Goal: Task Accomplishment & Management: Manage account settings

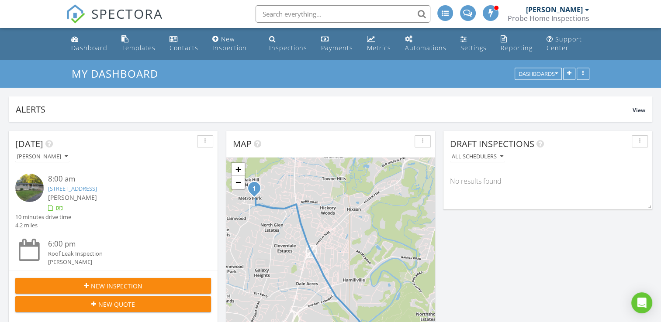
click at [97, 191] on link "5417 May Cir, Chattanooga, TN 37343" at bounding box center [72, 189] width 49 height 8
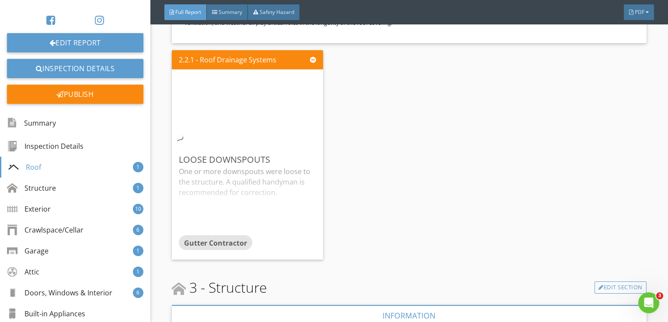
scroll to position [830, 0]
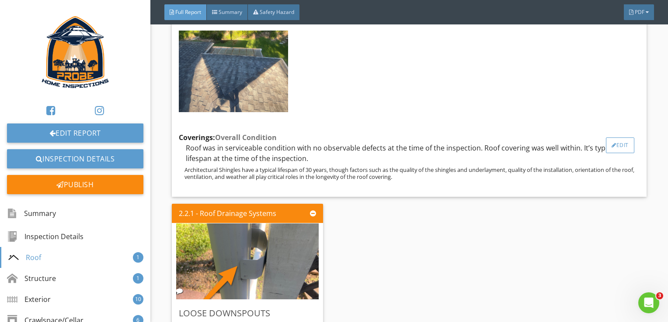
click at [609, 153] on div "Edit" at bounding box center [619, 146] width 28 height 16
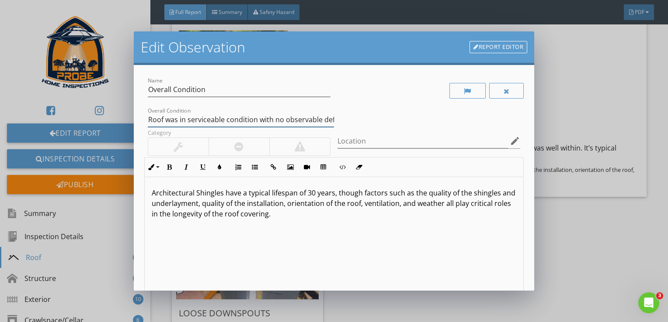
drag, startPoint x: 318, startPoint y: 122, endPoint x: 523, endPoint y: 124, distance: 204.9
click at [318, 121] on input "Roof was in serviceable condition with no observable defects at the time of the…" at bounding box center [241, 120] width 186 height 14
type input "Roof was in serviceable condition with no observable defects at the time of the…"
click at [585, 130] on div "Edit Observation Report Editor Name Overall Condition Overall Condition Roof wa…" at bounding box center [334, 161] width 668 height 322
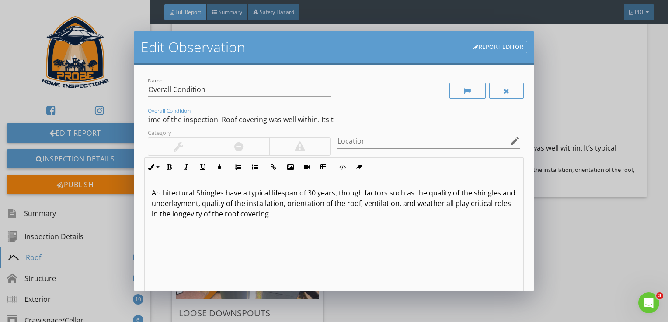
scroll to position [0, 0]
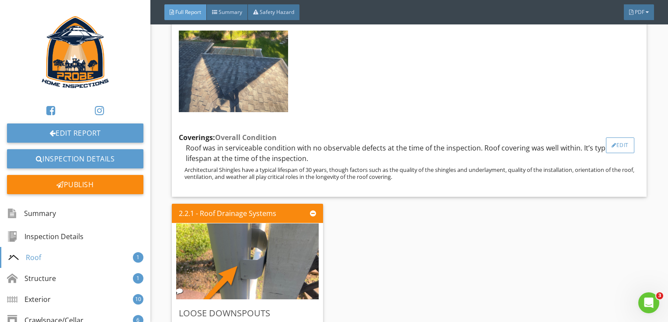
click at [623, 153] on div "Edit" at bounding box center [619, 146] width 28 height 16
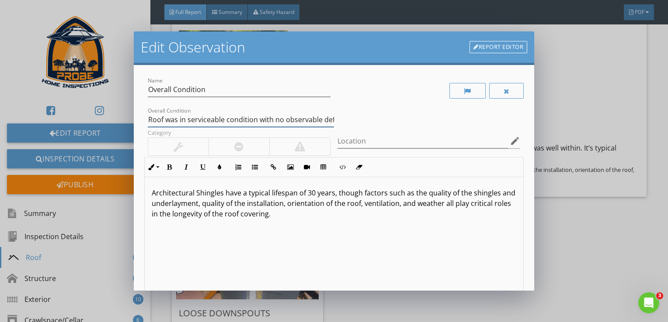
click at [304, 125] on input "Roof was in serviceable condition with no observable defects at the time of the…" at bounding box center [241, 120] width 186 height 14
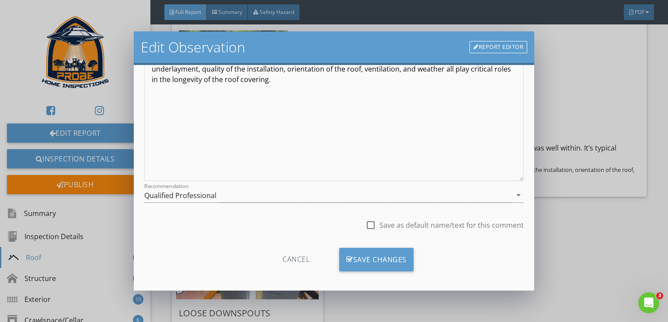
scroll to position [139, 0]
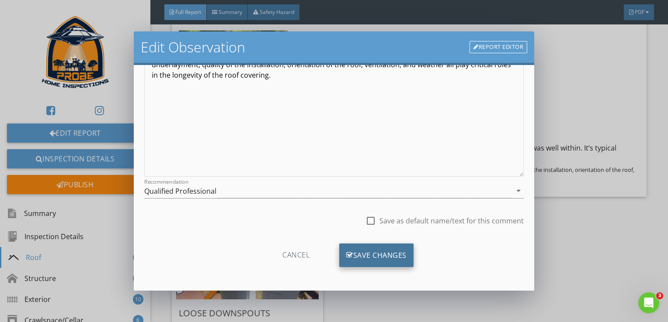
type input "Roof was in serviceable condition with no observable defects at the time of the…"
click at [391, 253] on div "Save Changes" at bounding box center [376, 256] width 74 height 24
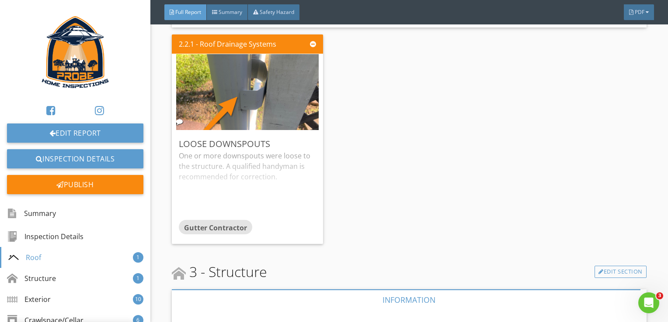
scroll to position [1005, 0]
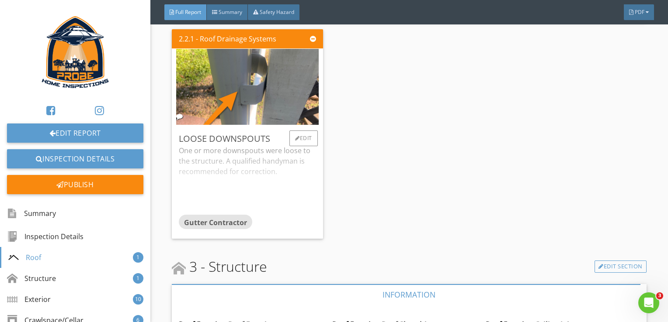
click at [313, 208] on div "One or more downspouts were loose to the structure. A qualified handyman is rec…" at bounding box center [247, 179] width 137 height 69
click at [303, 144] on div "Edit" at bounding box center [303, 139] width 28 height 16
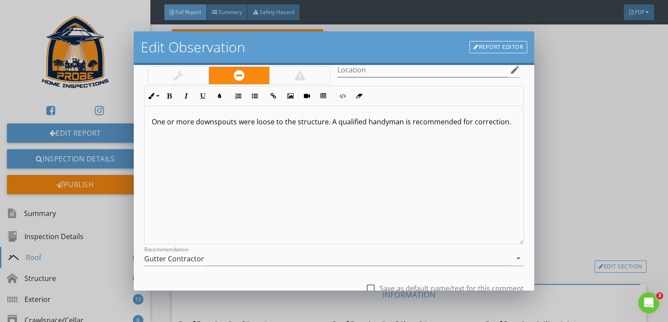
scroll to position [87, 0]
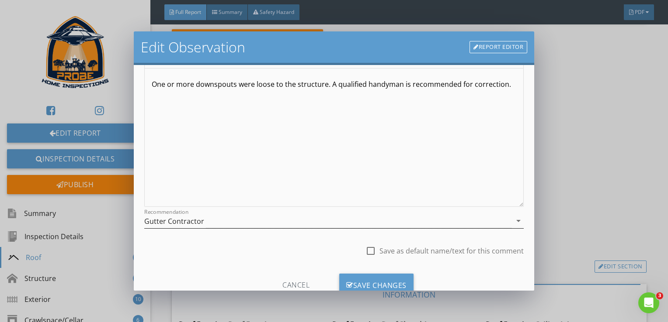
click at [333, 225] on div "Gutter Contractor" at bounding box center [327, 221] width 367 height 14
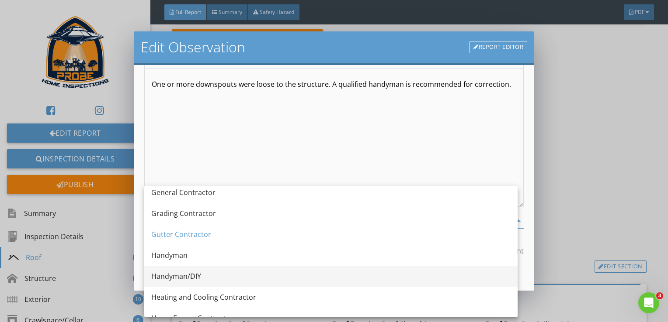
scroll to position [524, 0]
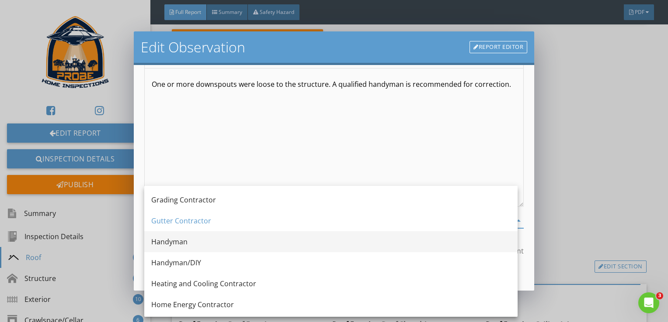
click at [254, 244] on div "Handyman" at bounding box center [330, 242] width 359 height 10
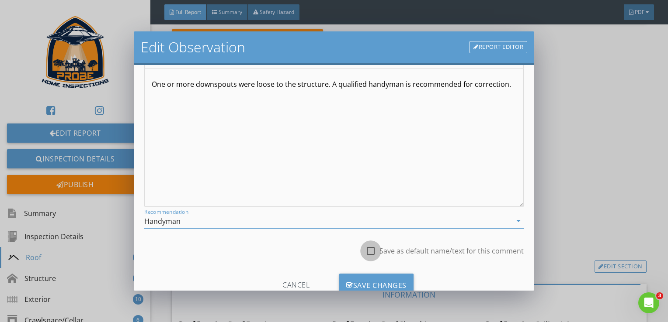
click at [367, 251] on div at bounding box center [370, 251] width 15 height 15
checkbox input "true"
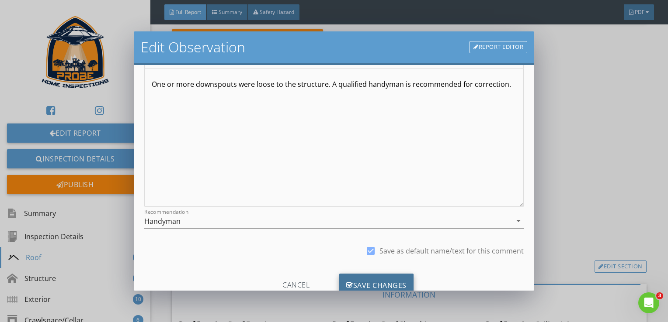
click at [372, 275] on div "Save Changes" at bounding box center [376, 286] width 74 height 24
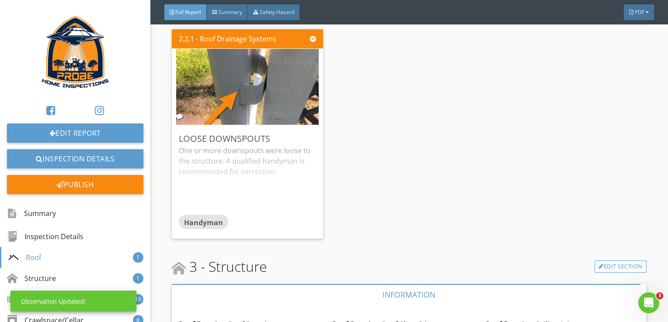
scroll to position [14, 0]
drag, startPoint x: 372, startPoint y: 275, endPoint x: 306, endPoint y: 218, distance: 87.3
click at [301, 223] on div "Handyman" at bounding box center [247, 223] width 137 height 17
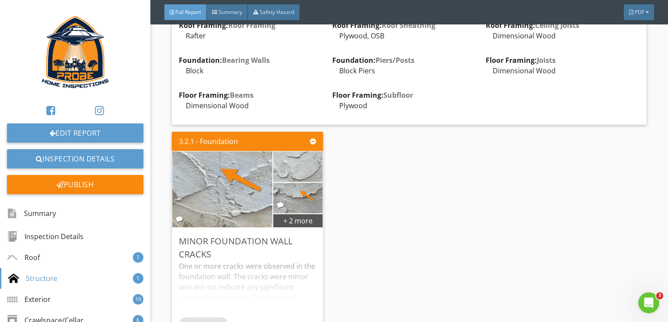
scroll to position [1354, 0]
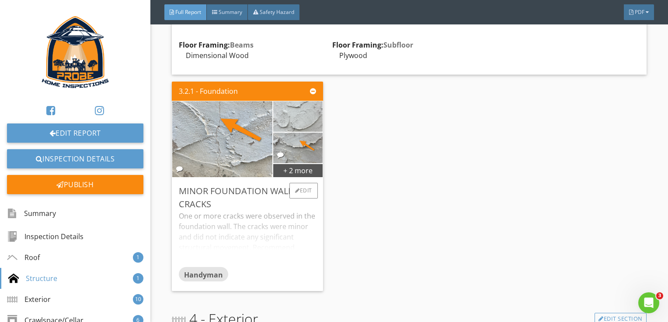
drag, startPoint x: 300, startPoint y: 254, endPoint x: 308, endPoint y: 253, distance: 8.1
click at [300, 254] on div "One or more cracks were observed in the foundation wall. The cracks were minor …" at bounding box center [247, 239] width 137 height 56
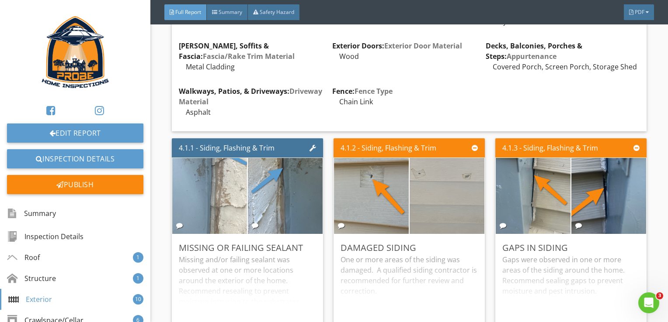
scroll to position [1791, 0]
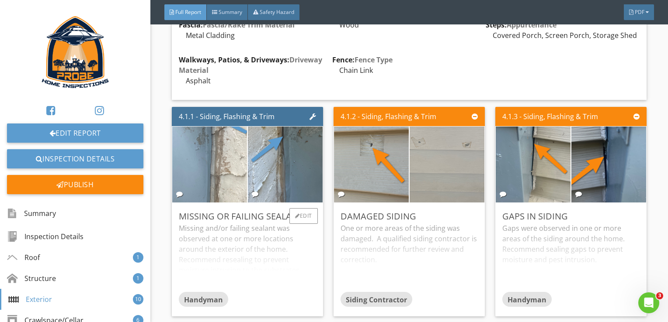
click at [262, 262] on div "Missing and/or failing sealant was observed at one or more locations around the…" at bounding box center [247, 257] width 137 height 69
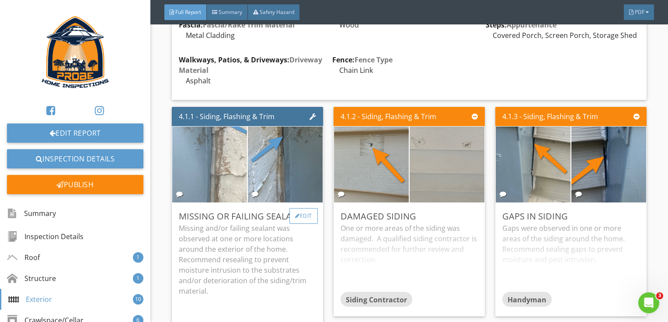
click at [301, 211] on div "Edit" at bounding box center [303, 216] width 28 height 16
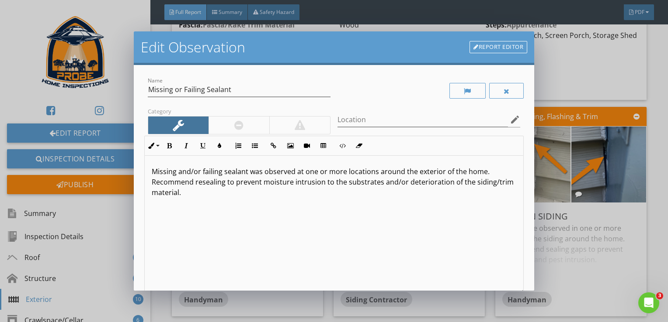
click at [565, 269] on div "Edit Observation Report Editor Name Missing or Failing Sealant Category Locatio…" at bounding box center [334, 161] width 668 height 322
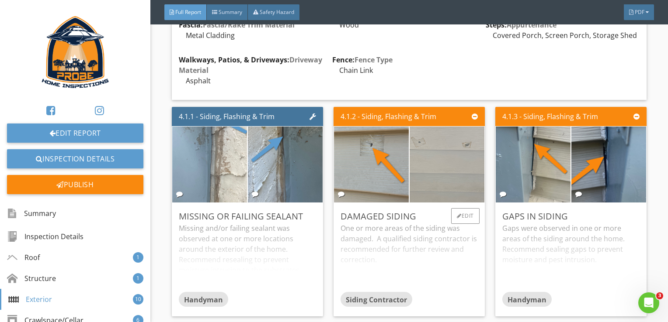
click at [426, 269] on div "One or more areas of the siding was damaged. A qualified siding contractor is r…" at bounding box center [408, 257] width 137 height 69
click at [470, 212] on div "Edit" at bounding box center [465, 216] width 28 height 16
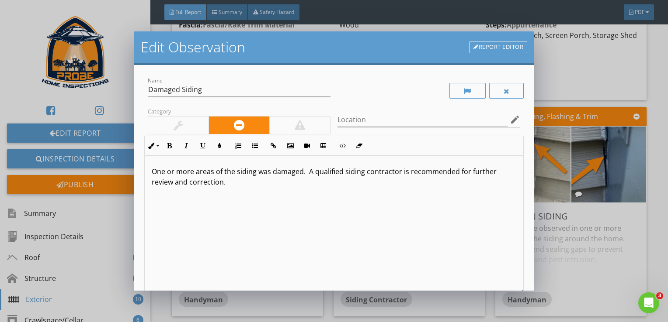
click at [190, 182] on p "One or more areas of the siding was damaged. A qualified siding contractor is r…" at bounding box center [334, 176] width 365 height 21
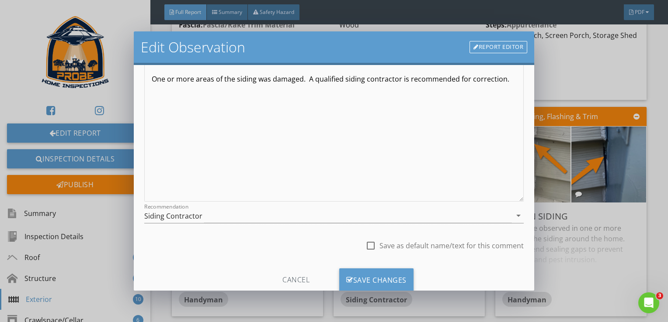
scroll to position [118, 0]
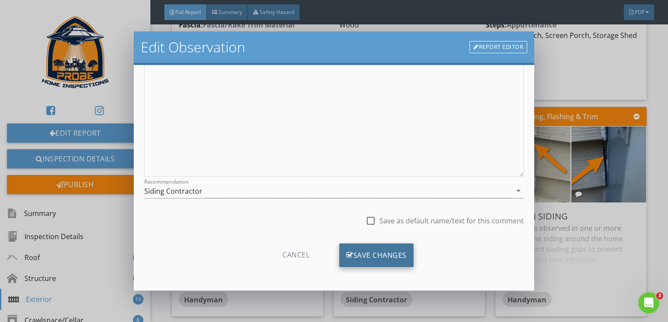
click at [351, 250] on div "Save Changes" at bounding box center [376, 256] width 74 height 24
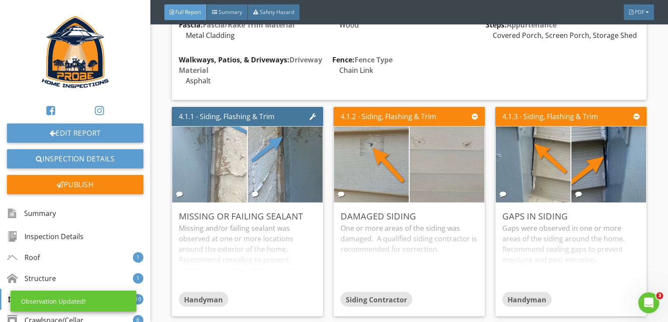
scroll to position [14, 0]
click at [542, 268] on div "Gaps were observed in one or more areas of the siding around the home. Recommen…" at bounding box center [570, 257] width 137 height 69
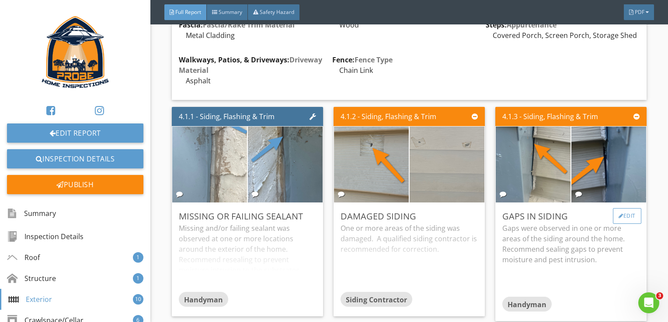
click at [621, 211] on div "Edit" at bounding box center [626, 216] width 28 height 16
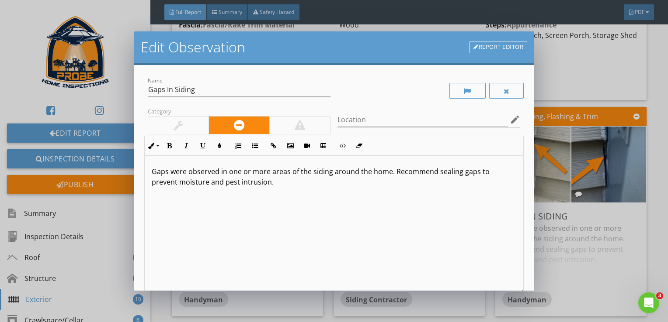
click at [240, 183] on p "Gaps were observed in one or more areas of the siding around the home. Recommen…" at bounding box center [334, 176] width 365 height 21
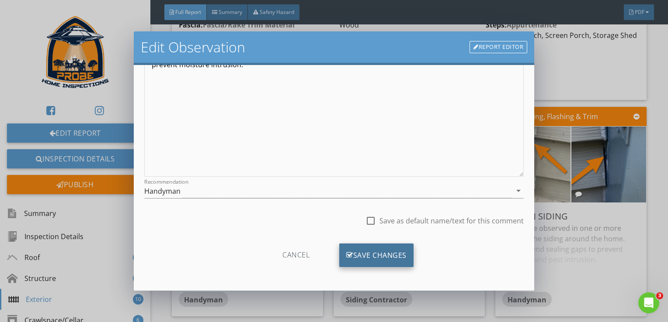
click at [395, 254] on div "Save Changes" at bounding box center [376, 256] width 74 height 24
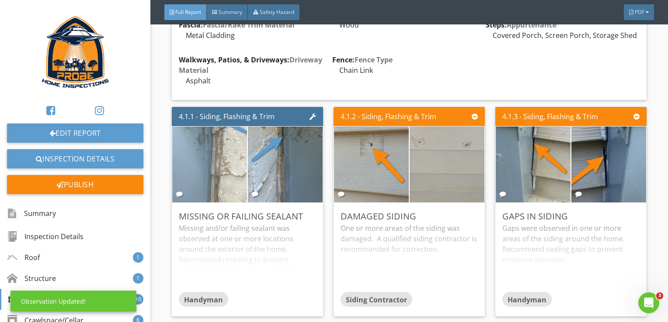
scroll to position [14, 0]
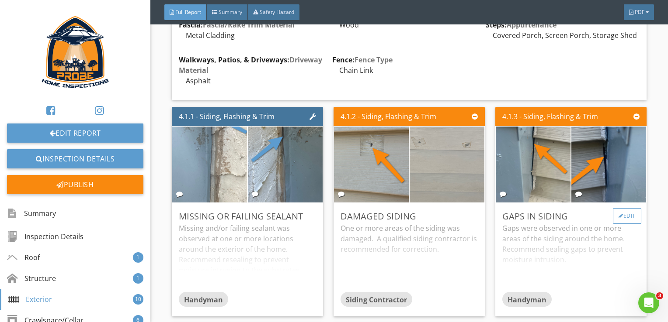
click at [619, 212] on div "Edit" at bounding box center [626, 216] width 28 height 16
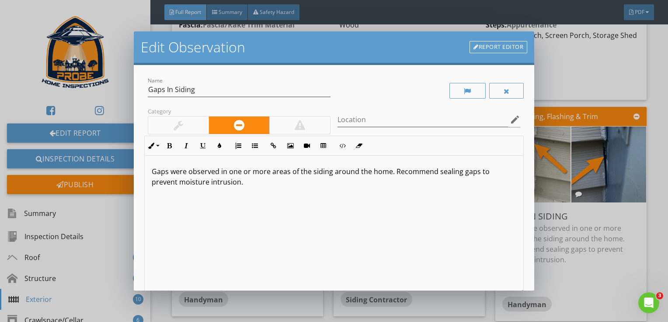
click at [434, 172] on p "Gaps were observed in one or more areas of the siding around the home. Recommen…" at bounding box center [334, 176] width 365 height 21
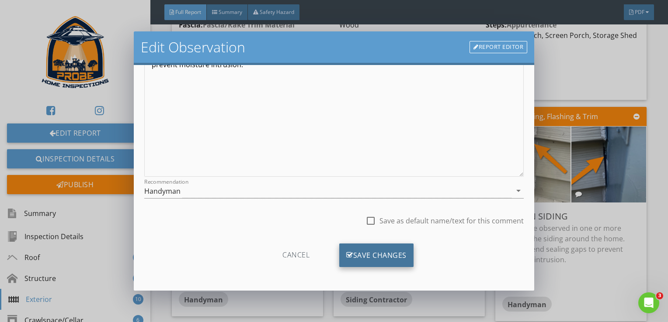
click at [394, 256] on div "Save Changes" at bounding box center [376, 256] width 74 height 24
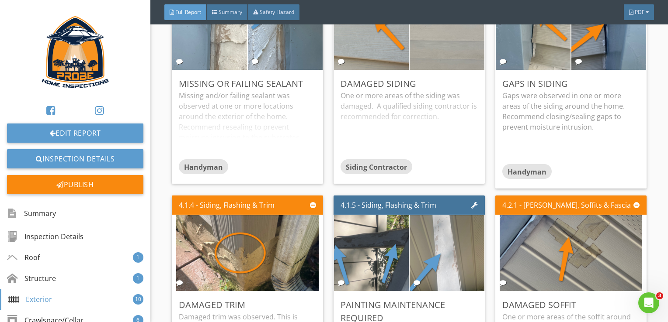
scroll to position [2010, 0]
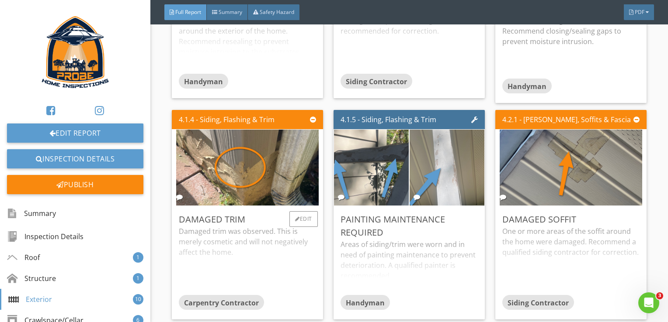
click at [292, 279] on div "Damaged trim was observed. This is merely cosmetic and will not negatively affe…" at bounding box center [247, 260] width 137 height 69
click at [311, 221] on div "Edit" at bounding box center [303, 219] width 28 height 16
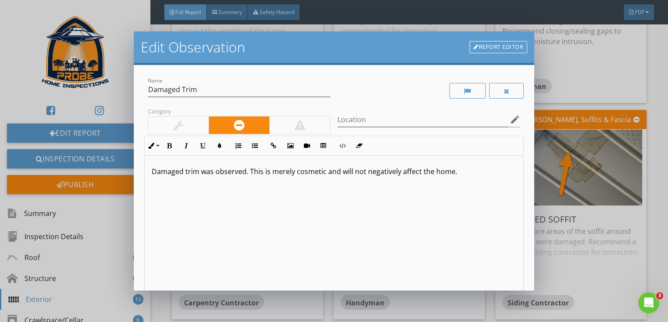
click at [270, 173] on p "Damaged trim was observed. This is merely cosmetic and will not negatively affe…" at bounding box center [334, 171] width 365 height 10
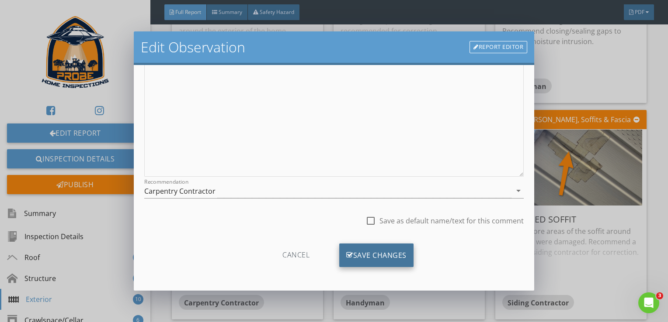
click at [383, 262] on div "Save Changes" at bounding box center [376, 256] width 74 height 24
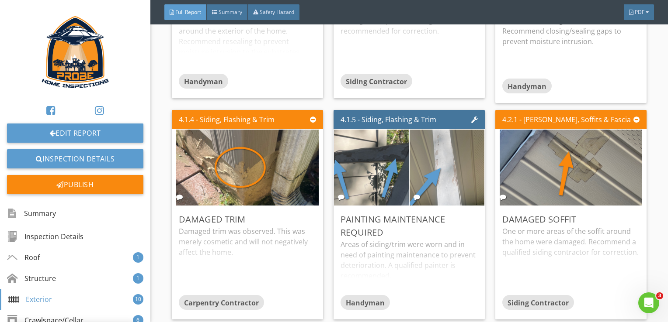
scroll to position [14, 0]
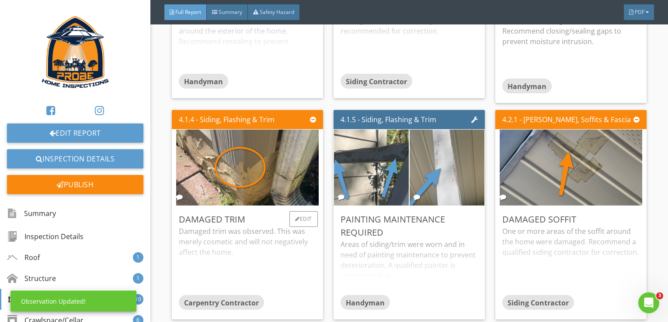
click at [308, 258] on div "Damaged trim was observed. This was merely cosmetic and will not negatively aff…" at bounding box center [247, 260] width 137 height 69
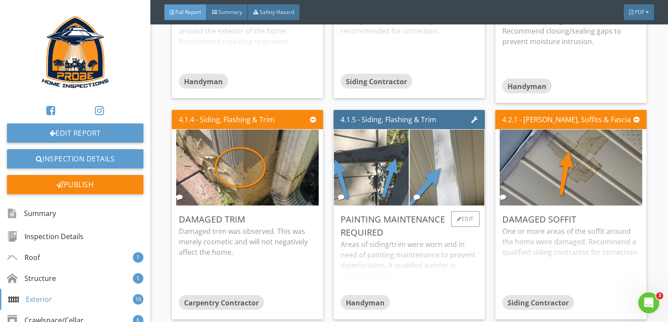
click at [441, 283] on div "Areas of siding/trim were worn and in need of painting maintenance to prevent d…" at bounding box center [408, 267] width 137 height 56
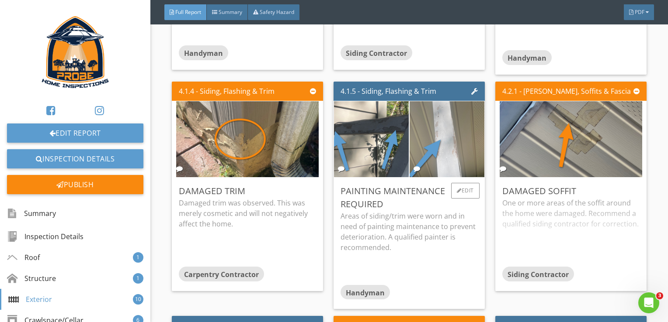
scroll to position [2053, 0]
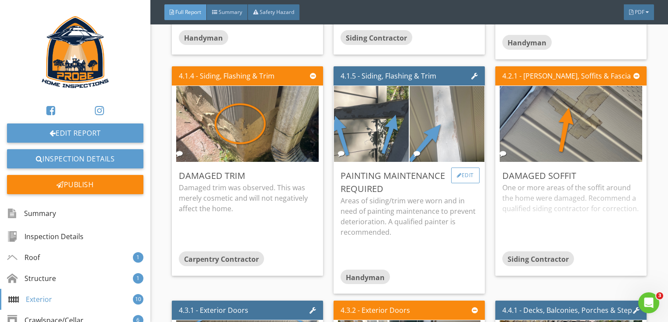
click at [467, 174] on div "Edit" at bounding box center [465, 176] width 28 height 16
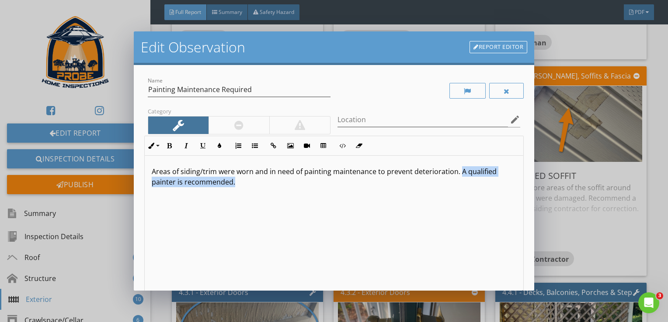
drag, startPoint x: 457, startPoint y: 173, endPoint x: 489, endPoint y: 210, distance: 49.3
click at [489, 210] on div "Areas of siding/trim were worn and in need of painting maintenance to prevent d…" at bounding box center [334, 225] width 379 height 138
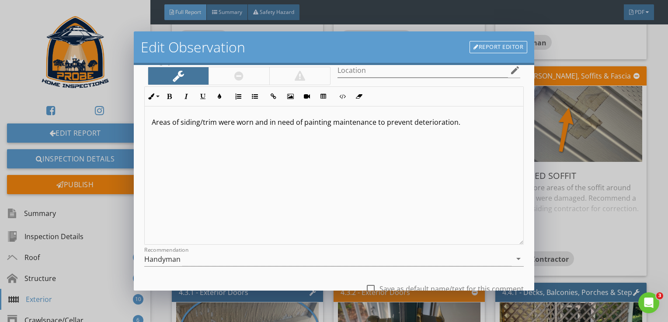
scroll to position [118, 0]
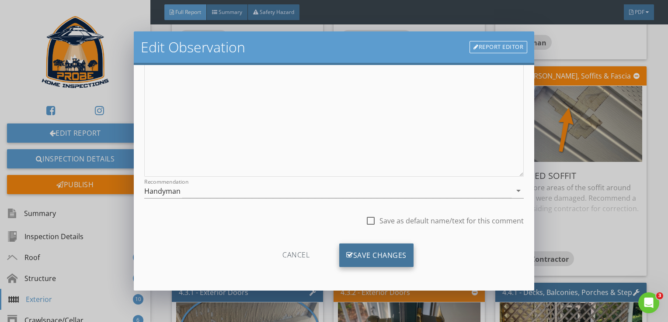
click at [406, 255] on div "Save Changes" at bounding box center [376, 256] width 74 height 24
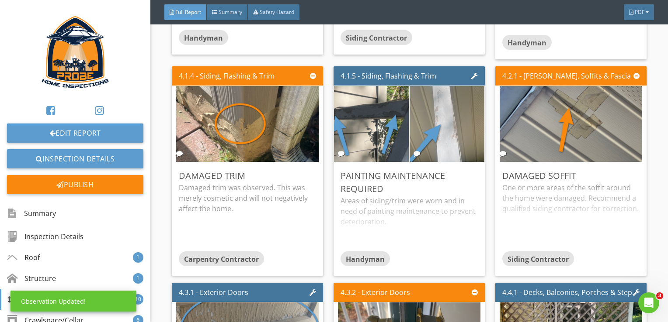
scroll to position [14, 0]
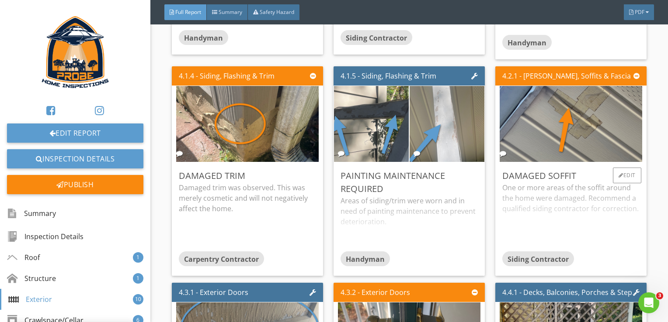
click at [540, 228] on div "One or more areas of the soffit around the home were damaged. Recommend a quali…" at bounding box center [570, 217] width 137 height 69
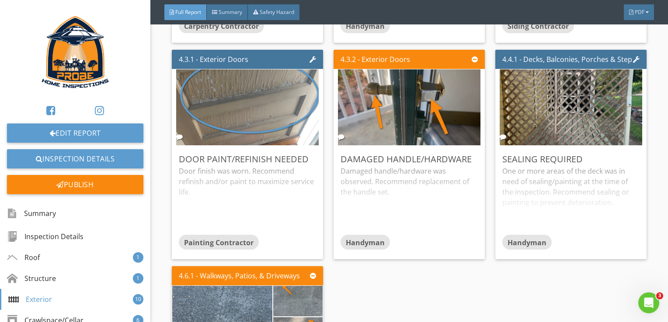
scroll to position [2315, 0]
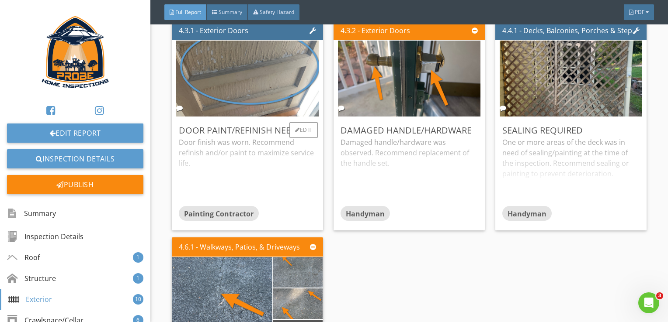
click at [301, 195] on div "Door finish was worn. Recommend refinish and/or paint to maximize service life." at bounding box center [247, 171] width 137 height 69
click at [384, 182] on div "Damaged handle/hardware was observed. Recommend replacement of the handle set." at bounding box center [408, 171] width 137 height 69
click at [469, 125] on div "Edit" at bounding box center [465, 130] width 28 height 16
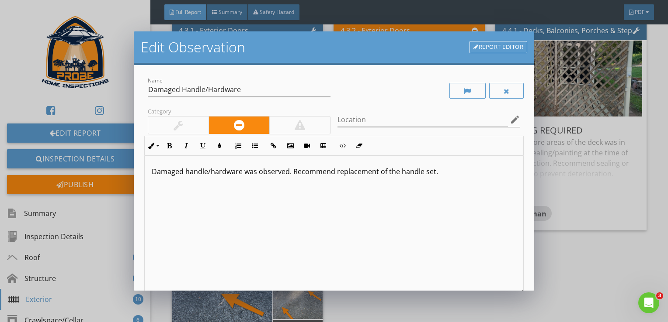
click at [287, 173] on p "Damaged handle/hardware was observed. Recommend replacement of the handle set." at bounding box center [334, 171] width 365 height 10
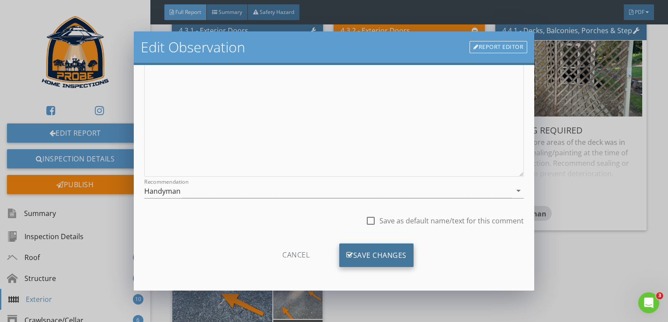
click at [369, 253] on div "Save Changes" at bounding box center [376, 256] width 74 height 24
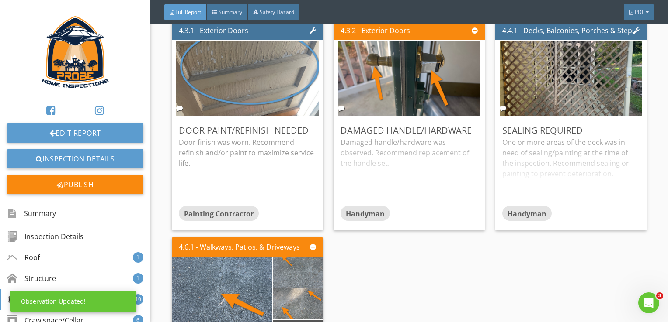
scroll to position [14, 0]
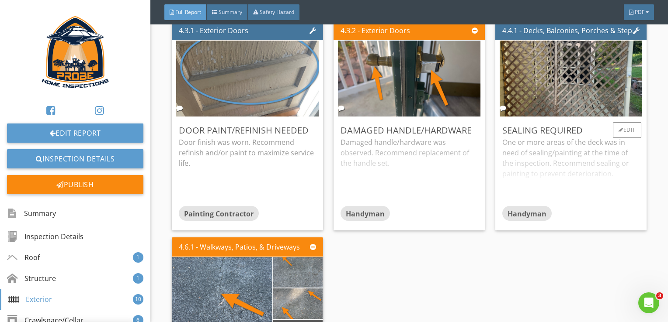
click at [519, 196] on div "One or more areas of the deck was in need of sealing/painting at the time of th…" at bounding box center [570, 171] width 137 height 69
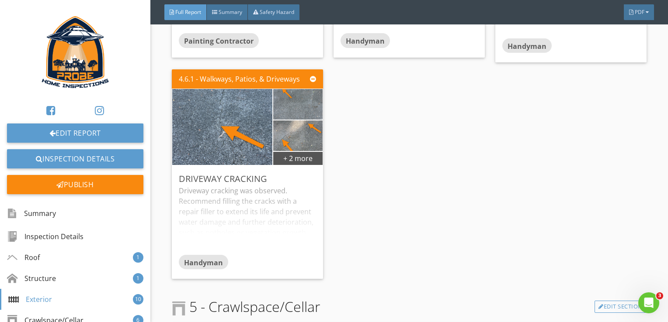
scroll to position [2490, 0]
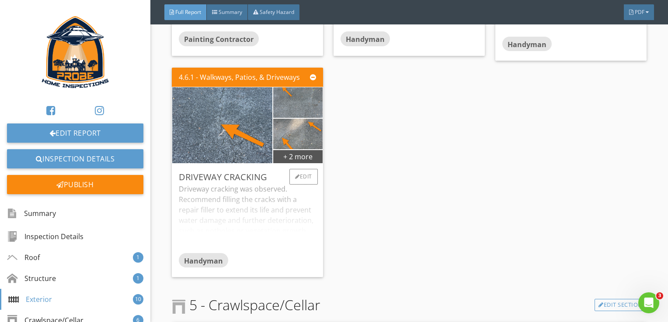
click at [283, 247] on div "Driveway cracking was observed. Recommend filling the cracks with a repair fill…" at bounding box center [247, 218] width 137 height 69
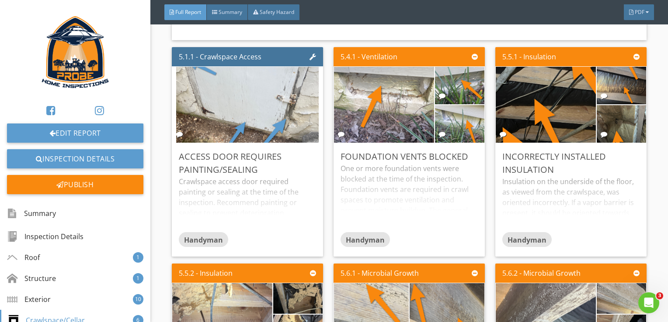
scroll to position [3014, 0]
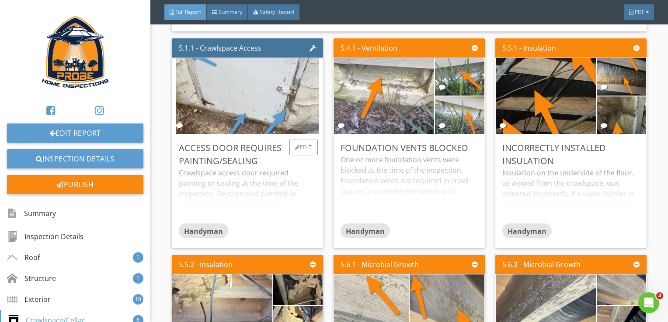
click at [308, 214] on div "Crawlspace access door required painting or sealing at the time of the inspecti…" at bounding box center [247, 196] width 137 height 56
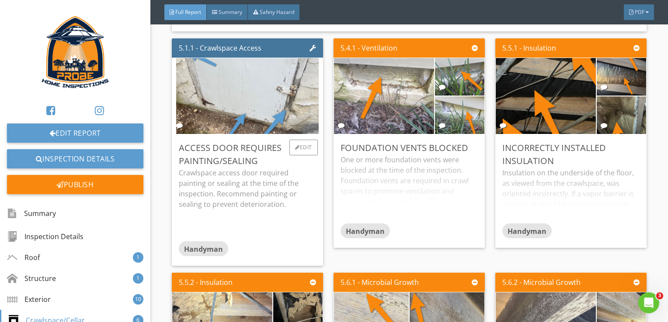
scroll to position [2971, 0]
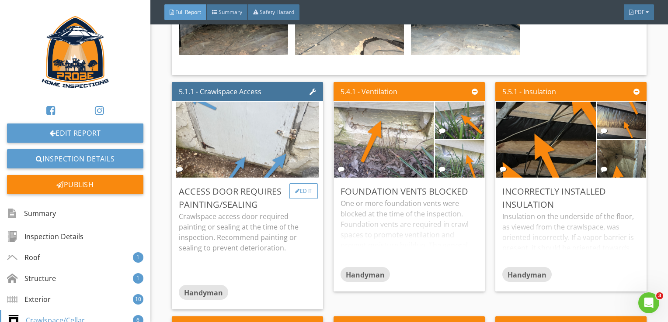
click at [298, 187] on div "Edit" at bounding box center [303, 191] width 28 height 16
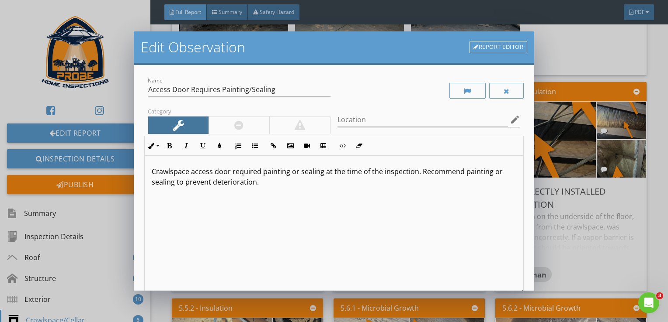
click at [229, 172] on p "Crawlspace access door required painting or sealing at the time of the inspecti…" at bounding box center [334, 176] width 365 height 21
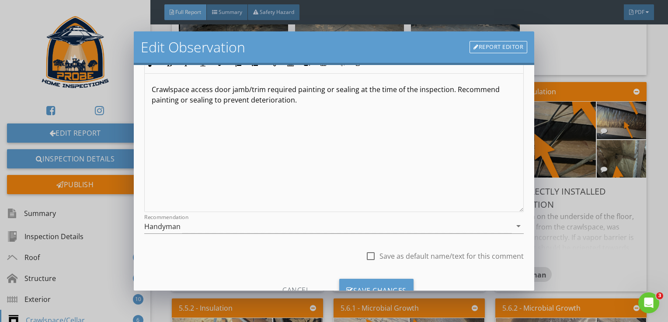
scroll to position [87, 0]
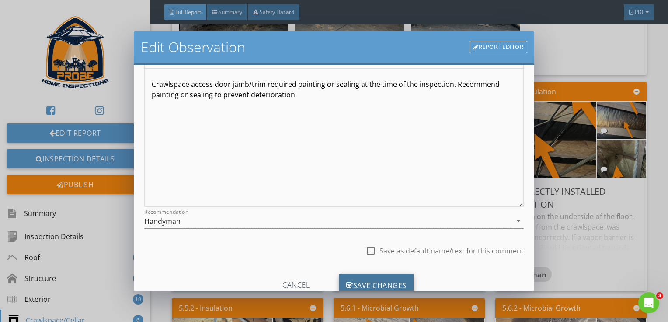
click at [382, 281] on div "Save Changes" at bounding box center [376, 286] width 74 height 24
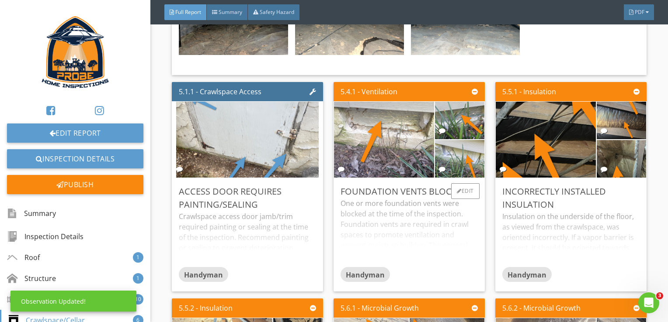
click at [426, 248] on div "One or more foundation vents were blocked at the time of the inspection. Founda…" at bounding box center [408, 232] width 137 height 69
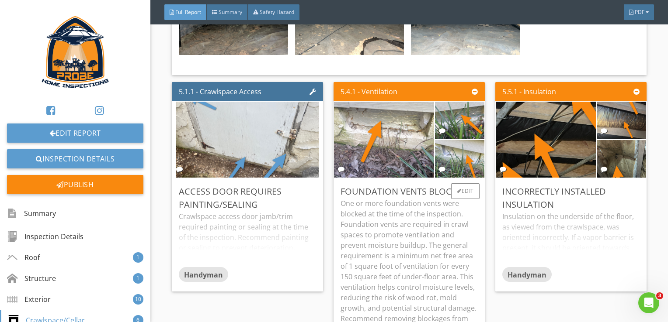
scroll to position [3014, 0]
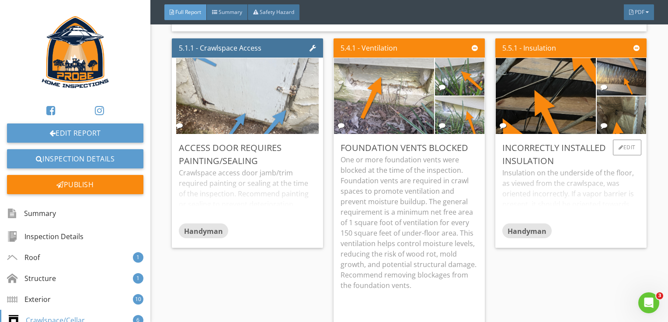
click at [577, 203] on div "Insulation on the underside of the floor, as viewed from the crawlspace, was or…" at bounding box center [570, 196] width 137 height 56
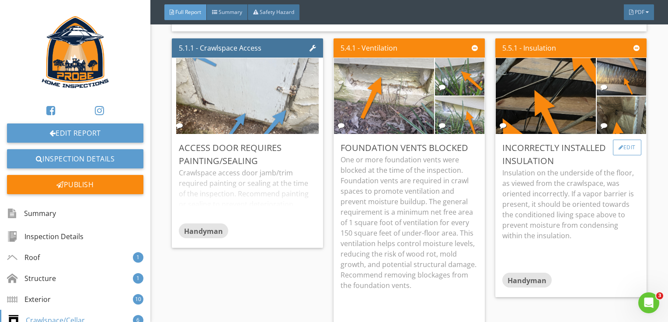
click at [626, 142] on div "Edit" at bounding box center [626, 148] width 28 height 16
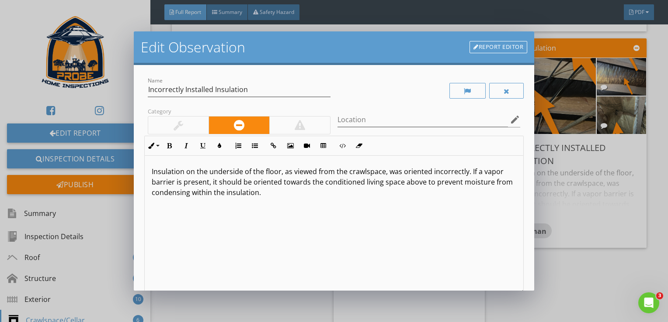
click at [355, 191] on p "Insulation on the underside of the floor, as viewed from the crawlspace, was or…" at bounding box center [334, 181] width 365 height 31
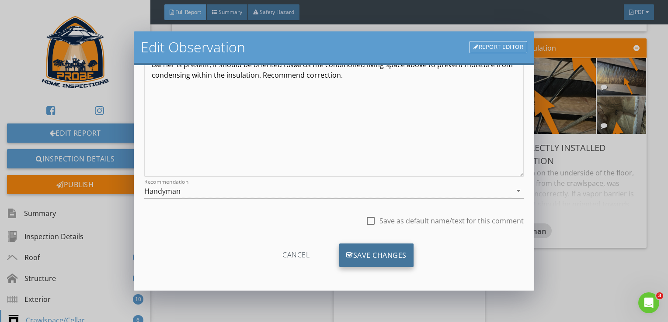
click at [403, 249] on div "Save Changes" at bounding box center [376, 256] width 74 height 24
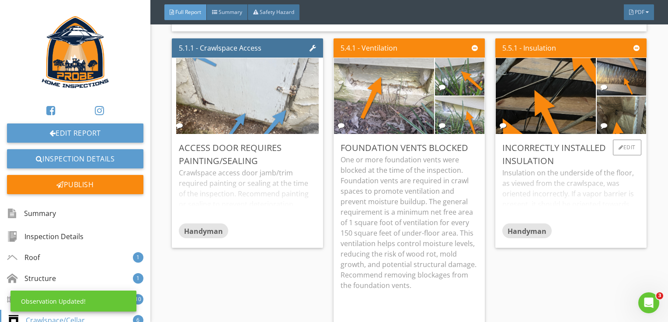
scroll to position [14, 0]
click at [589, 206] on div "Insulation on the underside of the floor, as viewed from the crawlspace, was or…" at bounding box center [570, 196] width 137 height 56
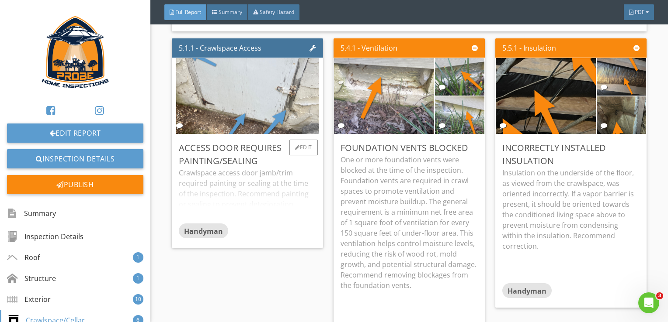
click at [302, 224] on div "Handyman" at bounding box center [247, 232] width 137 height 17
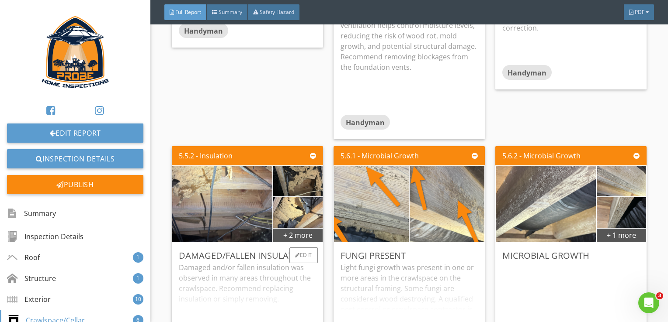
scroll to position [3320, 0]
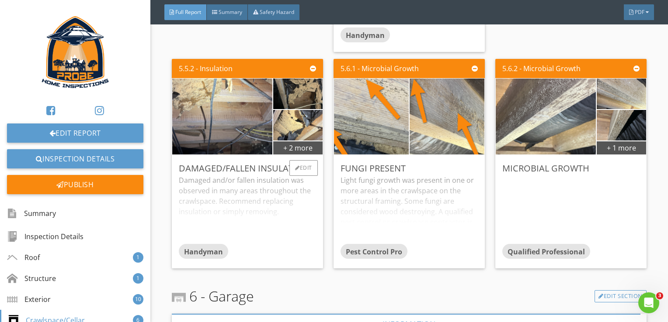
click at [297, 217] on div "Damaged and/or fallen insulation was observed in many areas throughout the craw…" at bounding box center [247, 209] width 137 height 69
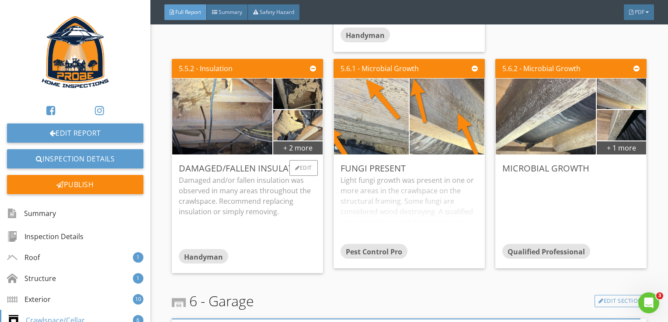
click at [224, 211] on p "Damaged and/or fallen insulation was observed in many areas throughout the craw…" at bounding box center [247, 196] width 137 height 42
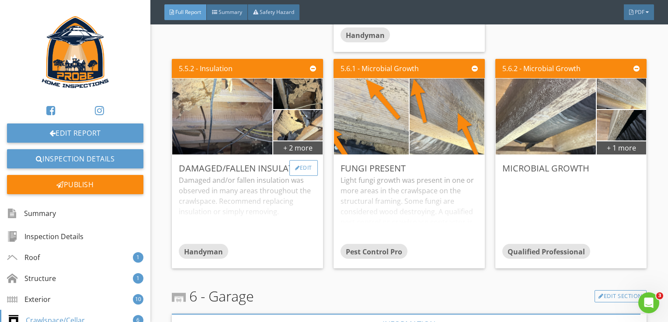
click at [294, 168] on div "Edit" at bounding box center [303, 168] width 28 height 16
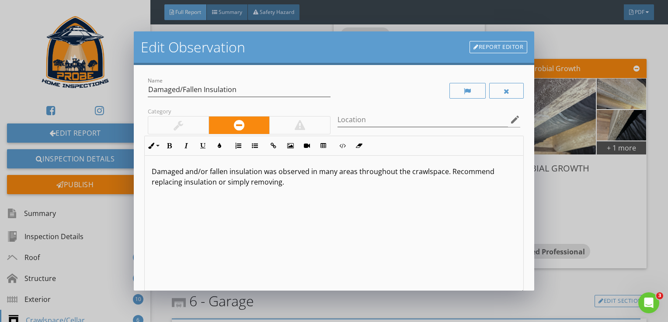
click at [182, 183] on p "Damaged and/or fallen insulation was observed in many areas throughout the craw…" at bounding box center [334, 176] width 365 height 21
click at [356, 186] on p "Damaged and/or fallen insulation was observed in many areas throughout the craw…" at bounding box center [334, 176] width 365 height 21
click at [218, 185] on p "Damaged and/or fallen insulation was observed in many areas throughout the craw…" at bounding box center [334, 176] width 365 height 21
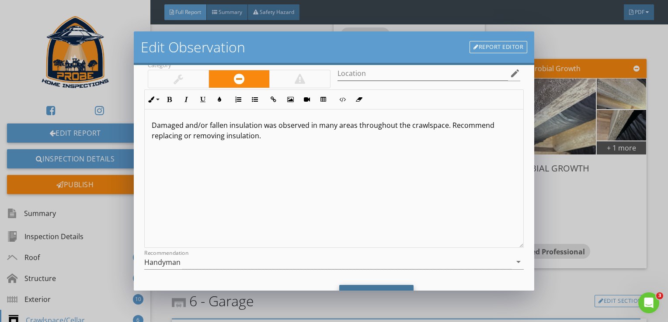
scroll to position [88, 0]
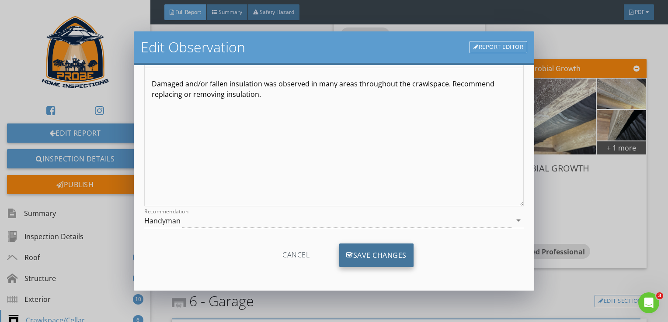
click at [378, 252] on div "Save Changes" at bounding box center [376, 256] width 74 height 24
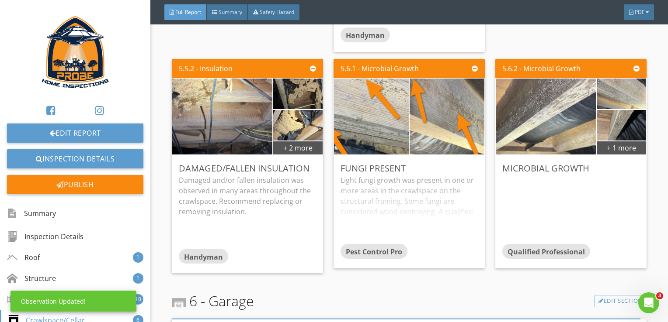
scroll to position [0, 0]
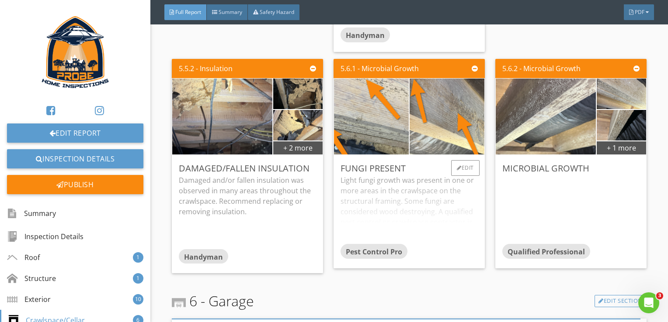
click at [440, 227] on div "Light fungi growth was present in one or more areas in the crawlspace on the st…" at bounding box center [408, 209] width 137 height 69
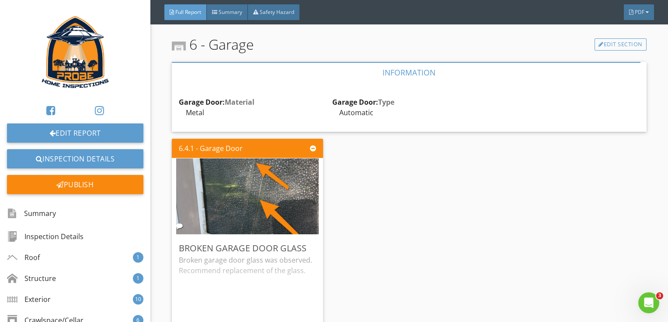
scroll to position [3670, 0]
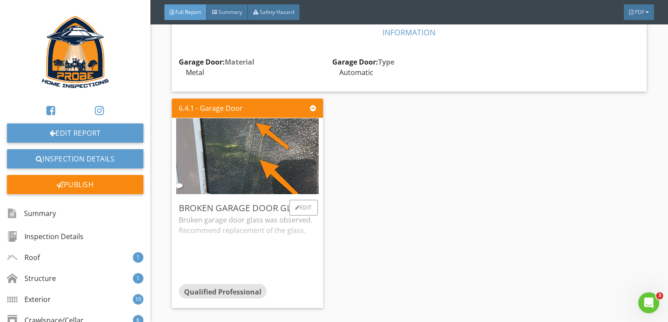
drag, startPoint x: 276, startPoint y: 258, endPoint x: 377, endPoint y: 247, distance: 102.0
click at [277, 258] on div "Broken garage door glass was observed. Recommend replacement of the glass." at bounding box center [247, 249] width 137 height 69
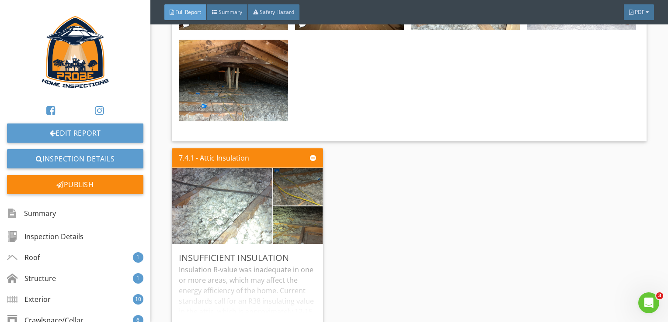
scroll to position [4281, 0]
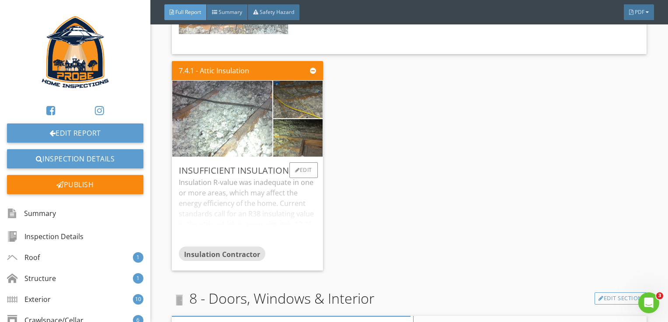
click at [295, 224] on div "Insulation R-value was inadequate in one or more areas, which may affect the en…" at bounding box center [247, 211] width 137 height 69
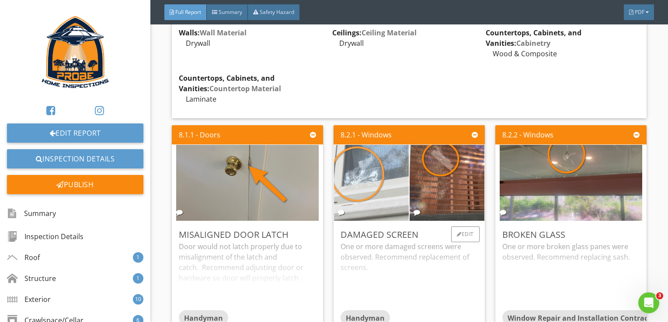
scroll to position [4806, 0]
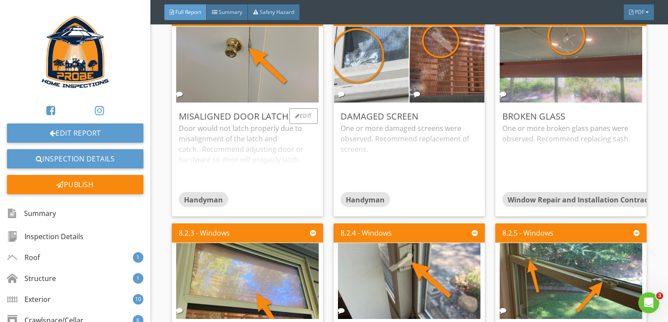
click at [197, 168] on div "Door would not latch properly due to misalignment of the latch and catch. Recom…" at bounding box center [247, 157] width 137 height 69
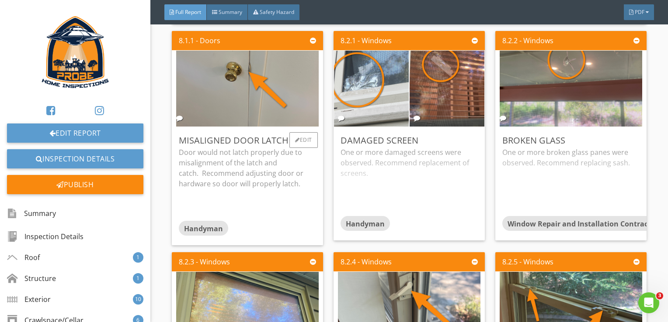
scroll to position [4762, 0]
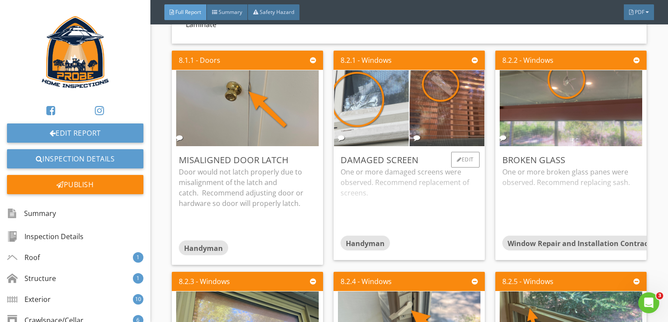
click at [413, 198] on div "One or more damaged screens were observed. Recommend replacement of screens." at bounding box center [408, 201] width 137 height 69
click at [537, 209] on div "One or more broken glass panes were observed. Recommend replacing sash." at bounding box center [570, 201] width 137 height 69
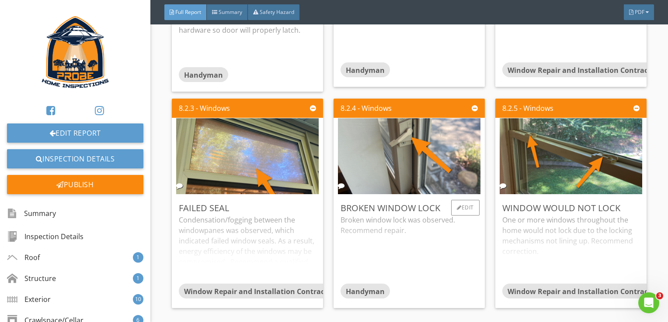
scroll to position [4980, 0]
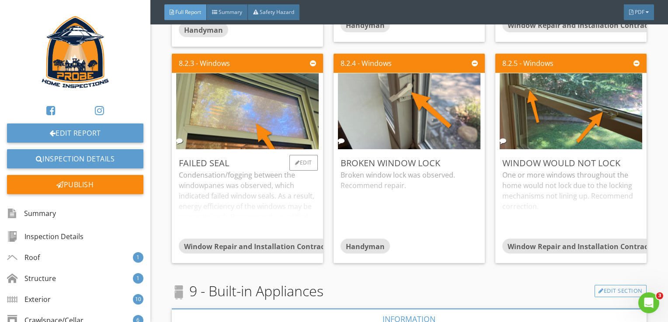
click at [292, 219] on div "Condensation/fogging between the windowpanes was observed, which indicated fail…" at bounding box center [247, 204] width 137 height 69
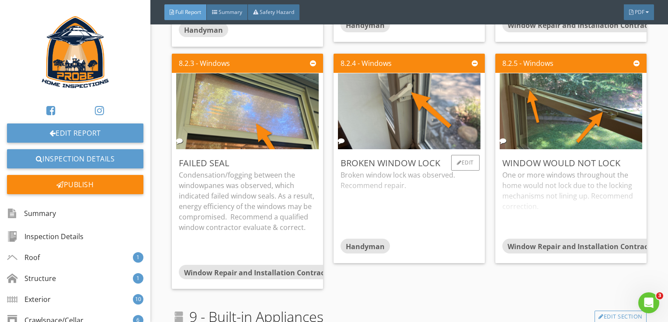
click at [435, 210] on div "Broken window lock was observed. Recommend repair." at bounding box center [408, 204] width 137 height 69
click at [545, 214] on div "One or more windows throughout the home would not lock due to the locking mecha…" at bounding box center [570, 204] width 137 height 69
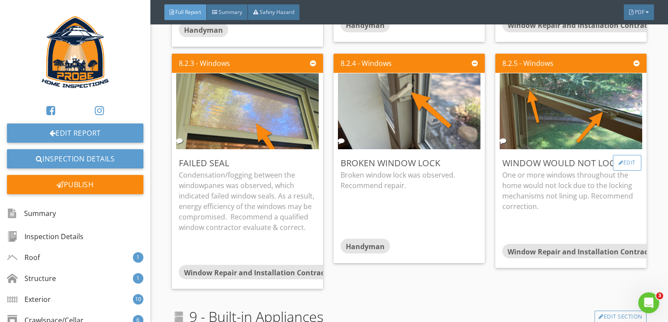
click at [616, 160] on div "Edit" at bounding box center [626, 163] width 28 height 16
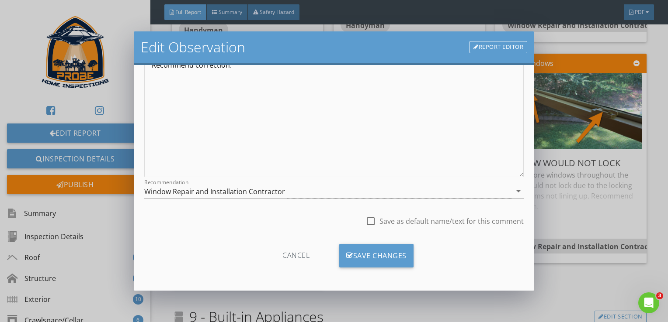
scroll to position [118, 0]
click at [402, 191] on div "Window Repair and Installation Contractor" at bounding box center [327, 191] width 367 height 14
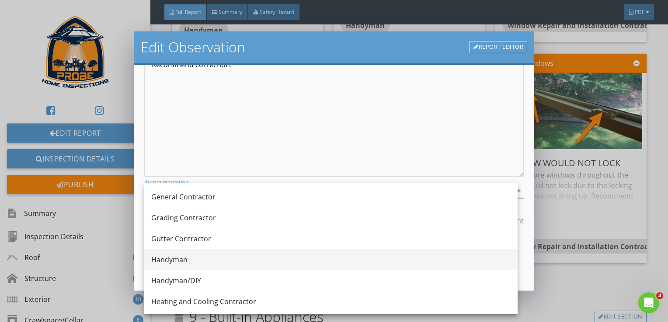
scroll to position [514, 0]
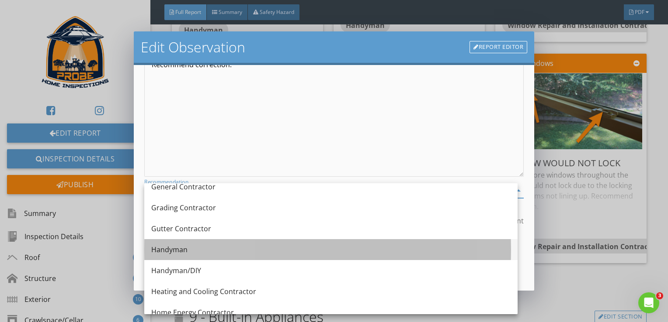
click at [312, 257] on div "Handyman" at bounding box center [330, 249] width 359 height 21
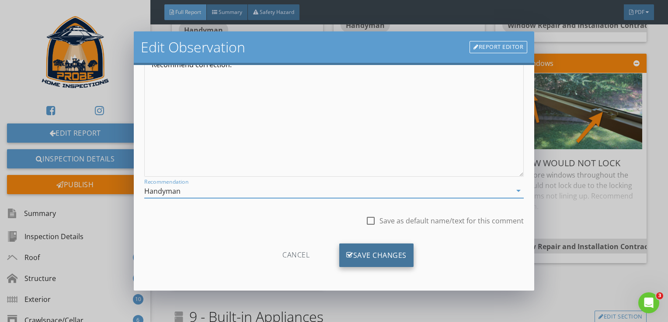
click at [386, 251] on div "Save Changes" at bounding box center [376, 256] width 74 height 24
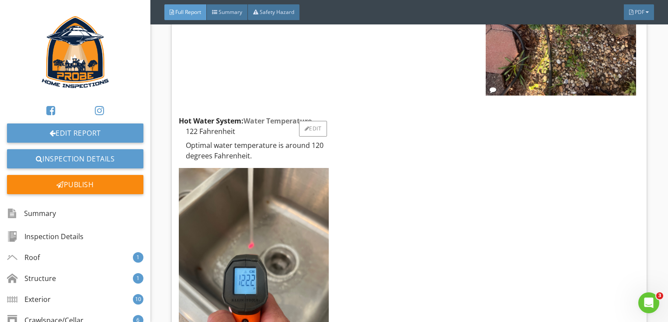
scroll to position [6990, 0]
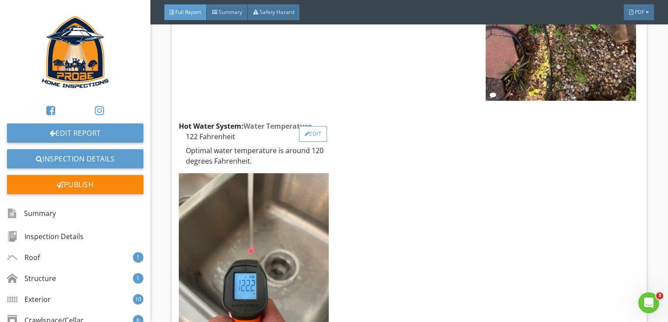
click at [313, 126] on div "Edit" at bounding box center [313, 134] width 28 height 16
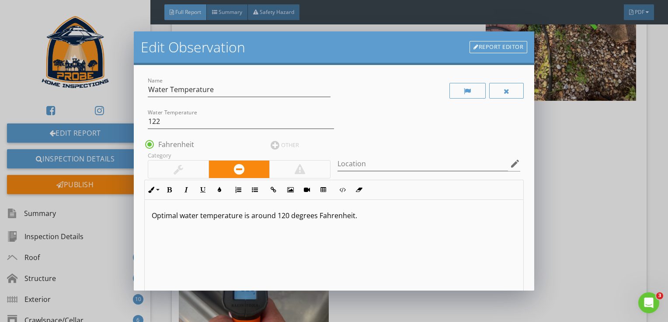
click at [378, 217] on p "Optimal water temperature is around 120 degrees Fahrenheit." at bounding box center [334, 216] width 365 height 10
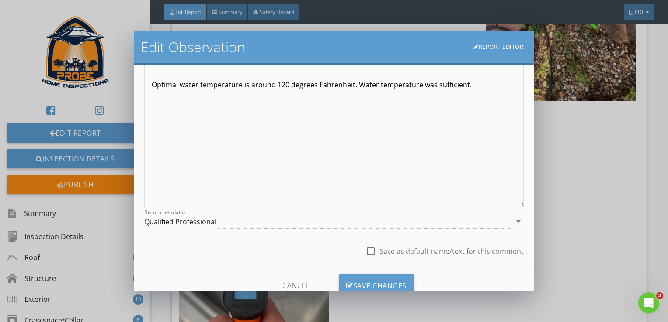
scroll to position [0, 0]
click at [365, 250] on div at bounding box center [370, 251] width 15 height 15
checkbox input "true"
click at [371, 282] on div "Save Changes" at bounding box center [376, 286] width 74 height 24
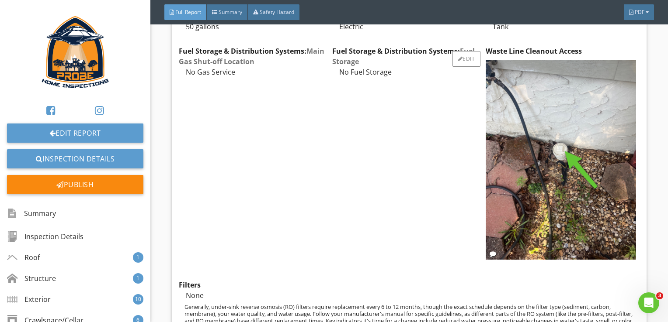
scroll to position [6946, 0]
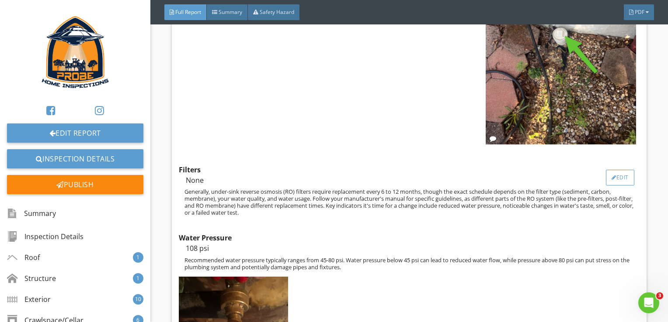
click at [615, 170] on div "Edit" at bounding box center [619, 178] width 28 height 16
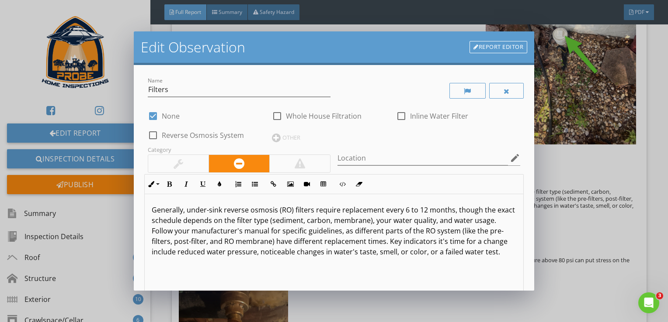
drag, startPoint x: 158, startPoint y: 215, endPoint x: 283, endPoint y: 279, distance: 140.1
click at [283, 279] on div "Generally, under-sink reverse osmosis (RO) filters require replacement every 6 …" at bounding box center [334, 263] width 379 height 138
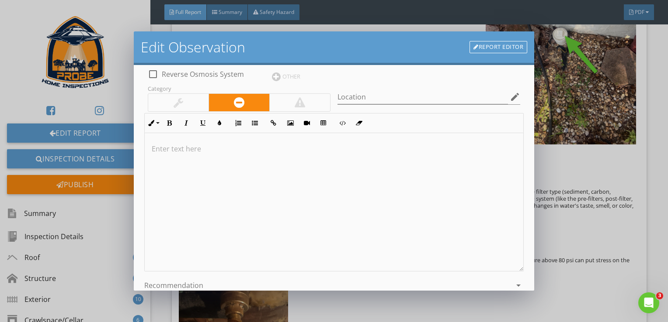
scroll to position [131, 0]
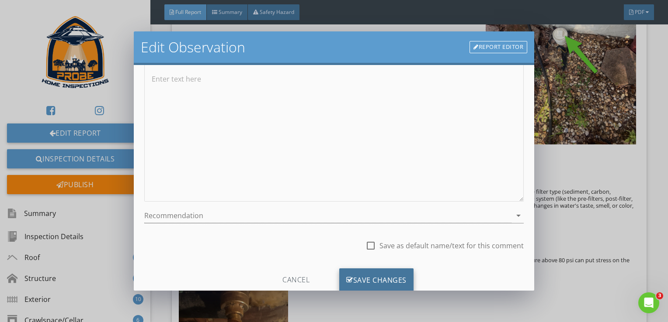
click at [353, 274] on div "Save Changes" at bounding box center [376, 281] width 74 height 24
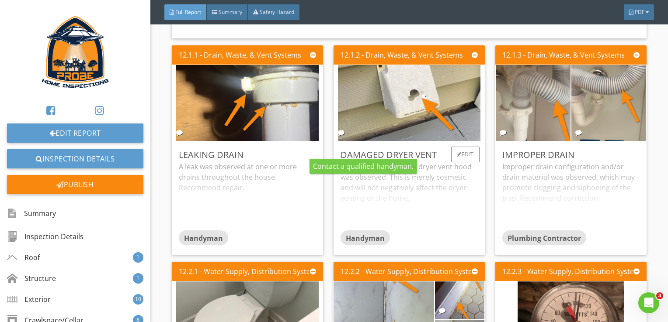
scroll to position [7678, 0]
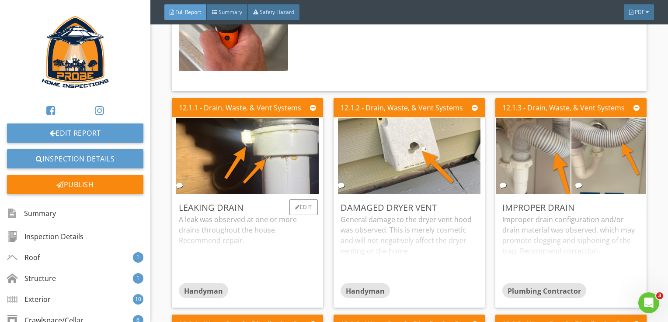
click at [296, 218] on div "A leak was observed at one or more drains throughout the house. Recommend repai…" at bounding box center [247, 249] width 137 height 69
click at [428, 251] on div "General damage to the dryer vent hood was observed. This is merely cosmetic and…" at bounding box center [408, 249] width 137 height 69
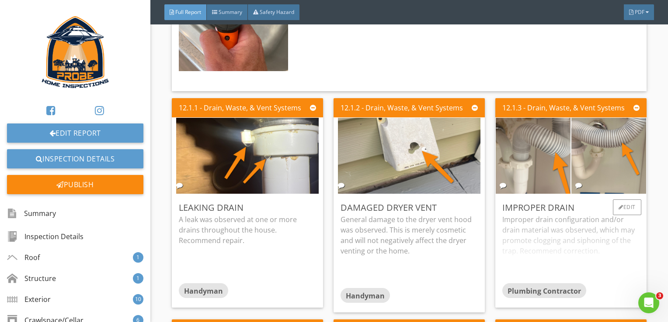
click at [540, 241] on div "Improper drain configuration and/or drain material was observed, which may prom…" at bounding box center [570, 249] width 137 height 69
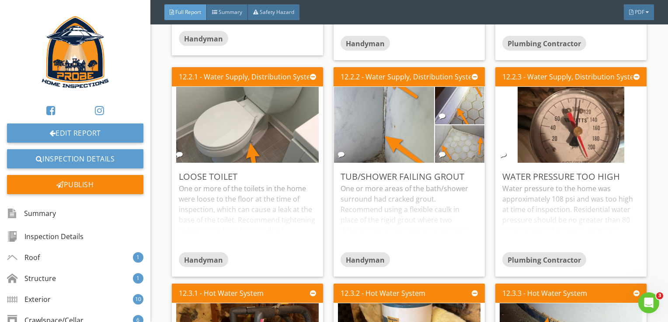
scroll to position [7941, 0]
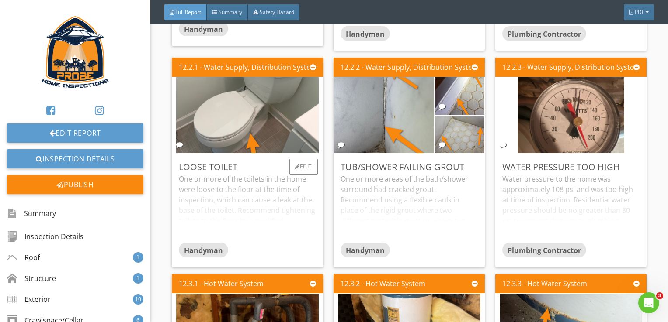
click at [260, 207] on div "One or more of the toilets in the home were loose to the floor at the time of i…" at bounding box center [247, 208] width 137 height 69
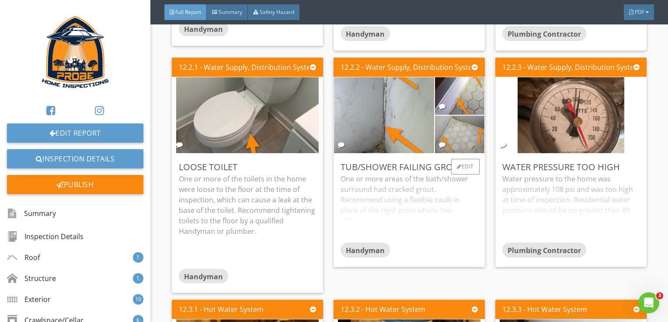
click at [408, 204] on div "One or more areas of the bath/shower surround had cracked grout. Recommend usin…" at bounding box center [408, 208] width 137 height 69
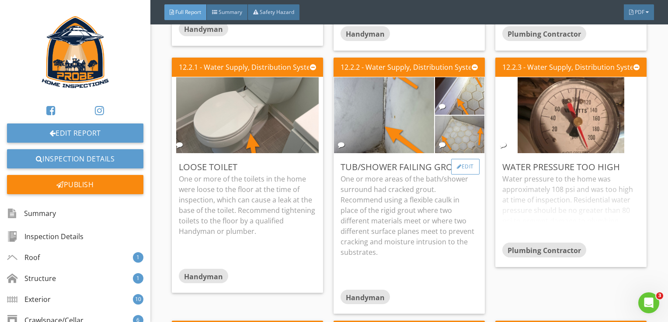
click at [465, 159] on div "Edit" at bounding box center [465, 167] width 28 height 16
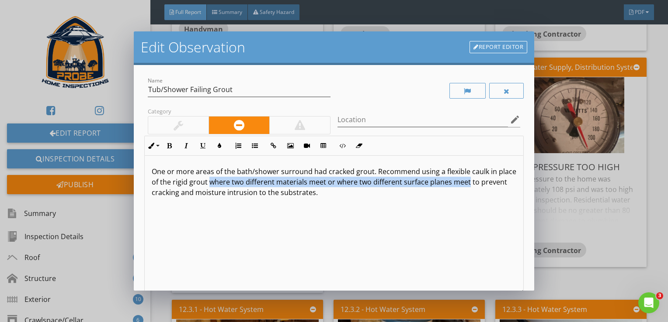
drag, startPoint x: 227, startPoint y: 183, endPoint x: 485, endPoint y: 183, distance: 258.2
click at [485, 183] on p "One or more areas of the bath/shower surround had cracked grout. Recommend usin…" at bounding box center [334, 181] width 365 height 31
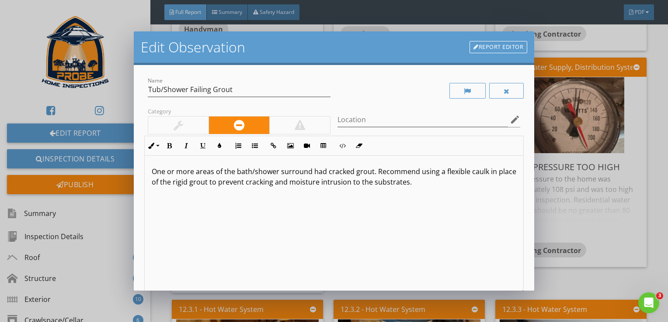
scroll to position [0, 0]
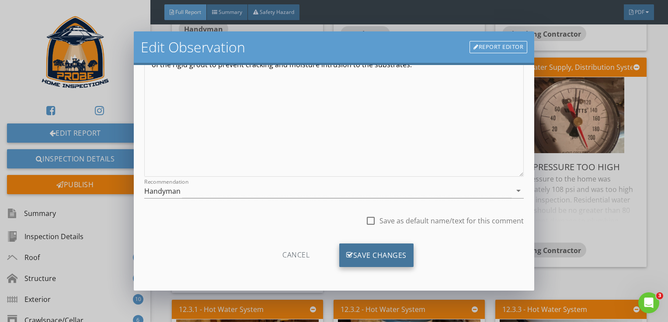
click at [404, 259] on div "Save Changes" at bounding box center [376, 256] width 74 height 24
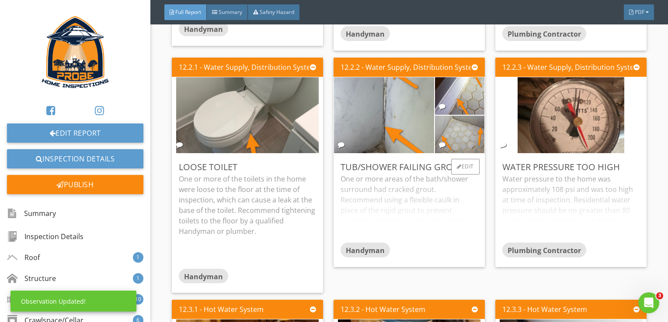
click at [448, 219] on div "One or more areas of the bath/shower surround had cracked grout. Recommend usin…" at bounding box center [408, 208] width 137 height 69
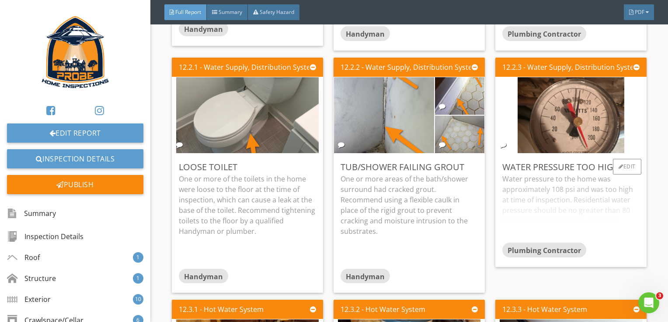
click at [506, 217] on div "Water pressure to the home was approximately 108 psi and was too high at time o…" at bounding box center [570, 208] width 137 height 69
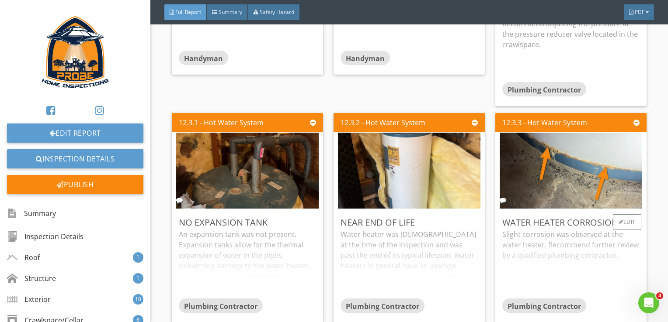
scroll to position [8203, 0]
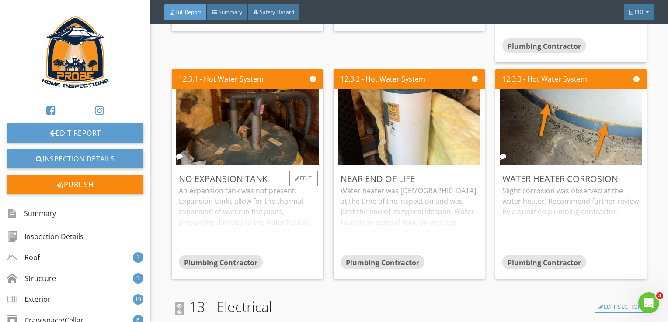
click at [268, 213] on div "An expansion tank was not present. Expansion tanks allow for the thermal expans…" at bounding box center [247, 220] width 137 height 69
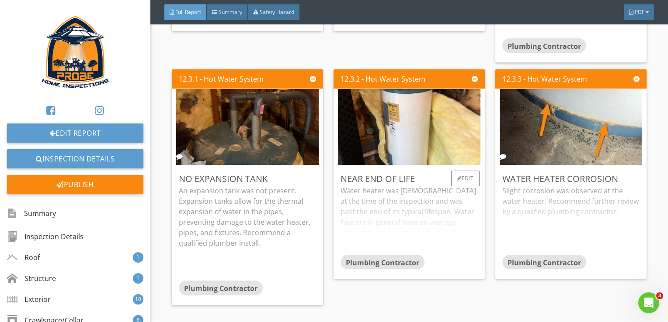
click at [380, 218] on div "Water heater was 32 years old at the time of the inspection and was past the en…" at bounding box center [408, 220] width 137 height 69
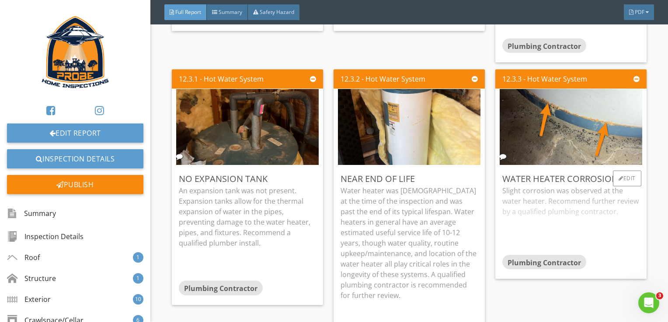
click at [571, 212] on div "Slight corrosion was observed at the water heater. Recommend further review by …" at bounding box center [570, 220] width 137 height 69
click at [628, 171] on div "Edit" at bounding box center [626, 179] width 28 height 16
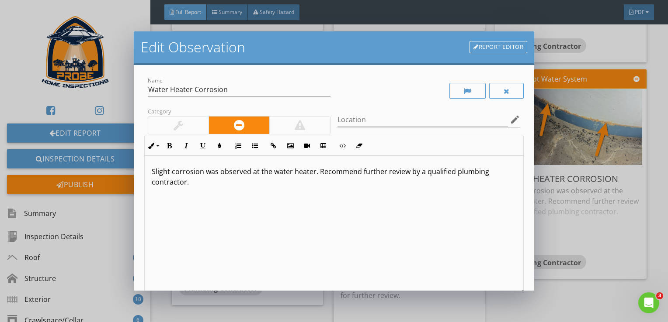
click at [318, 172] on p "Slight corrosion was observed at the water heater. Recommend further review by …" at bounding box center [334, 176] width 365 height 21
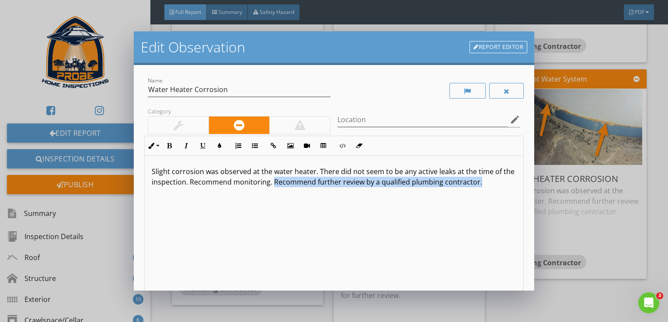
drag, startPoint x: 284, startPoint y: 183, endPoint x: 594, endPoint y: 194, distance: 310.4
click at [594, 194] on div "Edit Observation Report Editor Name Water Heater Corrosion Category Location ed…" at bounding box center [334, 161] width 668 height 322
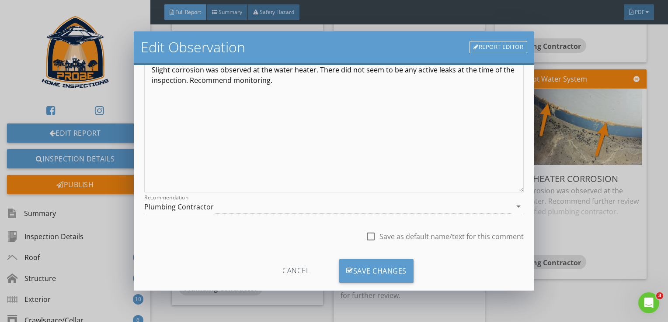
scroll to position [118, 0]
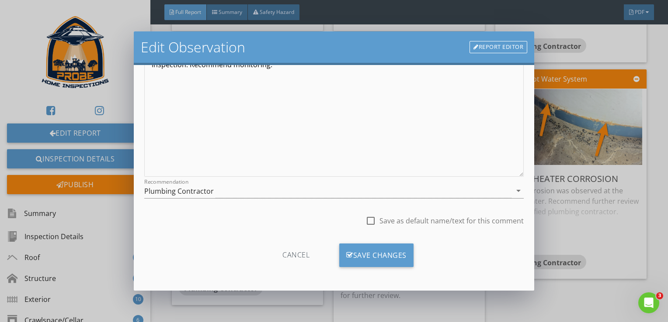
click at [365, 220] on div at bounding box center [370, 221] width 15 height 15
checkbox input "true"
click at [346, 192] on div "Plumbing Contractor" at bounding box center [327, 191] width 367 height 14
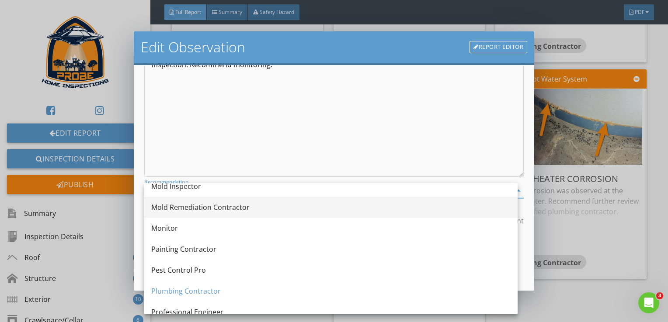
scroll to position [830, 0]
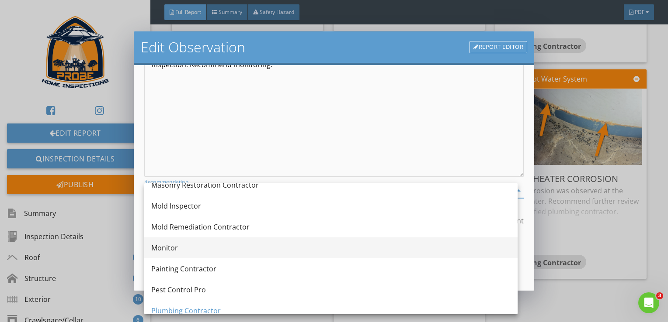
click at [329, 247] on div "Monitor" at bounding box center [330, 248] width 359 height 10
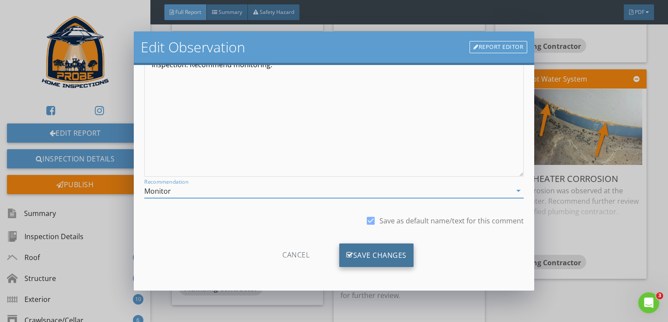
click at [379, 254] on div "Save Changes" at bounding box center [376, 256] width 74 height 24
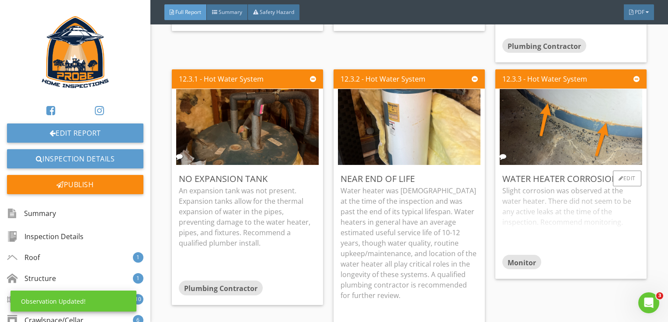
click at [557, 220] on div "Slight corrosion was observed at the water heater. There did not seem to be any…" at bounding box center [570, 220] width 137 height 69
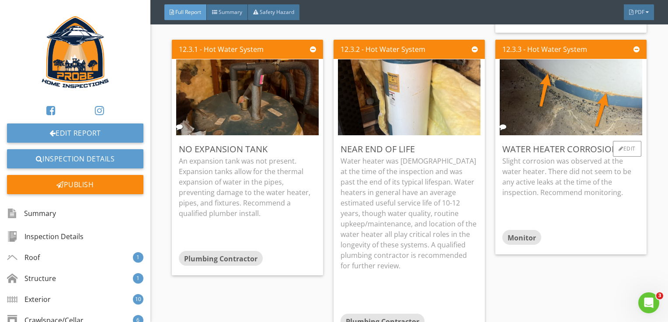
scroll to position [8246, 0]
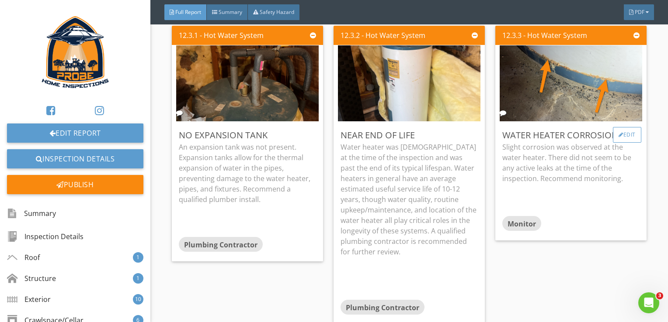
click at [617, 127] on div "Edit" at bounding box center [626, 135] width 28 height 16
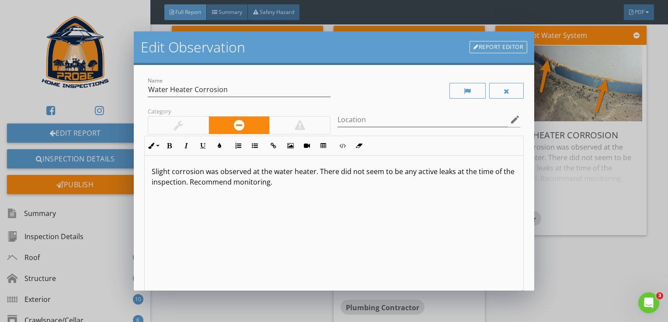
click at [320, 173] on p "Slight corrosion was observed at the water heater. There did not seem to be any…" at bounding box center [334, 176] width 365 height 21
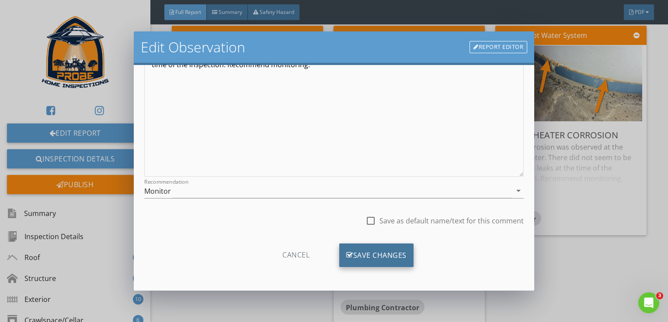
click at [388, 260] on div "Save Changes" at bounding box center [376, 256] width 74 height 24
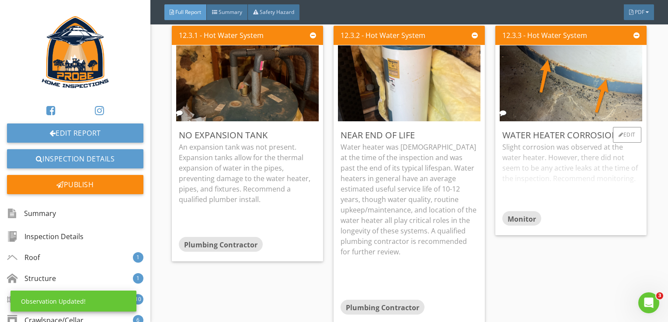
click at [556, 174] on div "Slight corrosion was observed at the water heater. However, there did not seem …" at bounding box center [570, 176] width 137 height 69
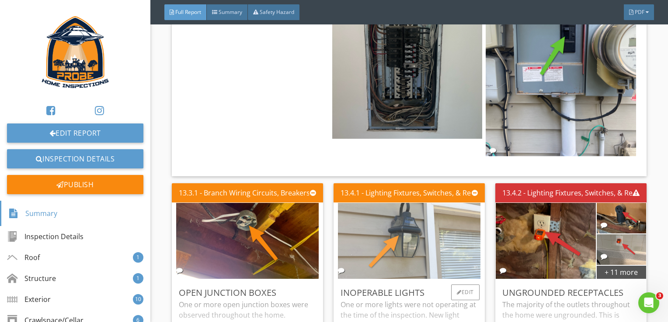
scroll to position [8945, 0]
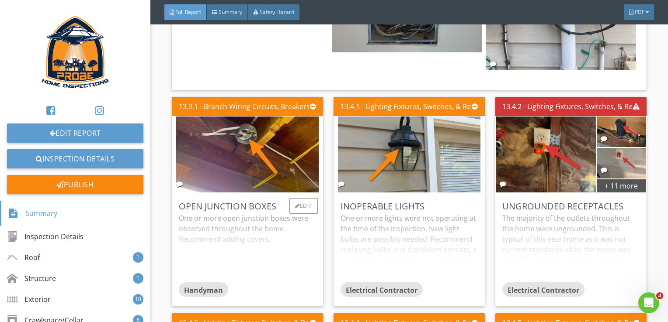
click at [304, 233] on div "One or more open junction boxes were observed throughout the home. Recommend ad…" at bounding box center [247, 247] width 137 height 69
click at [419, 241] on div "One or more lights were not operating at the time of the inspection. New light …" at bounding box center [408, 247] width 137 height 69
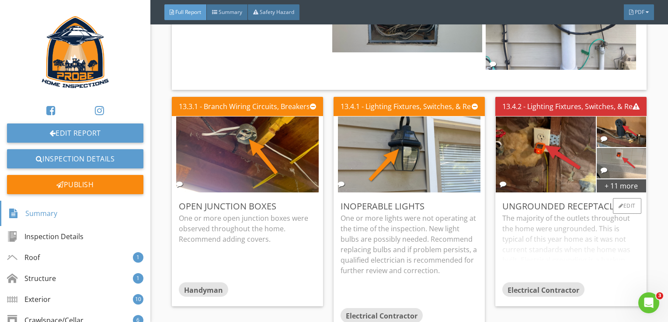
click at [529, 248] on div "The majority of the outlets throughout the home were ungrounded. This is typica…" at bounding box center [570, 247] width 137 height 69
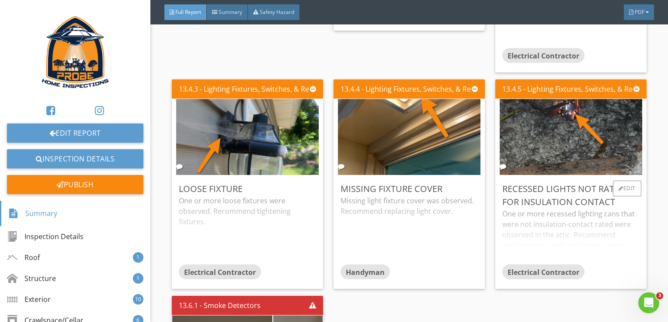
scroll to position [9251, 0]
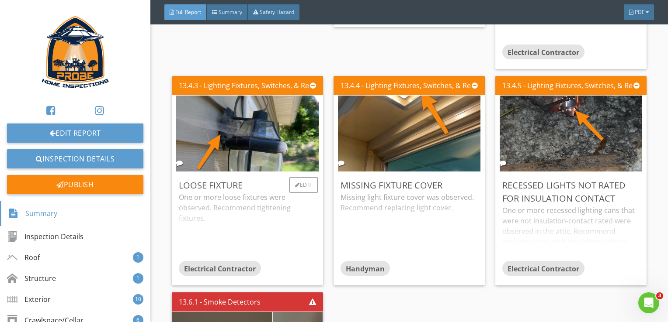
click at [248, 206] on div "One or more loose fixtures were observed. Recommend tightening fixtures." at bounding box center [247, 226] width 137 height 69
click at [399, 208] on div "Missing light fixture cover was observed. Recommend replacing light cover." at bounding box center [408, 226] width 137 height 69
click at [539, 212] on div "One or more recessed lighting cans that were not insulation-contact rated were …" at bounding box center [570, 233] width 137 height 56
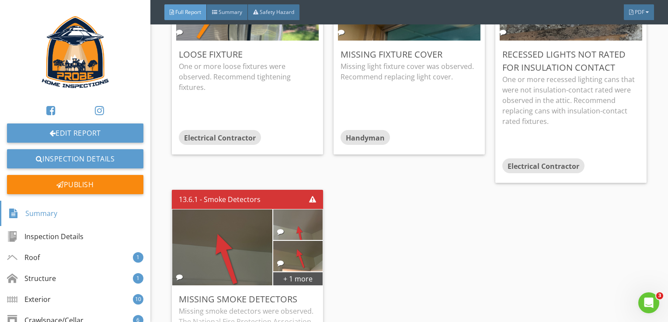
scroll to position [9448, 0]
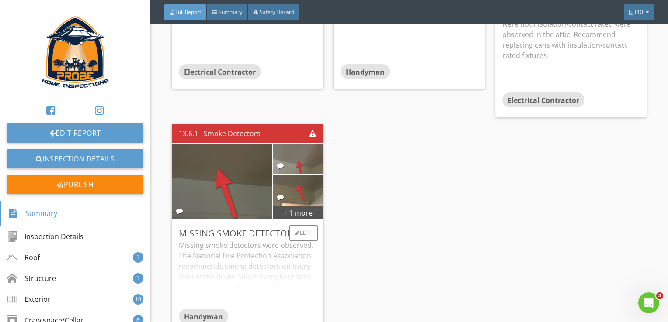
click at [290, 268] on div "Missing smoke detectors were observed. The National Fire Protection Association…" at bounding box center [247, 274] width 137 height 69
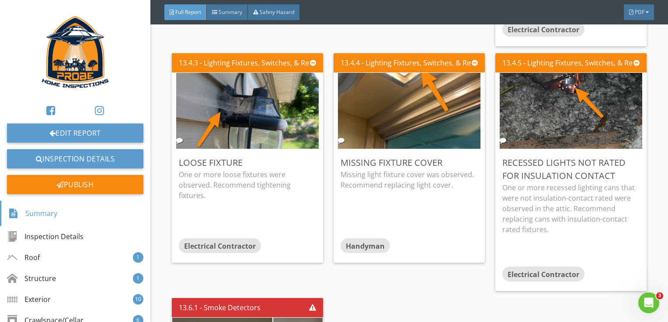
scroll to position [9273, 0]
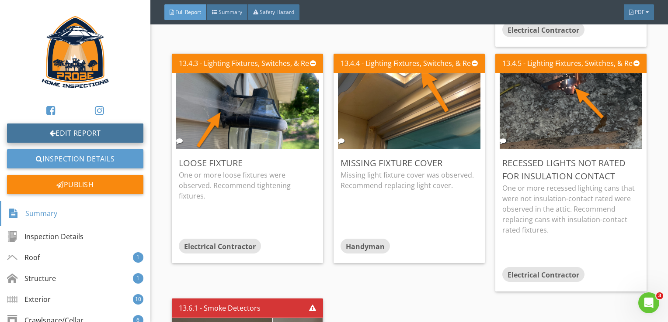
click at [119, 138] on link "Edit Report" at bounding box center [75, 133] width 136 height 19
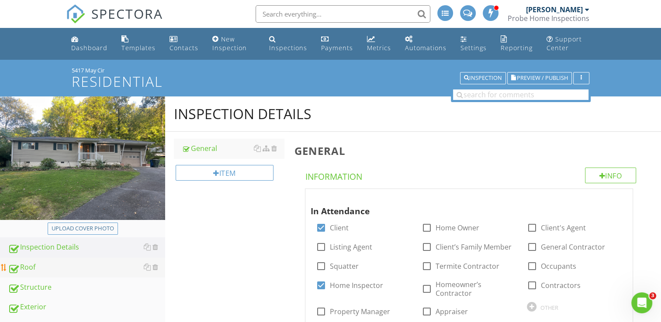
click at [47, 270] on div "Roof" at bounding box center [86, 267] width 157 height 11
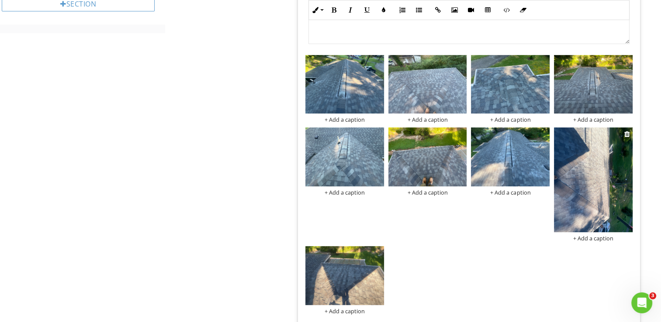
scroll to position [524, 0]
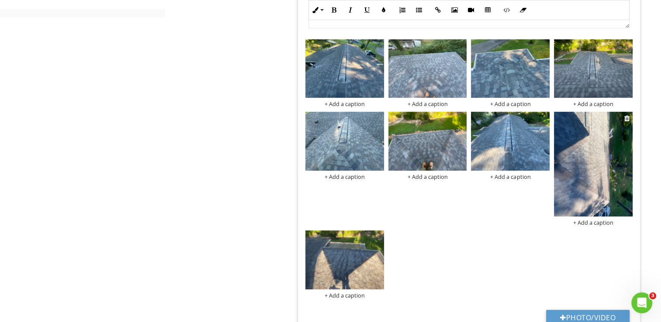
click at [588, 187] on img at bounding box center [593, 164] width 79 height 105
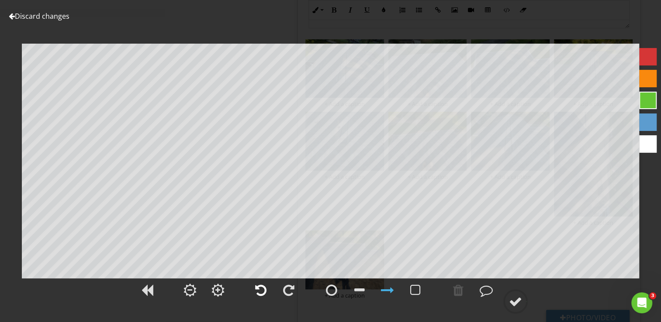
click at [264, 290] on div at bounding box center [260, 290] width 11 height 13
click at [515, 301] on div at bounding box center [515, 301] width 13 height 13
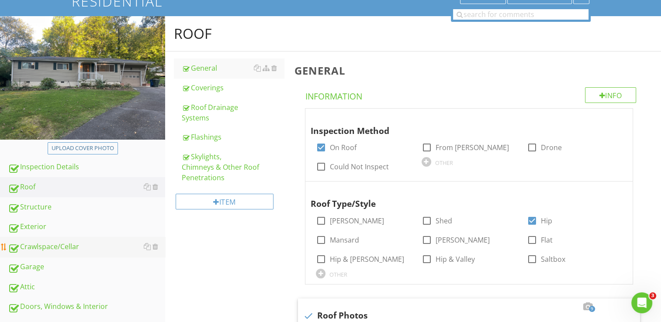
scroll to position [124, 0]
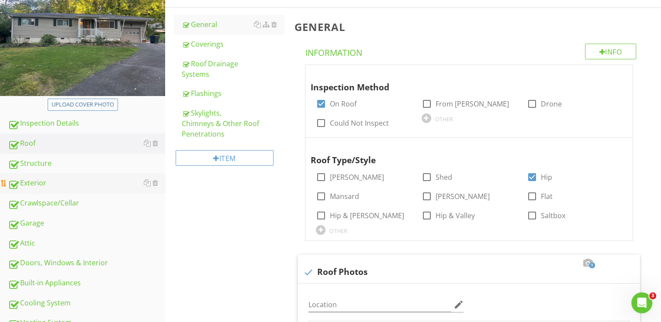
click at [59, 186] on div "Exterior" at bounding box center [86, 183] width 157 height 11
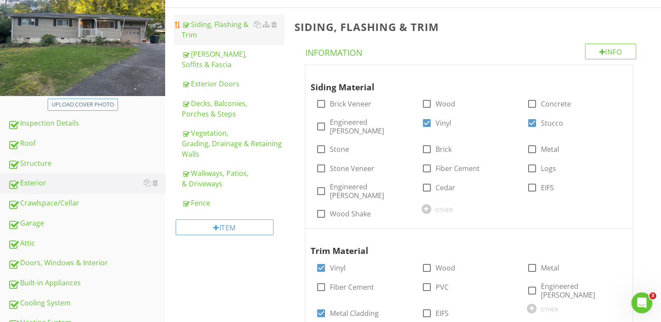
click at [220, 31] on div "Siding, Flashing & Trim" at bounding box center [233, 29] width 102 height 21
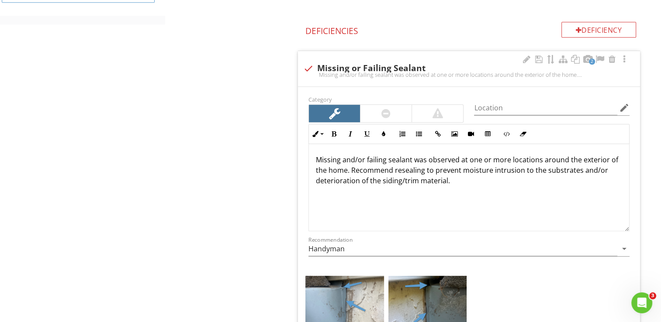
scroll to position [517, 0]
click at [308, 61] on div at bounding box center [308, 68] width 15 height 15
checkbox input "true"
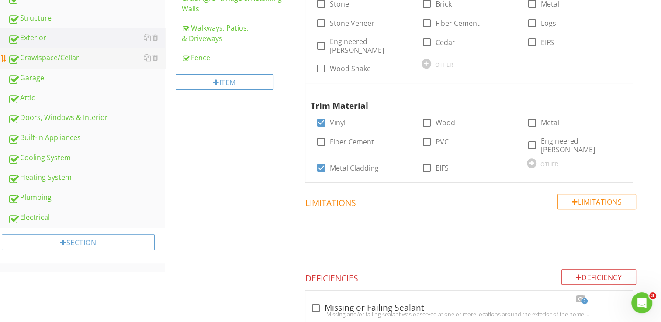
scroll to position [211, 0]
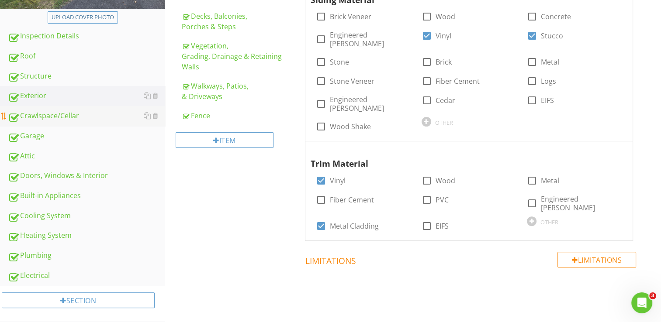
click at [77, 114] on div "Crawlspace/Cellar" at bounding box center [86, 116] width 157 height 11
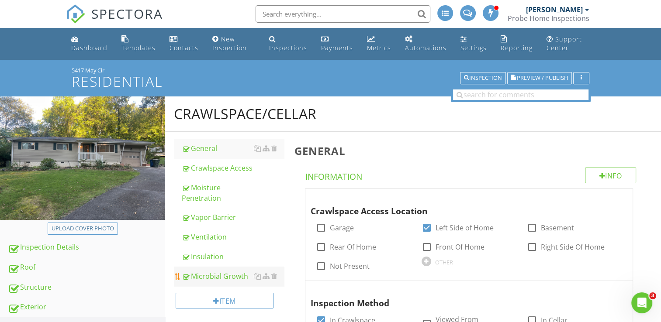
click at [224, 277] on div "Microbial Growth" at bounding box center [233, 276] width 102 height 10
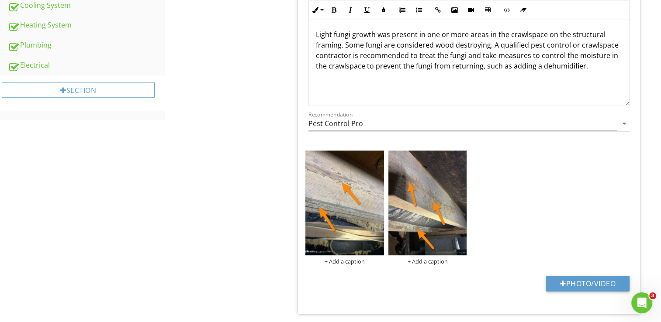
scroll to position [437, 0]
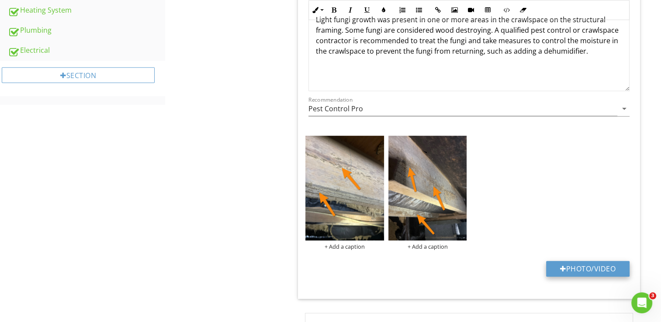
click at [594, 268] on button "Photo/Video" at bounding box center [587, 269] width 83 height 16
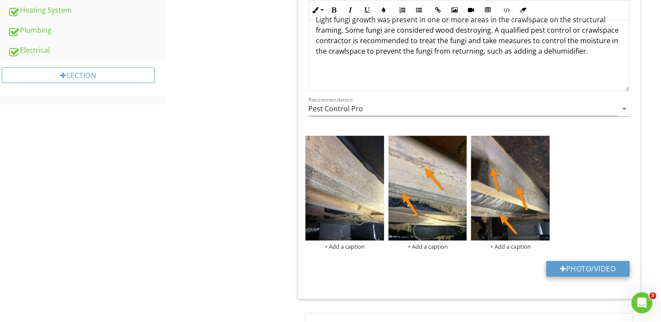
click at [574, 268] on button "Photo/Video" at bounding box center [587, 269] width 83 height 16
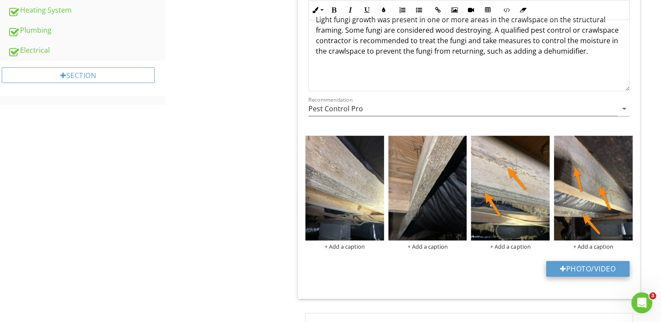
click at [569, 270] on button "Photo/Video" at bounding box center [587, 269] width 83 height 16
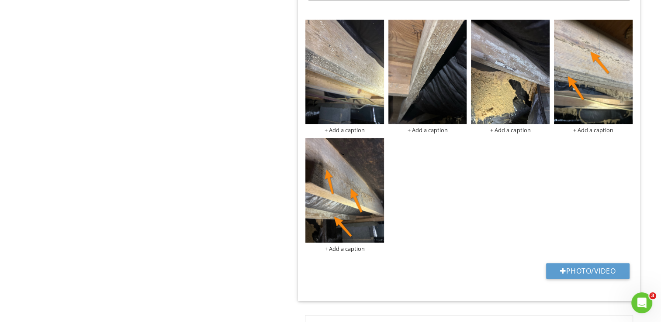
scroll to position [568, 0]
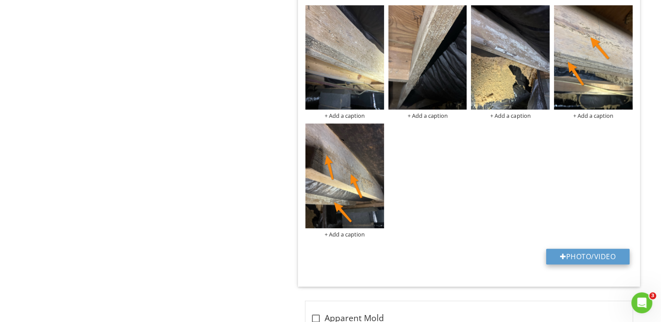
click at [571, 253] on button "Photo/Video" at bounding box center [587, 257] width 83 height 16
type input "C:\fakepath\photo.jpg"
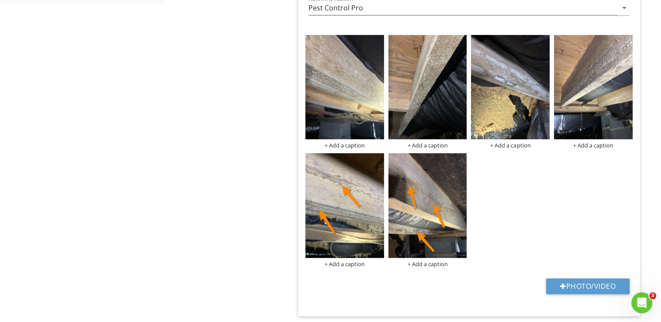
scroll to position [524, 0]
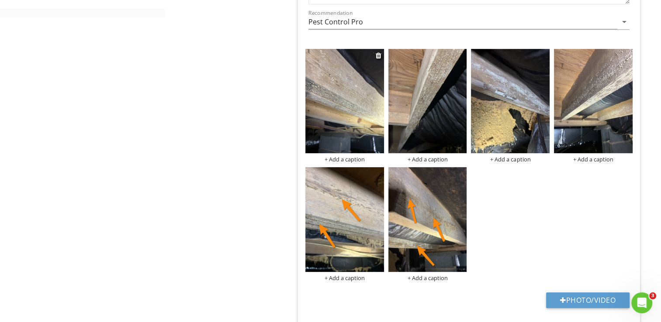
click at [367, 136] on img at bounding box center [344, 101] width 79 height 105
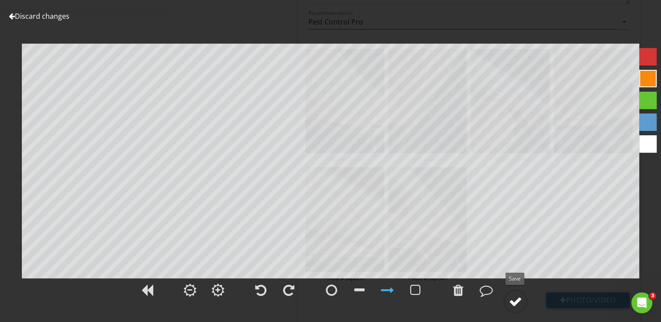
click at [515, 301] on div at bounding box center [515, 301] width 13 height 13
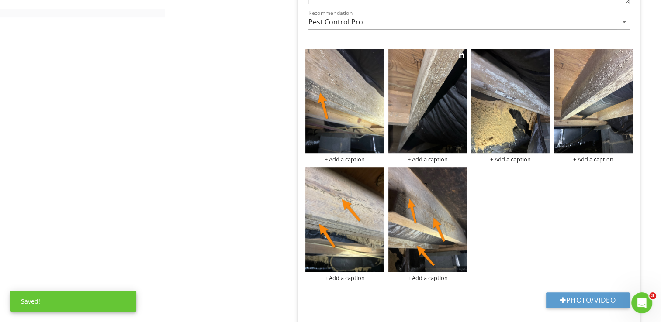
click at [441, 144] on img at bounding box center [427, 101] width 79 height 105
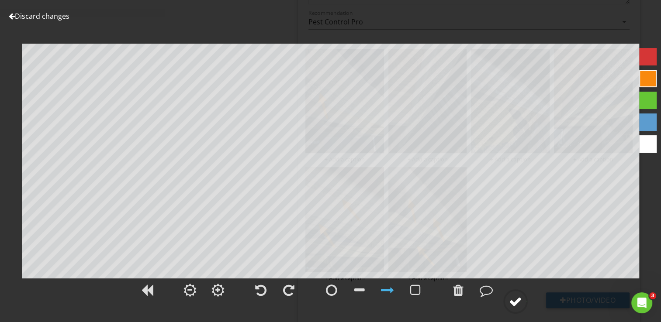
click at [517, 301] on div at bounding box center [515, 301] width 13 height 13
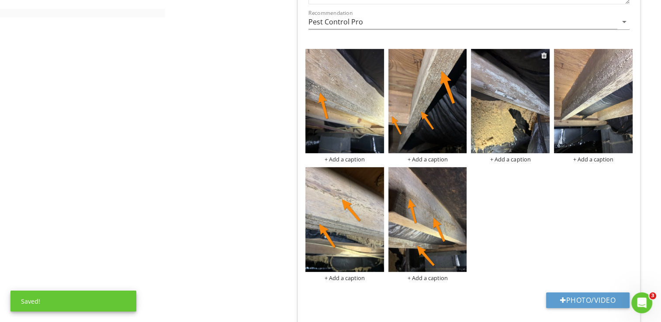
click at [523, 145] on img at bounding box center [510, 101] width 79 height 105
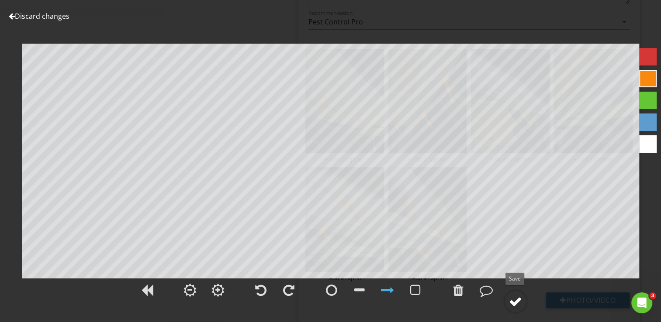
click at [517, 304] on div at bounding box center [515, 301] width 13 height 13
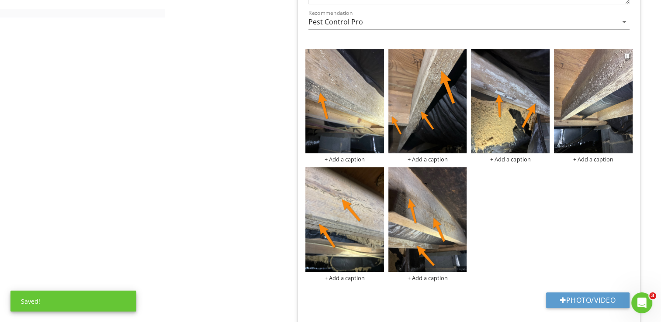
click at [586, 129] on img at bounding box center [593, 101] width 79 height 105
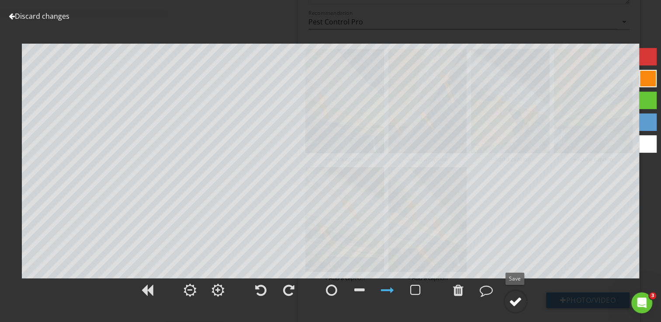
click at [512, 301] on div at bounding box center [515, 301] width 13 height 13
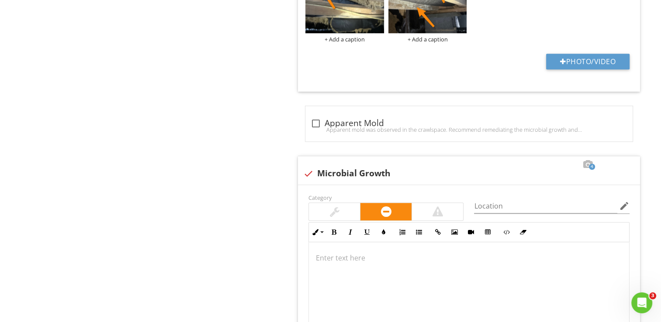
scroll to position [786, 0]
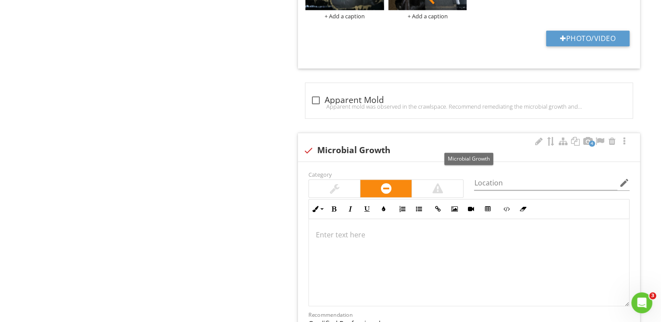
click at [308, 149] on div at bounding box center [308, 150] width 15 height 15
checkbox input "true"
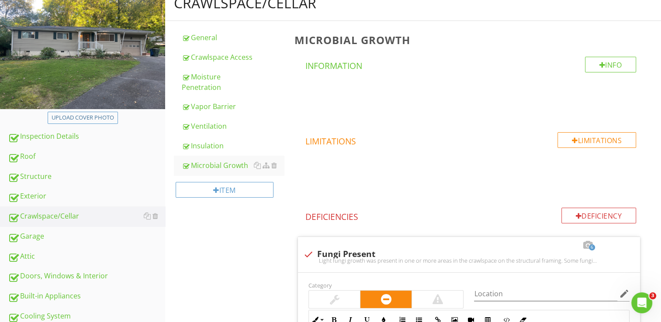
scroll to position [239, 0]
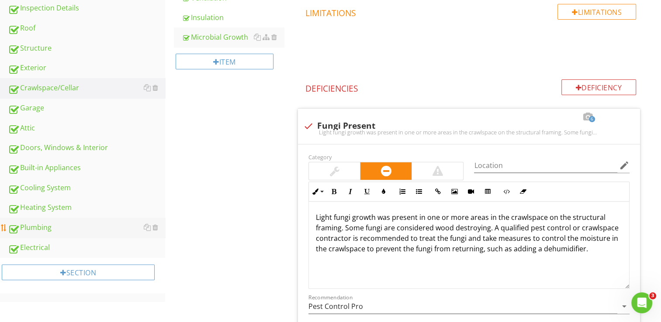
click at [79, 226] on div "Plumbing" at bounding box center [86, 227] width 157 height 11
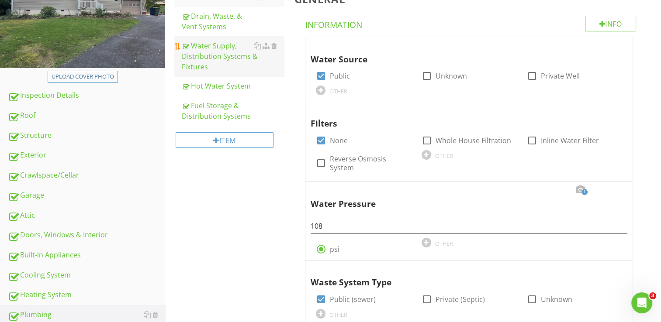
scroll to position [108, 0]
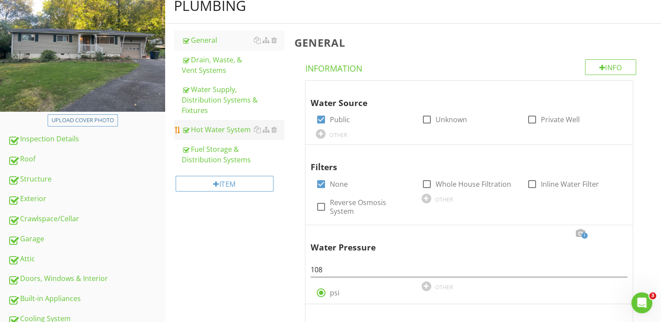
click at [223, 125] on div "Hot Water System" at bounding box center [233, 130] width 102 height 10
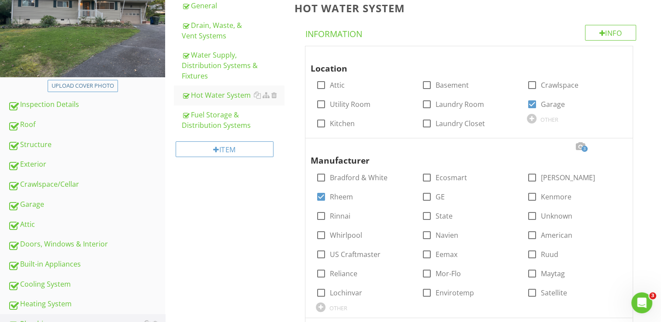
scroll to position [152, 0]
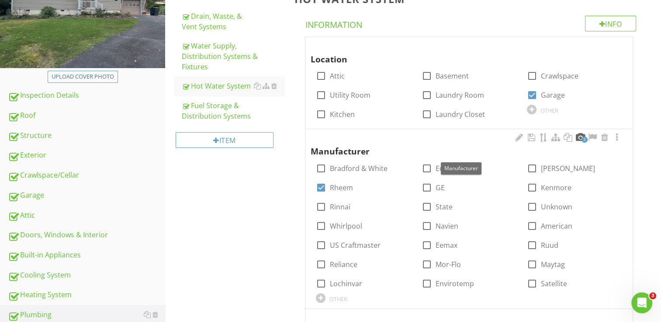
click at [578, 138] on div at bounding box center [580, 137] width 10 height 9
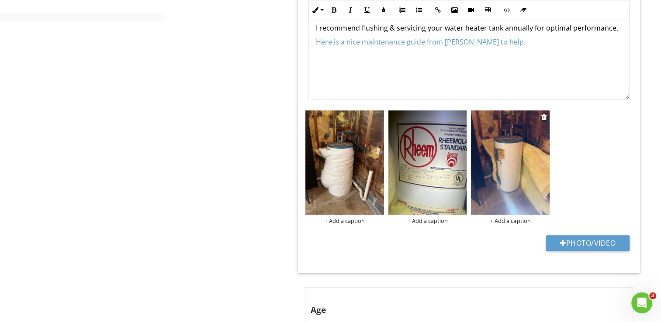
scroll to position [545, 0]
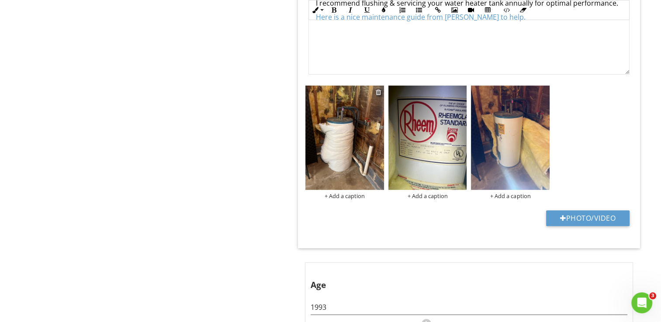
click at [379, 90] on div at bounding box center [379, 92] width 6 height 7
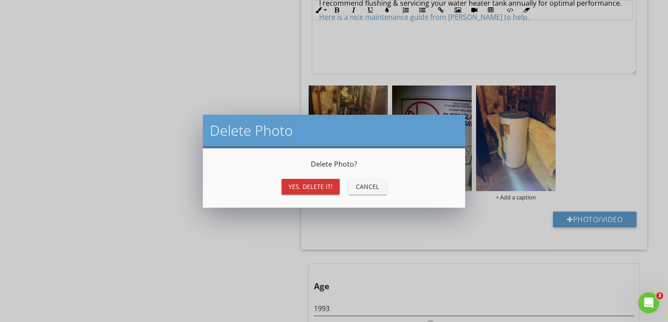
click at [325, 186] on div "Yes, Delete it!" at bounding box center [310, 186] width 44 height 9
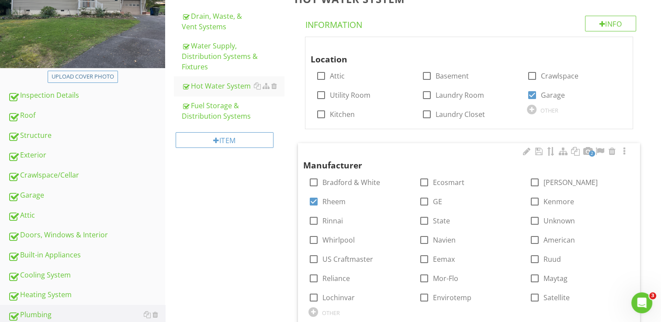
scroll to position [239, 0]
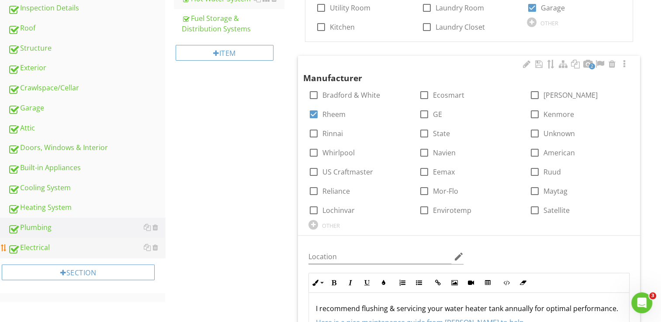
click at [99, 246] on div "Electrical" at bounding box center [86, 247] width 157 height 11
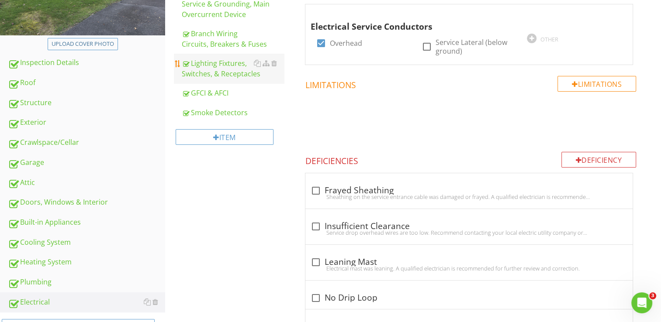
scroll to position [134, 0]
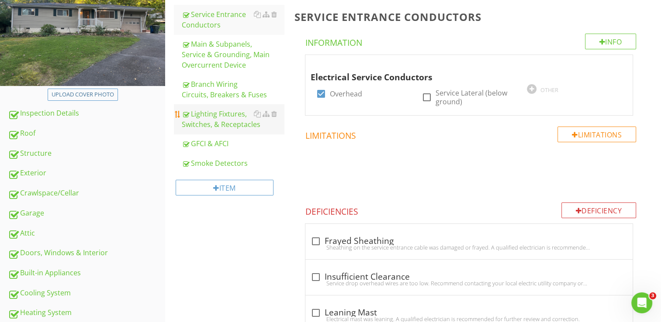
click at [240, 111] on div "Lighting Fixtures, Switches, & Receptacles" at bounding box center [233, 119] width 102 height 21
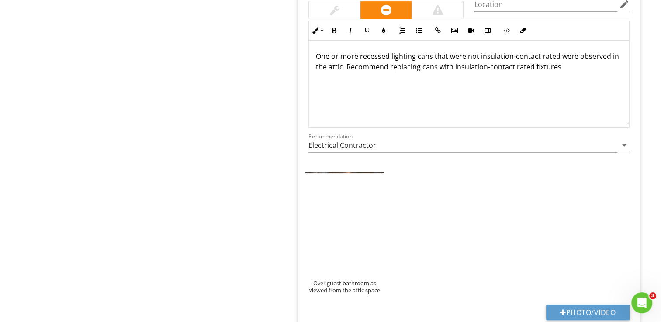
scroll to position [3585, 0]
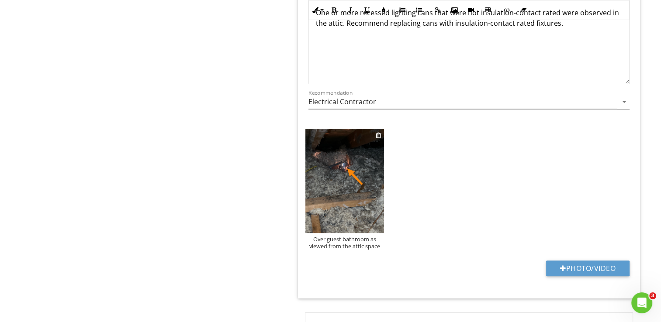
click at [339, 190] on img at bounding box center [344, 181] width 79 height 105
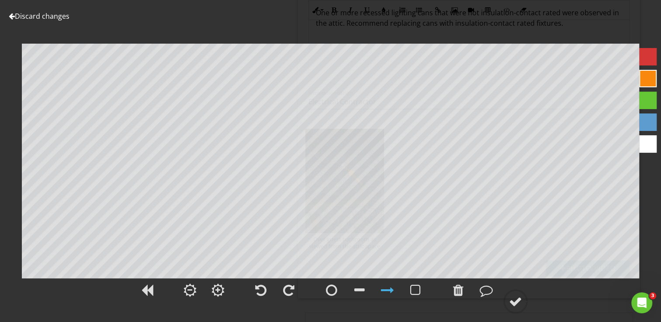
click at [648, 60] on div at bounding box center [647, 56] width 17 height 17
click at [459, 291] on div at bounding box center [458, 290] width 10 height 13
click at [517, 299] on div at bounding box center [515, 301] width 13 height 13
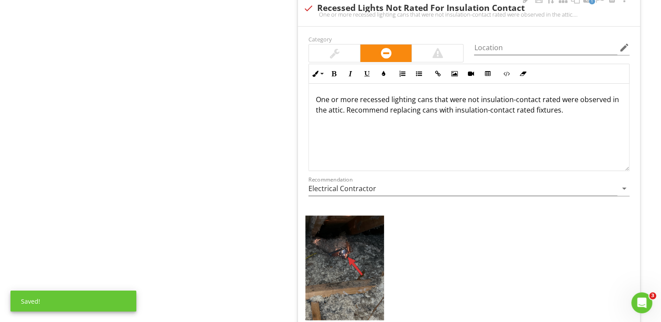
scroll to position [3411, 0]
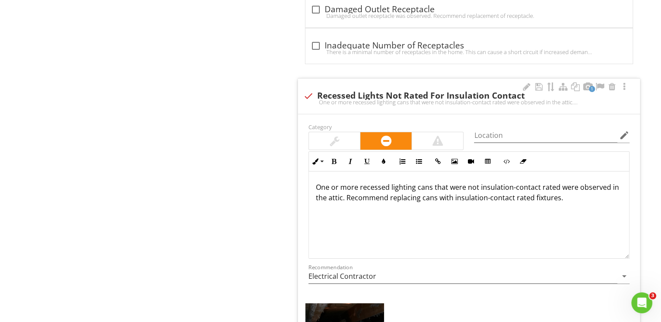
click at [442, 136] on div at bounding box center [437, 141] width 10 height 10
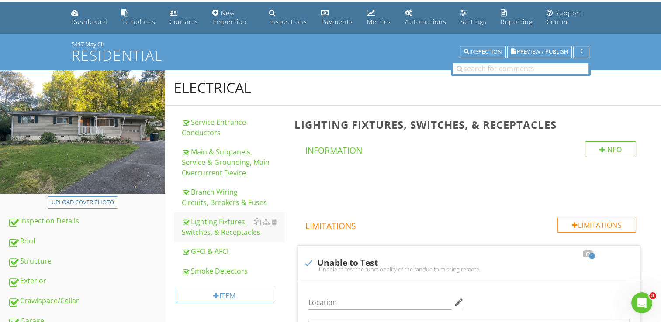
scroll to position [0, 0]
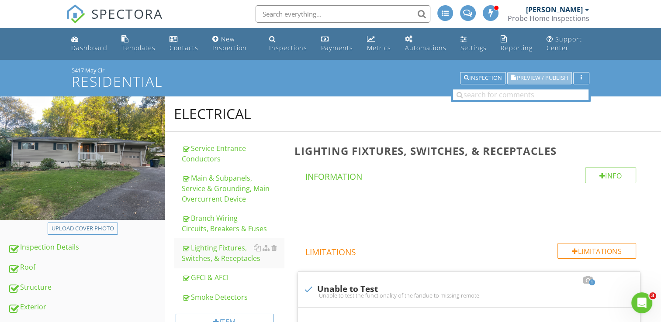
click at [552, 76] on span "Preview / Publish" at bounding box center [542, 79] width 51 height 6
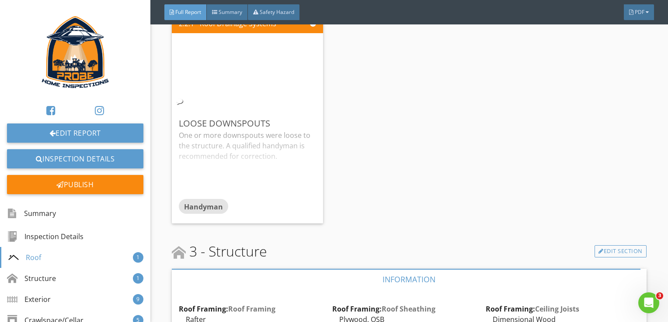
scroll to position [961, 0]
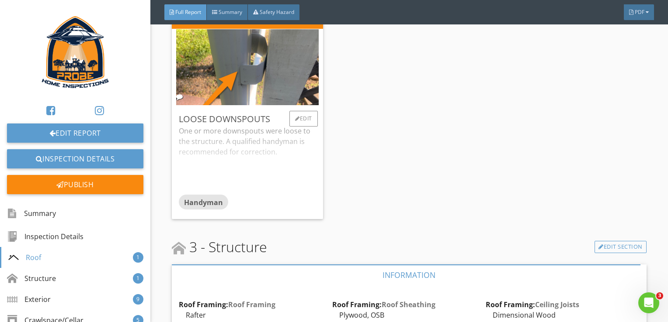
click at [316, 190] on div "Loose Downspouts One or more downspouts were loose to the structure. A qualifie…" at bounding box center [247, 163] width 151 height 114
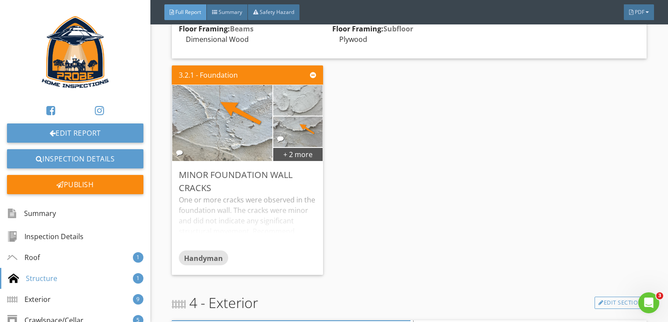
scroll to position [1311, 0]
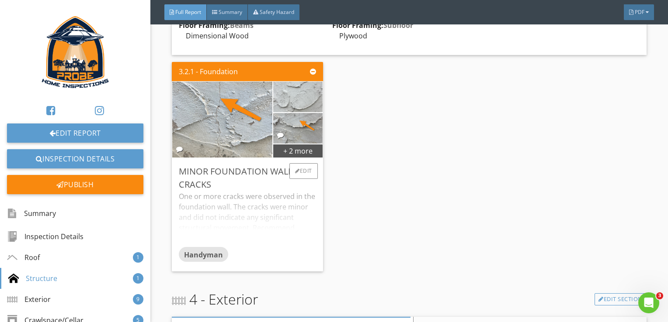
click at [315, 237] on div "Minor Foundation Wall Cracks One or more cracks were observed in the foundation…" at bounding box center [247, 215] width 151 height 114
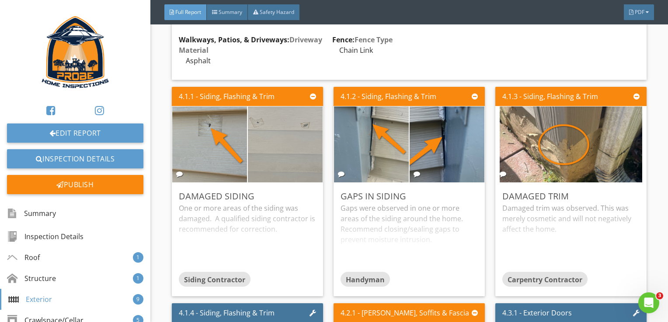
scroll to position [1835, 0]
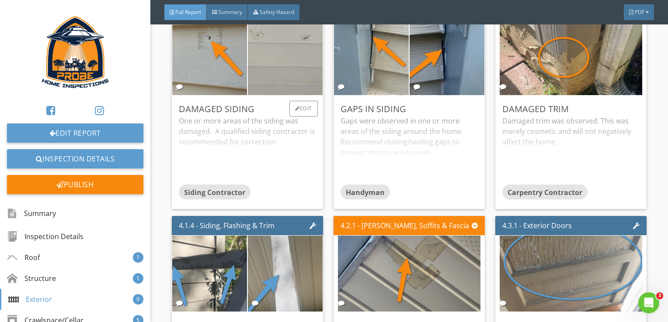
click at [249, 152] on div "One or more areas of the siding was damaged. A qualified siding contractor is r…" at bounding box center [247, 150] width 137 height 69
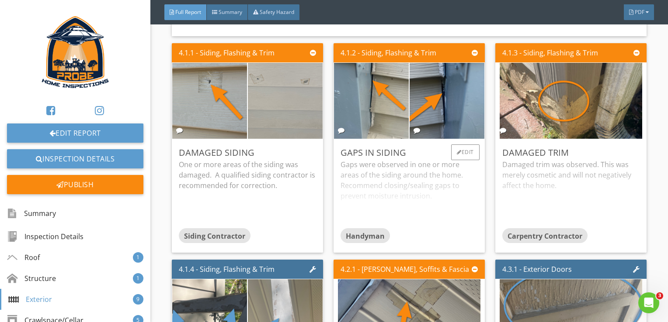
click at [369, 206] on div "Gaps were observed in one or more areas of the siding around the home. Recommen…" at bounding box center [408, 193] width 137 height 69
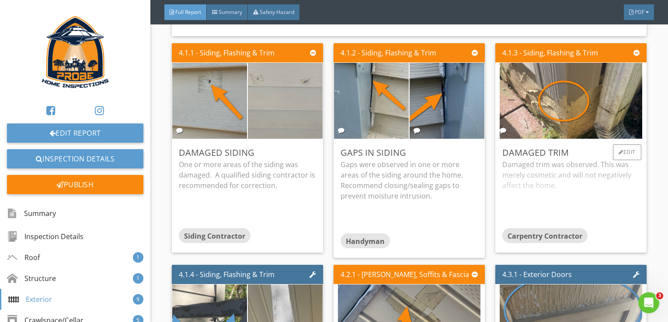
click at [512, 196] on div "Damaged trim was observed. This was merely cosmetic and will not negatively aff…" at bounding box center [570, 193] width 137 height 69
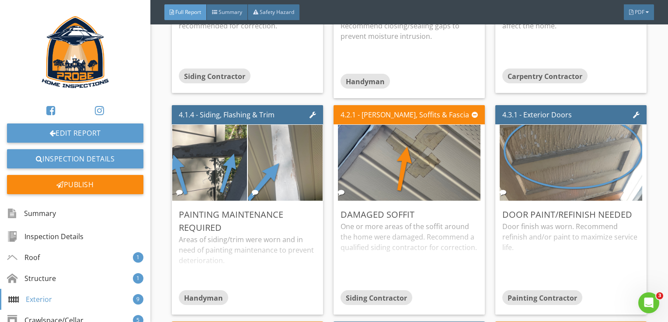
scroll to position [1966, 0]
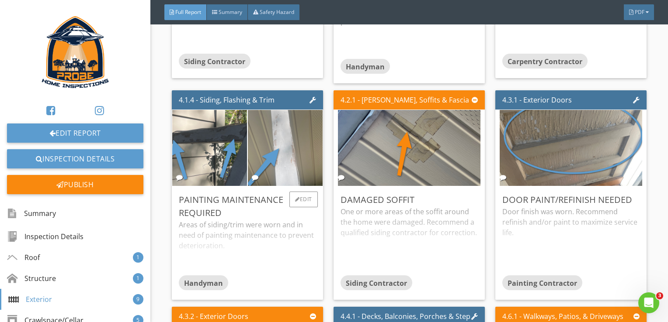
click at [299, 253] on div "Areas of siding/trim were worn and in need of painting maintenance to prevent d…" at bounding box center [247, 248] width 137 height 56
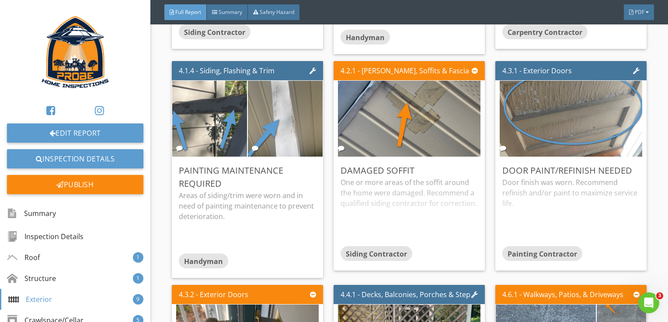
scroll to position [2010, 0]
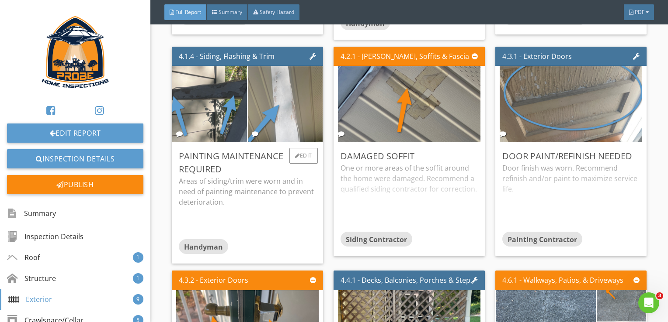
click at [273, 226] on div "Areas of siding/trim were worn and in need of painting maintenance to prevent d…" at bounding box center [247, 208] width 137 height 64
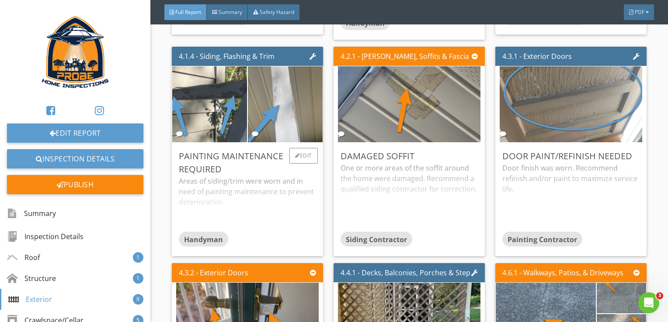
click at [292, 232] on div "Handyman" at bounding box center [247, 240] width 137 height 17
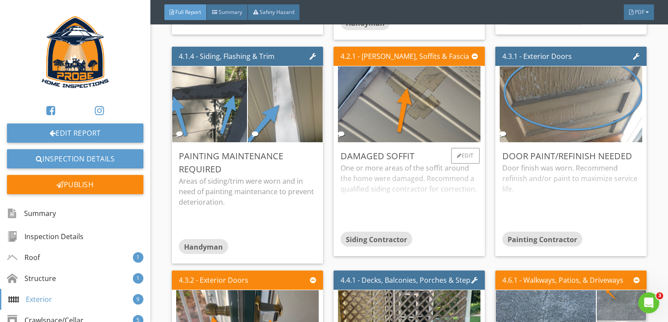
drag, startPoint x: 390, startPoint y: 205, endPoint x: 429, endPoint y: 220, distance: 42.0
click at [390, 205] on div "One or more areas of the soffit around the home were damaged. Recommend a quali…" at bounding box center [408, 197] width 137 height 69
click at [518, 194] on div "Door finish was worn. Recommend refinish and/or paint to maximize service life." at bounding box center [570, 197] width 137 height 69
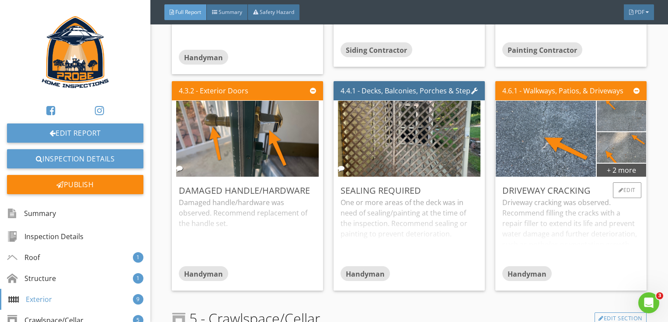
scroll to position [2228, 0]
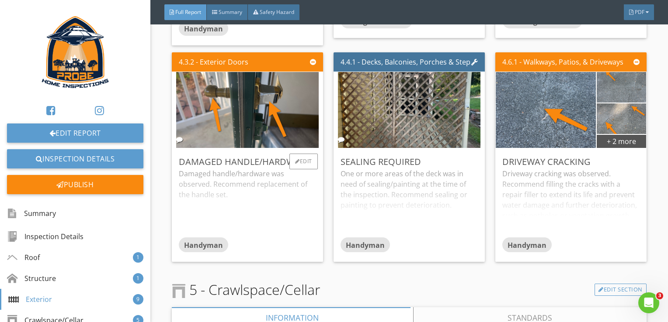
click at [270, 226] on div "Damaged handle/hardware was observed. Recommend replacement of the handle set." at bounding box center [247, 203] width 137 height 69
click at [411, 220] on div "One or more areas of the deck was in need of sealing/painting at the time of th…" at bounding box center [408, 203] width 137 height 69
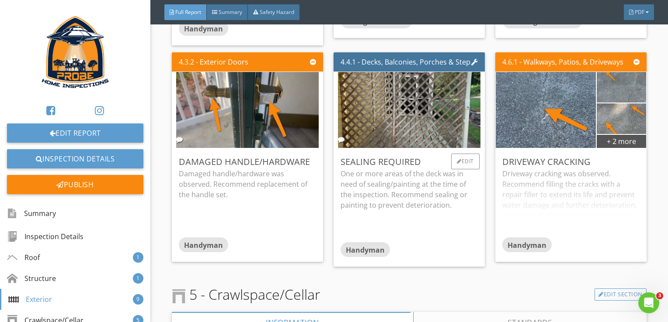
drag, startPoint x: 457, startPoint y: 254, endPoint x: 442, endPoint y: 251, distance: 15.7
click at [442, 251] on div "Handyman" at bounding box center [408, 250] width 137 height 17
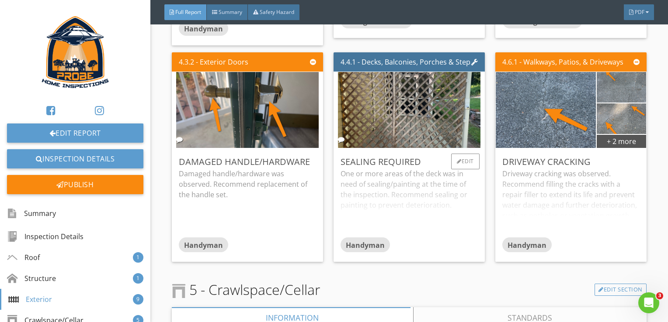
click at [449, 230] on div "One or more areas of the deck was in need of sealing/painting at the time of th…" at bounding box center [408, 203] width 137 height 69
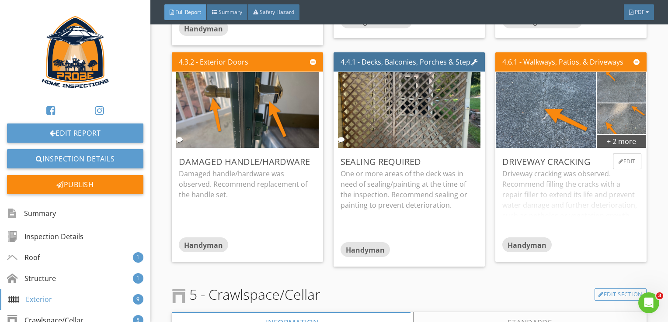
click at [614, 238] on div "Handyman" at bounding box center [570, 246] width 137 height 17
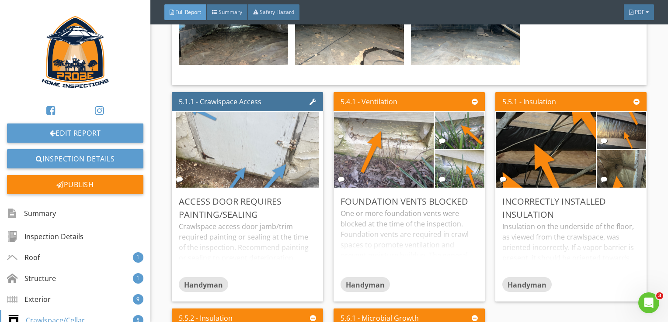
scroll to position [2709, 0]
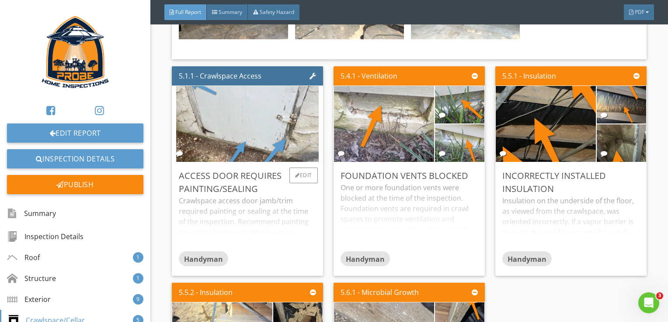
click at [298, 240] on div "Crawlspace access door jamb/trim required painting or sealing at the time of th…" at bounding box center [247, 224] width 137 height 56
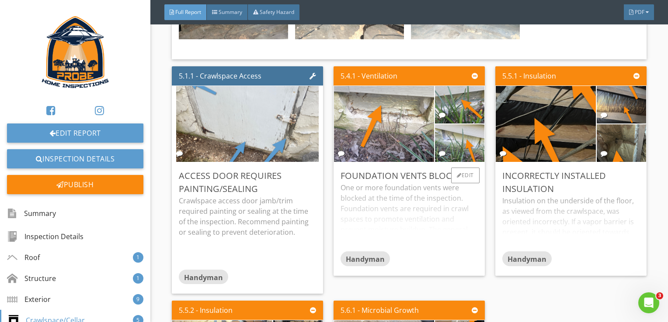
click at [378, 235] on div "One or more foundation vents were blocked at the time of the inspection. Founda…" at bounding box center [408, 217] width 137 height 69
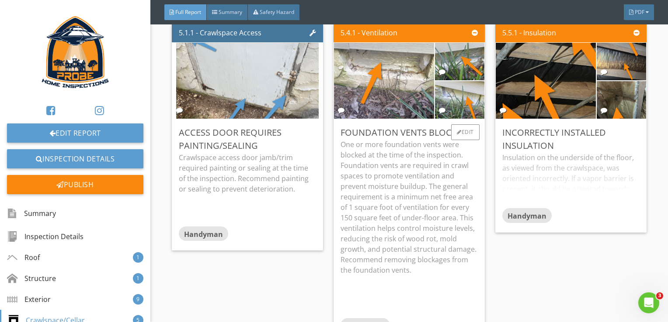
scroll to position [2752, 0]
click at [543, 186] on div "Insulation on the underside of the floor, as viewed from the crawlspace, was or…" at bounding box center [570, 180] width 137 height 56
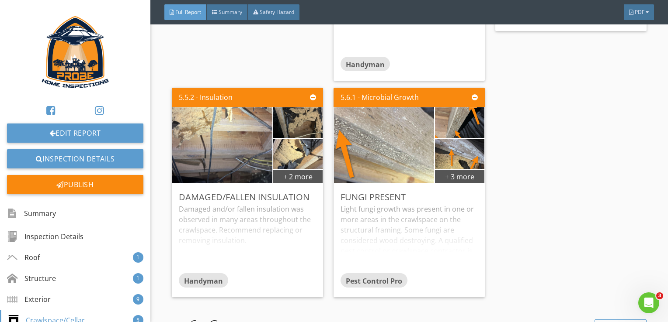
scroll to position [3058, 0]
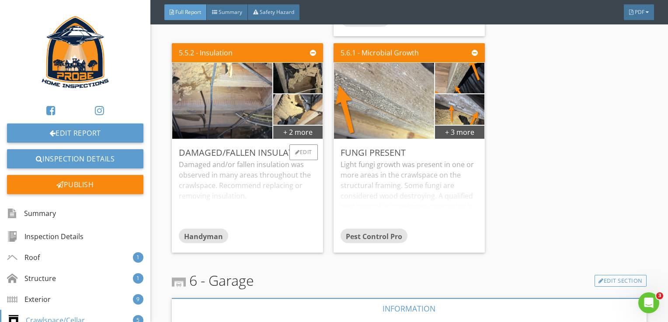
click at [270, 215] on div "Damaged and/or fallen insulation was observed in many areas throughout the craw…" at bounding box center [247, 193] width 137 height 69
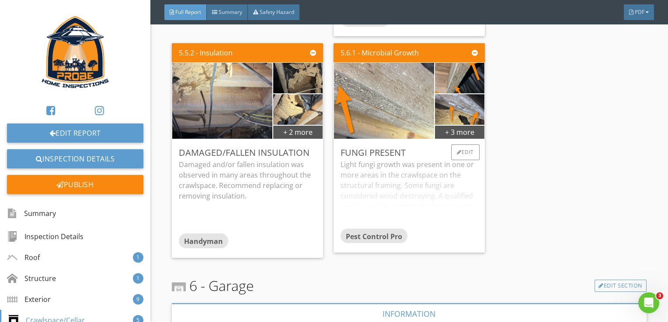
click at [374, 212] on div "Light fungi growth was present in one or more areas in the crawlspace on the st…" at bounding box center [408, 193] width 137 height 69
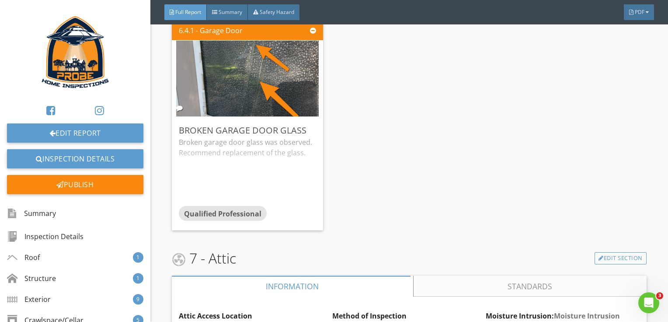
scroll to position [3495, 0]
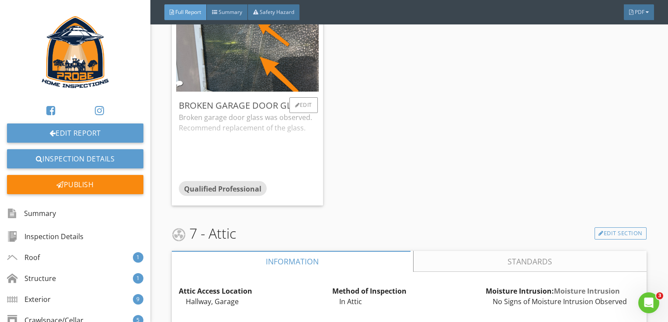
click at [304, 155] on div "Broken garage door glass was observed. Recommend replacement of the glass." at bounding box center [247, 146] width 137 height 69
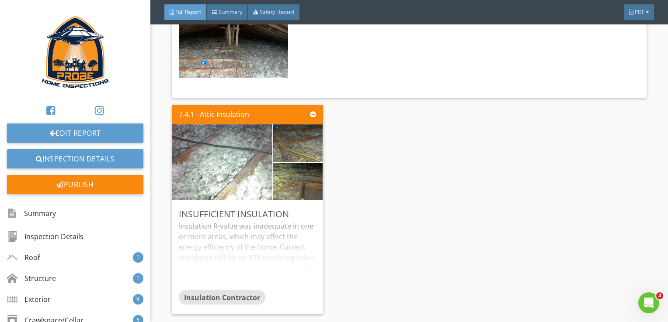
scroll to position [3975, 0]
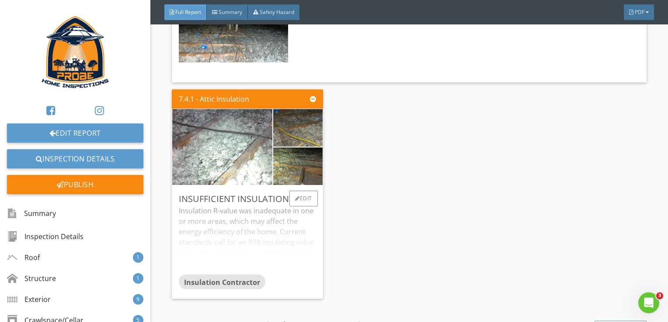
click at [284, 249] on div "Insulation R-value was inadequate in one or more areas, which may affect the en…" at bounding box center [247, 240] width 137 height 69
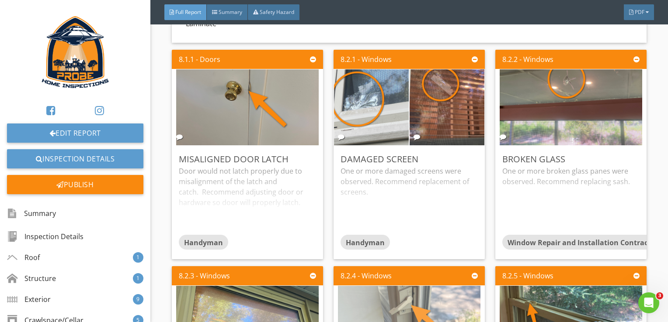
scroll to position [4543, 0]
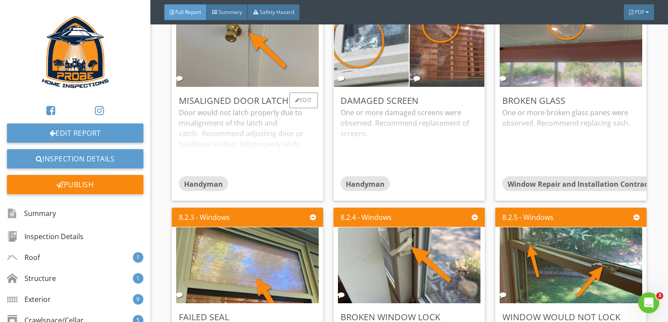
click at [257, 176] on div "Handyman" at bounding box center [247, 184] width 137 height 17
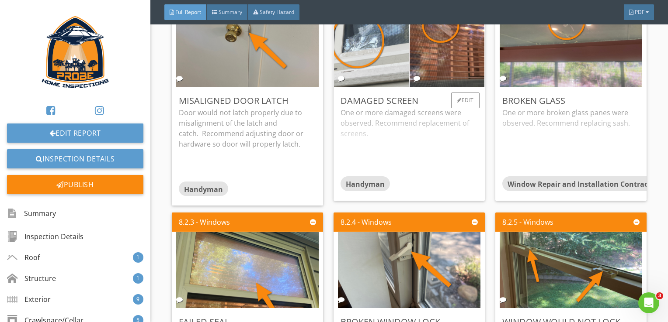
click at [364, 156] on div "One or more damaged screens were observed. Recommend replacement of screens." at bounding box center [408, 141] width 137 height 69
click at [591, 139] on div "One or more broken glass panes were observed. Recommend replacing sash." at bounding box center [570, 141] width 137 height 69
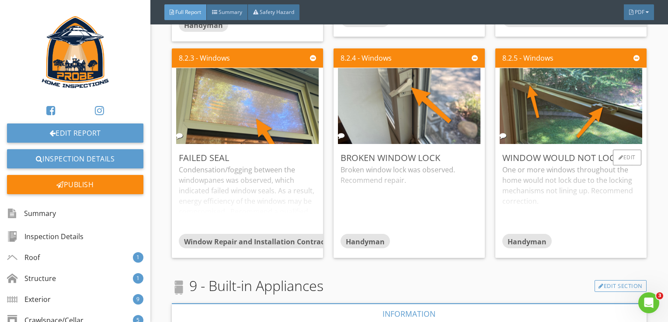
scroll to position [4718, 0]
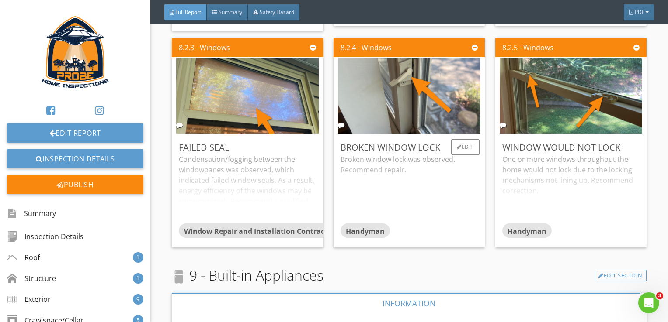
drag, startPoint x: 277, startPoint y: 189, endPoint x: 334, endPoint y: 204, distance: 58.6
click at [277, 190] on div "Condensation/fogging between the windowpanes was observed, which indicated fail…" at bounding box center [247, 188] width 137 height 69
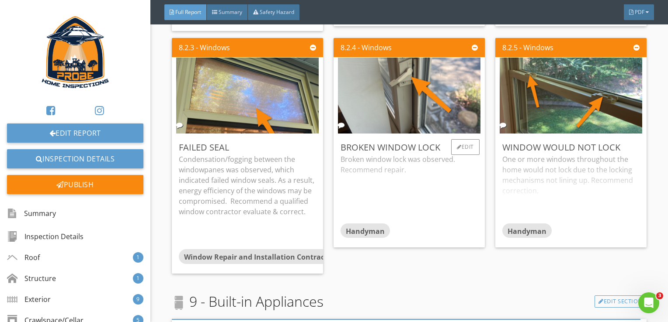
click at [426, 199] on div "Broken window lock was observed. Recommend repair." at bounding box center [408, 188] width 137 height 69
drag, startPoint x: 578, startPoint y: 209, endPoint x: 582, endPoint y: 229, distance: 20.0
click at [578, 210] on div "One or more windows throughout the home would not lock due to the locking mecha…" at bounding box center [570, 188] width 137 height 69
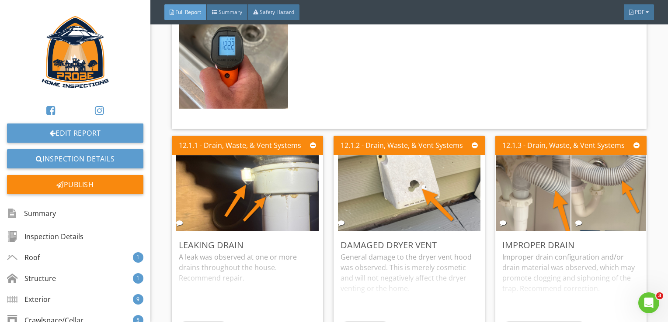
scroll to position [7427, 0]
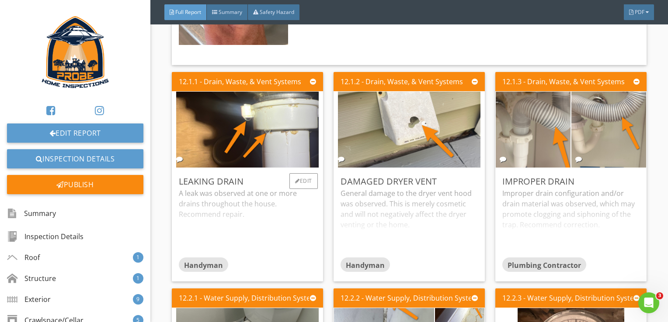
click at [288, 228] on div "A leak was observed at one or more drains throughout the house. Recommend repai…" at bounding box center [247, 222] width 137 height 69
click at [425, 225] on div "General damage to the dryer vent hood was observed. This is merely cosmetic and…" at bounding box center [408, 222] width 137 height 69
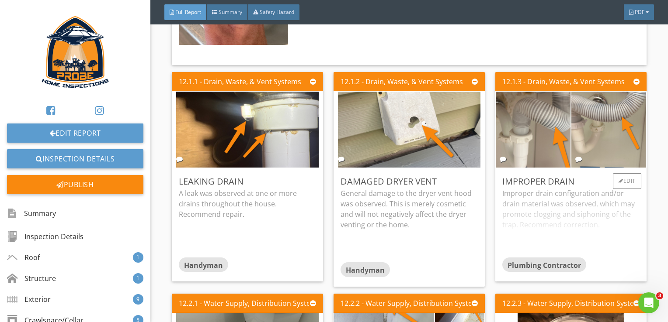
click at [568, 222] on div "Improper drain configuration and/or drain material was observed, which may prom…" at bounding box center [570, 222] width 137 height 69
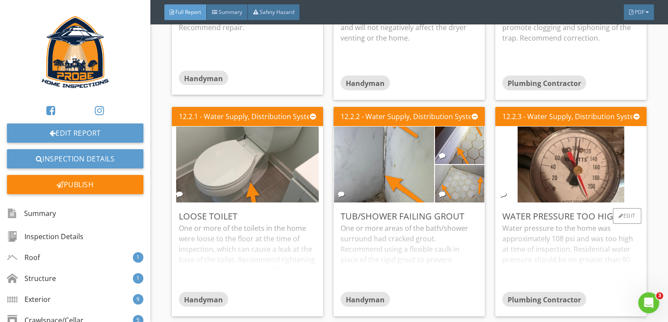
scroll to position [7645, 0]
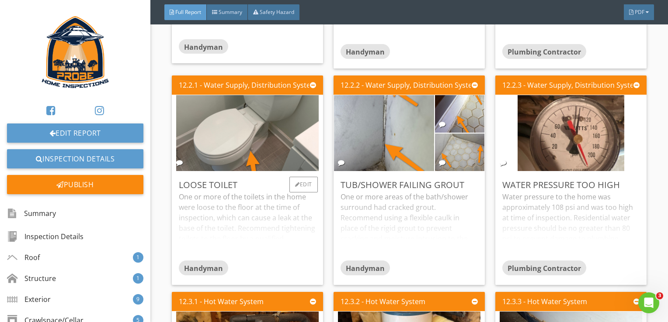
click at [310, 235] on div "One or more of the toilets in the home were loose to the floor at the time of i…" at bounding box center [247, 226] width 137 height 69
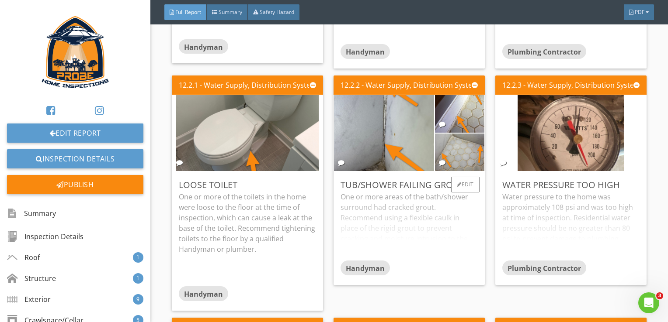
click at [385, 235] on div "One or more areas of the bath/shower surround had cracked grout. Recommend usin…" at bounding box center [408, 226] width 137 height 69
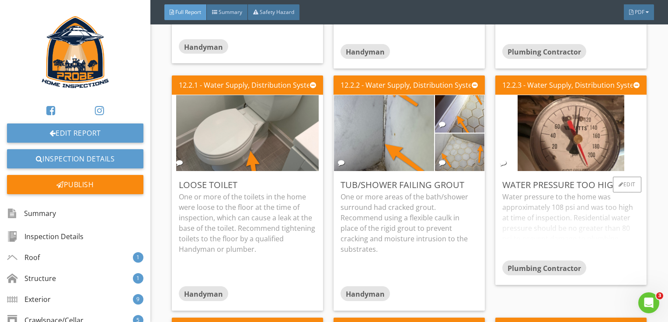
click at [589, 221] on div "Water pressure to the home was approximately 108 psi and was too high at time o…" at bounding box center [570, 226] width 137 height 69
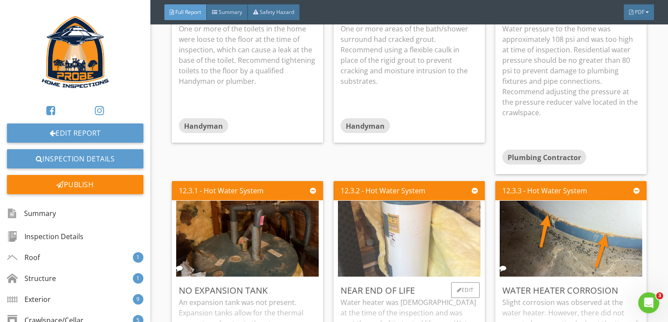
scroll to position [7907, 0]
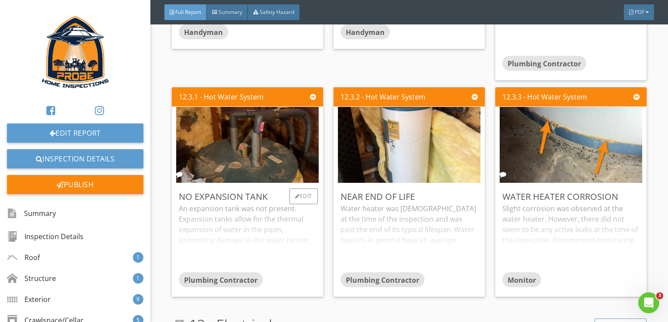
click at [262, 233] on div "An expansion tank was not present. Expansion tanks allow for the thermal expans…" at bounding box center [247, 238] width 137 height 69
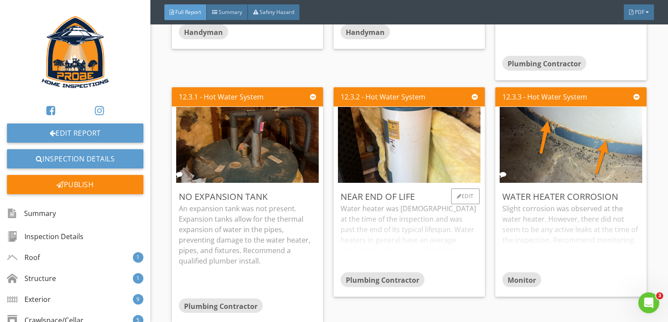
click at [360, 242] on div "Water heater was 32 years old at the time of the inspection and was past the en…" at bounding box center [408, 238] width 137 height 69
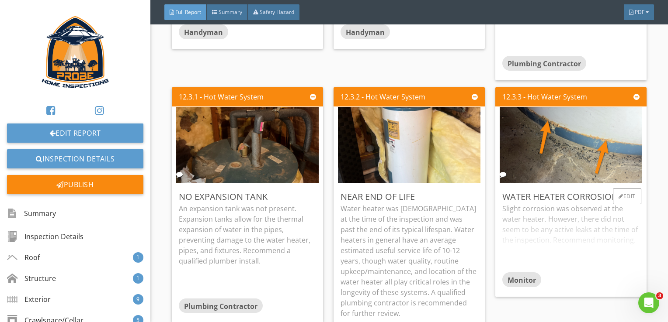
click at [614, 234] on div "Slight corrosion was observed at the water heater. However, there did not seem …" at bounding box center [570, 238] width 137 height 69
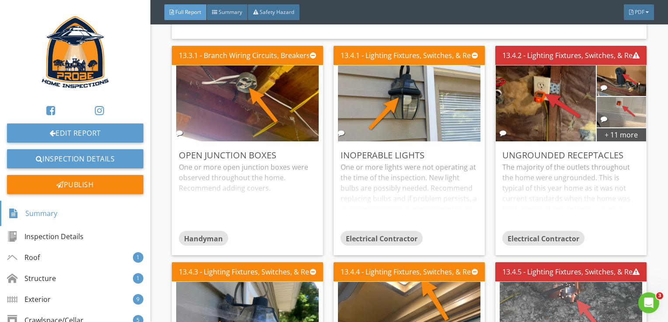
scroll to position [8737, 0]
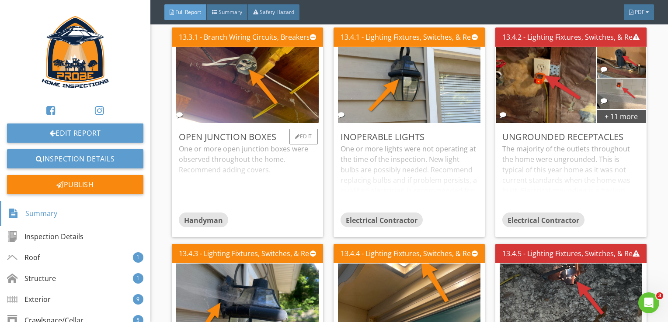
click at [263, 163] on div "One or more open junction boxes were observed throughout the home. Recommend ad…" at bounding box center [247, 178] width 137 height 69
click at [379, 176] on div "One or more lights were not operating at the time of the inspection. New light …" at bounding box center [408, 178] width 137 height 69
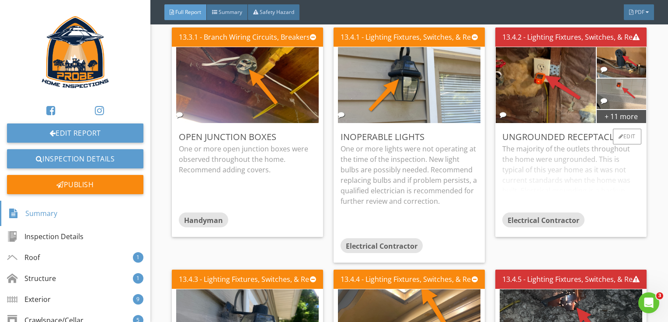
click at [523, 167] on div "The majority of the outlets throughout the home were ungrounded. This is typica…" at bounding box center [570, 178] width 137 height 69
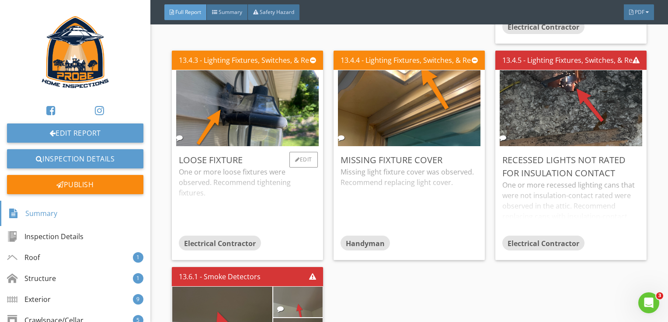
scroll to position [8999, 0]
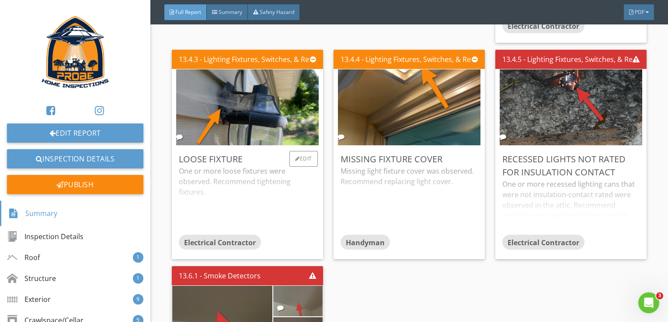
click at [289, 204] on div "One or more loose fixtures were observed. Recommend tightening fixtures." at bounding box center [247, 200] width 137 height 69
click at [429, 183] on div "Missing light fixture cover was observed. Recommend replacing light cover." at bounding box center [408, 200] width 137 height 69
click at [591, 198] on div "One or more recessed lighting cans that were not insulation-contact rated were …" at bounding box center [570, 207] width 137 height 56
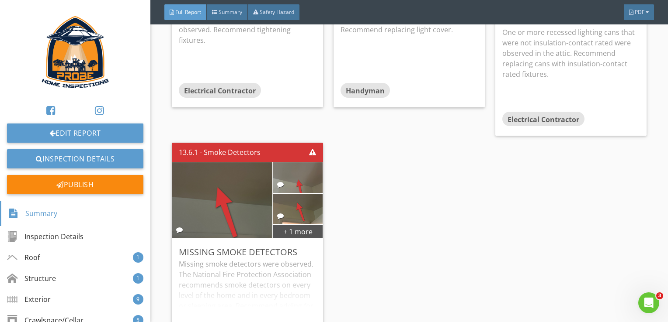
scroll to position [9171, 0]
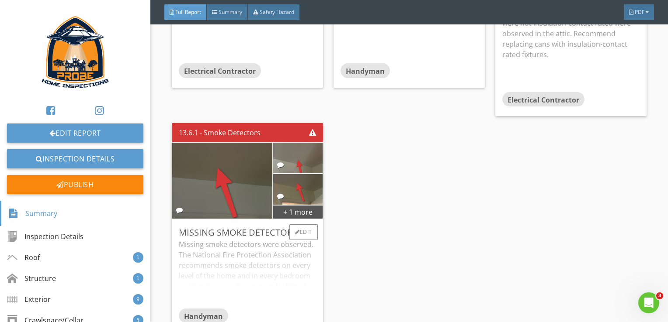
click at [264, 280] on div "Missing smoke detectors were observed. The National Fire Protection Association…" at bounding box center [247, 273] width 137 height 69
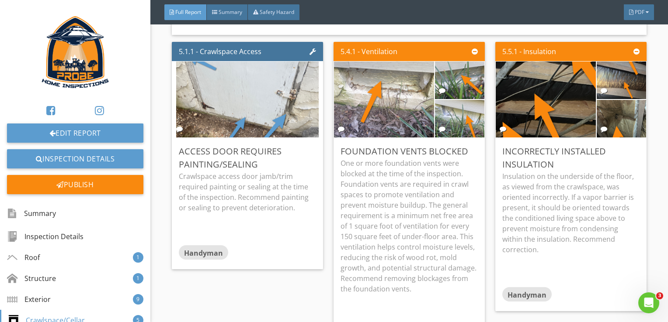
scroll to position [2731, 0]
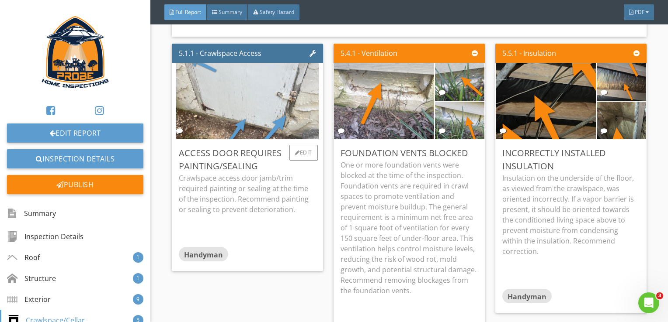
drag, startPoint x: 190, startPoint y: 193, endPoint x: 245, endPoint y: 266, distance: 91.7
click at [245, 266] on div "Access Door Requires Painting/Sealing Crawlspace access door jamb/trim required…" at bounding box center [247, 205] width 151 height 131
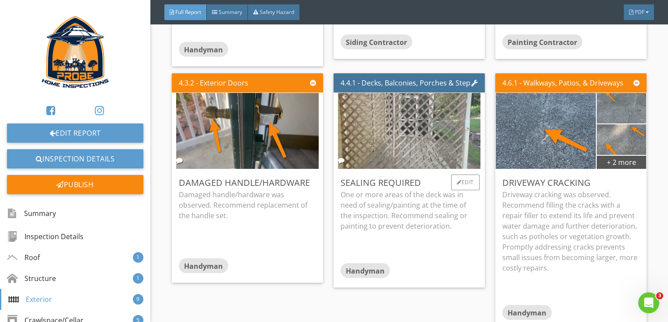
scroll to position [2163, 0]
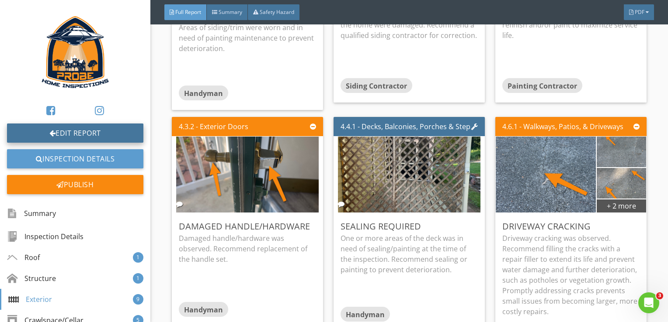
click at [109, 128] on link "Edit Report" at bounding box center [75, 133] width 136 height 19
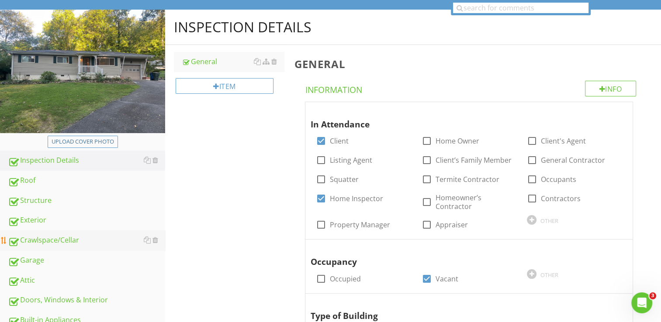
scroll to position [87, 0]
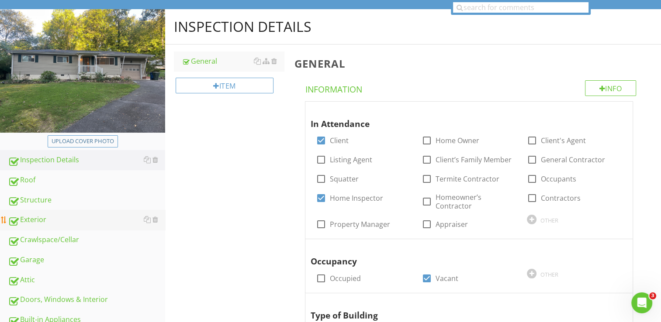
click at [52, 215] on div "Exterior" at bounding box center [86, 220] width 157 height 11
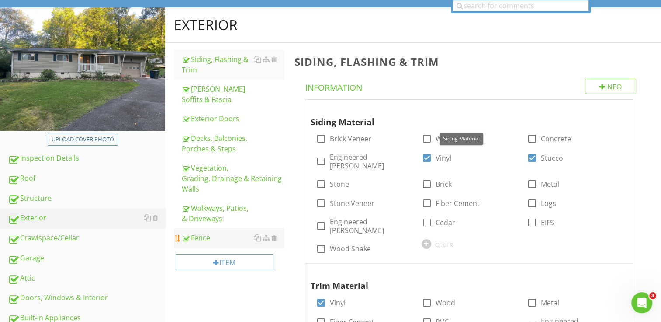
scroll to position [131, 0]
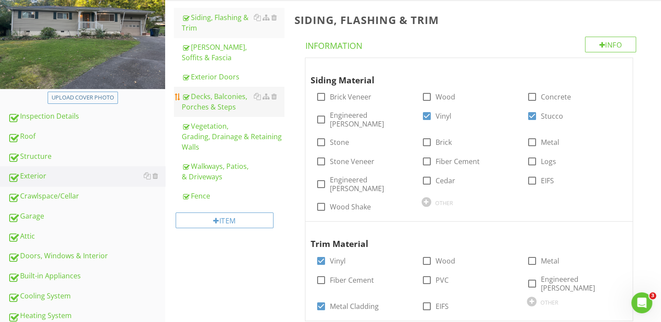
click at [246, 110] on div "Decks, Balconies, Porches & Steps" at bounding box center [233, 101] width 102 height 21
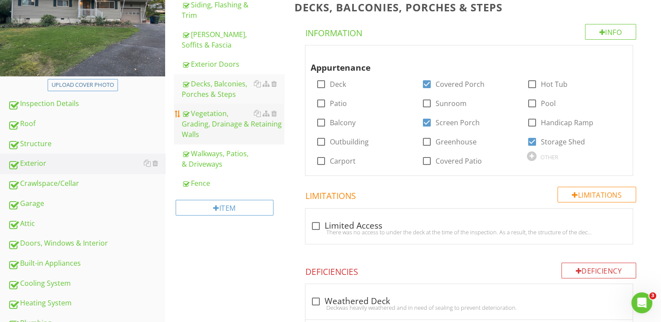
scroll to position [131, 0]
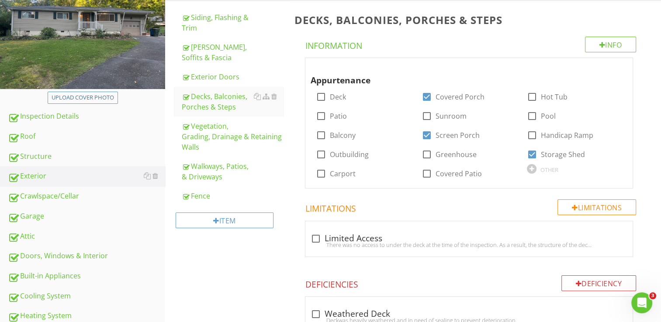
drag, startPoint x: 101, startPoint y: 195, endPoint x: 173, endPoint y: 165, distance: 77.2
click at [101, 195] on div "Crawlspace/Cellar" at bounding box center [86, 196] width 157 height 11
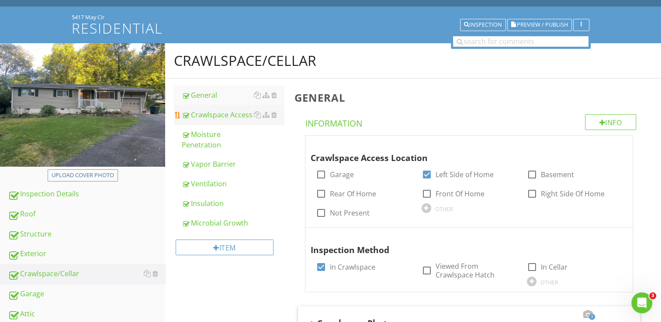
scroll to position [44, 0]
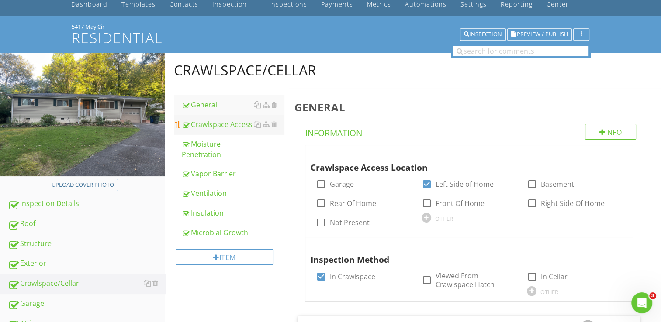
click at [231, 128] on div "Crawlspace Access" at bounding box center [233, 124] width 102 height 10
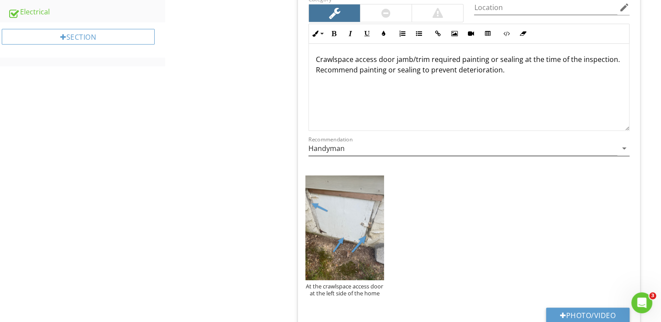
scroll to position [481, 0]
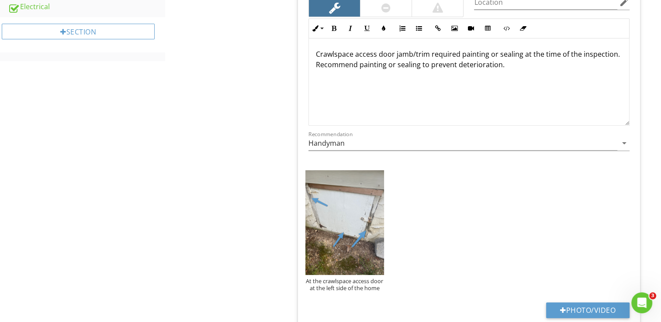
drag, startPoint x: 177, startPoint y: 170, endPoint x: 161, endPoint y: 205, distance: 38.5
click at [161, 205] on div "Upload cover photo Inspection Details Roof Structure Exterior Crawlspace/Cellar…" at bounding box center [330, 69] width 661 height 906
drag, startPoint x: 161, startPoint y: 205, endPoint x: 341, endPoint y: 209, distance: 179.6
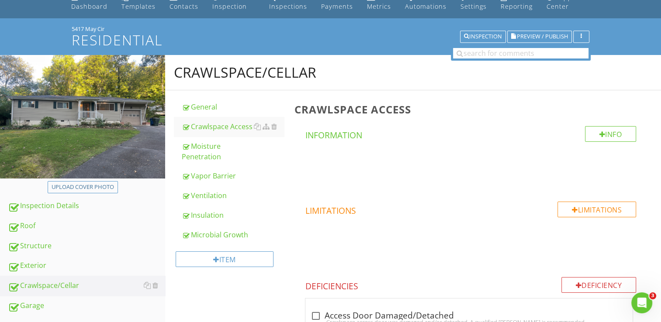
scroll to position [44, 0]
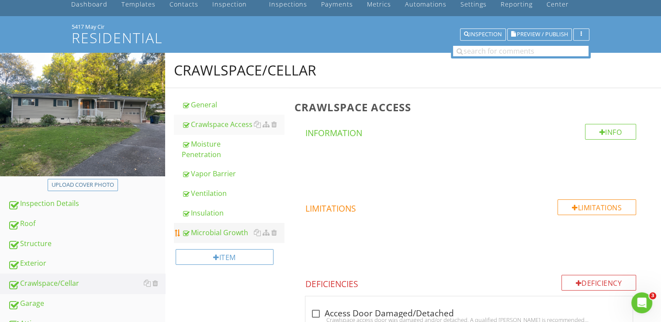
drag, startPoint x: 47, startPoint y: 260, endPoint x: 245, endPoint y: 231, distance: 200.6
click at [47, 260] on div "Exterior" at bounding box center [86, 263] width 157 height 11
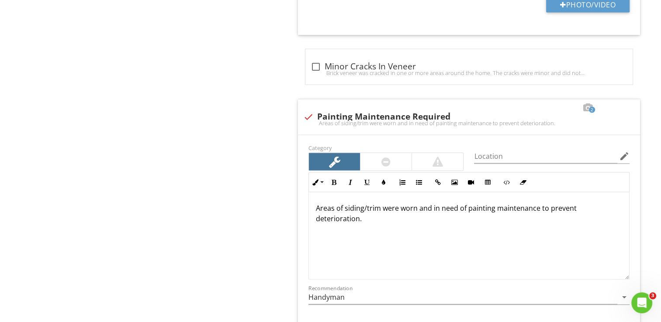
scroll to position [1704, 0]
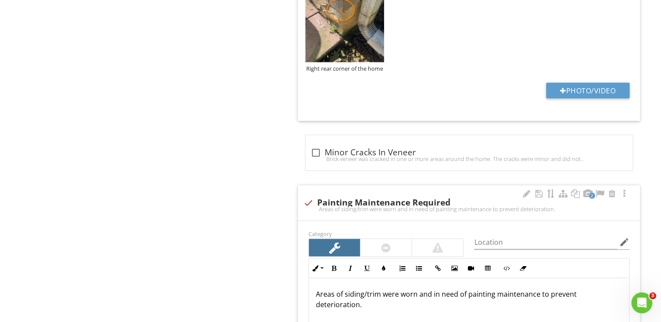
click at [520, 196] on div "check Painting Maintenance Required" at bounding box center [469, 202] width 332 height 12
checkbox input "true"
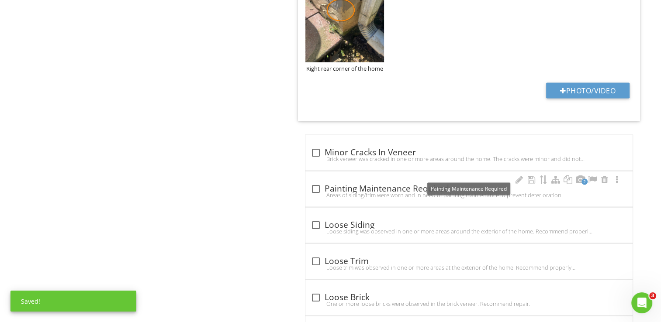
click at [310, 182] on div at bounding box center [315, 189] width 15 height 15
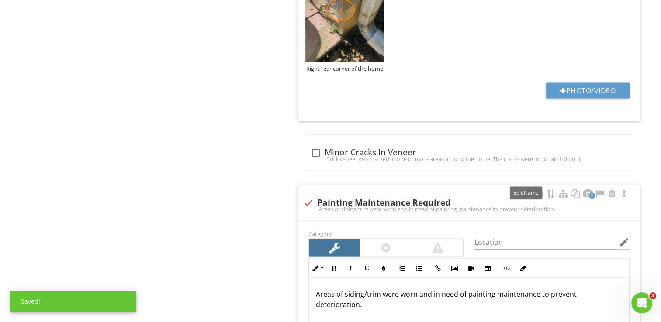
click at [529, 190] on div at bounding box center [526, 194] width 10 height 9
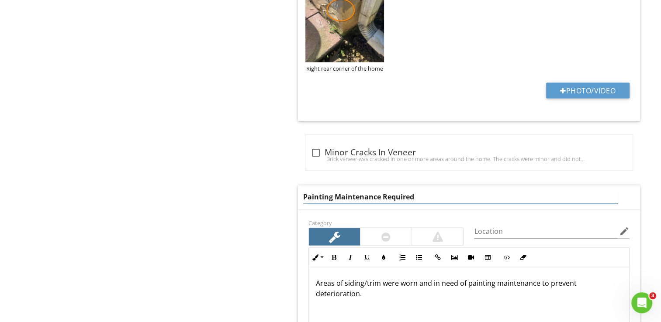
click at [377, 190] on input "Painting Maintenance Required" at bounding box center [460, 197] width 315 height 14
click at [378, 190] on input "Painting Maintenance Required" at bounding box center [460, 197] width 315 height 14
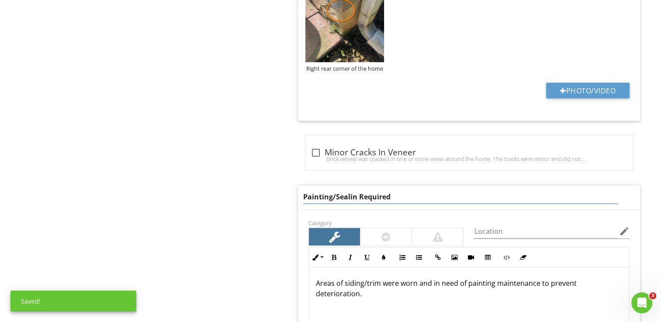
type input "Painting/Sealing Required"
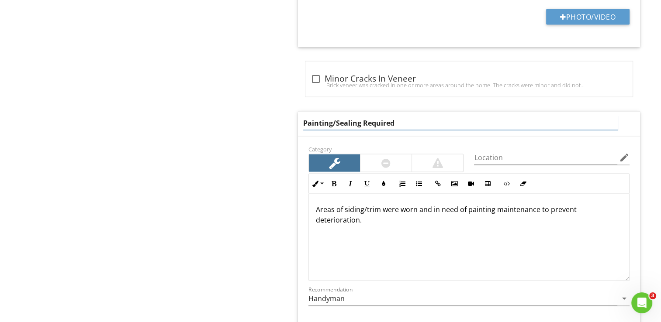
scroll to position [1791, 0]
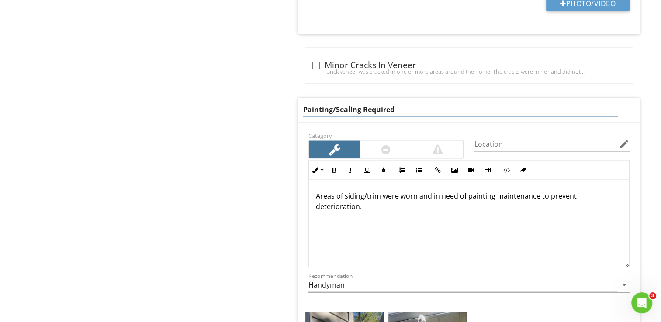
click at [380, 181] on div "Areas of siding/trim were worn and in need of painting maintenance to prevent d…" at bounding box center [469, 223] width 320 height 87
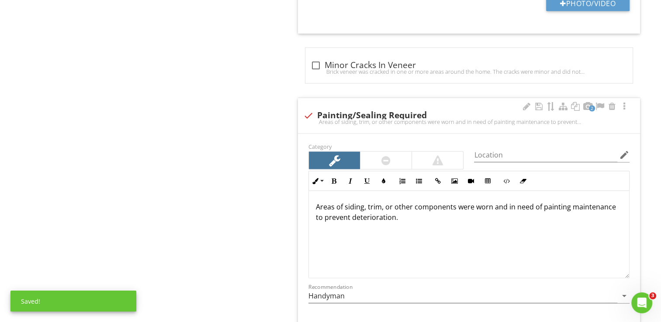
click at [491, 202] on p "Areas of siding, trim, or other components were worn and in need of painting ma…" at bounding box center [469, 212] width 306 height 21
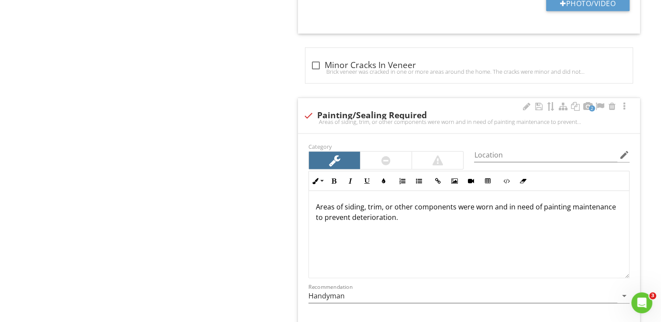
click at [505, 202] on p "Areas of siding, trim, or other components were worn and in need of painting ma…" at bounding box center [469, 212] width 306 height 21
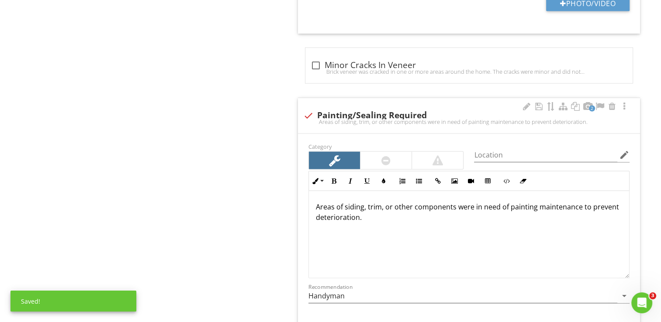
click at [536, 202] on p "Areas of siding, trim, or other components were in need of painting maintenance…" at bounding box center [469, 212] width 306 height 21
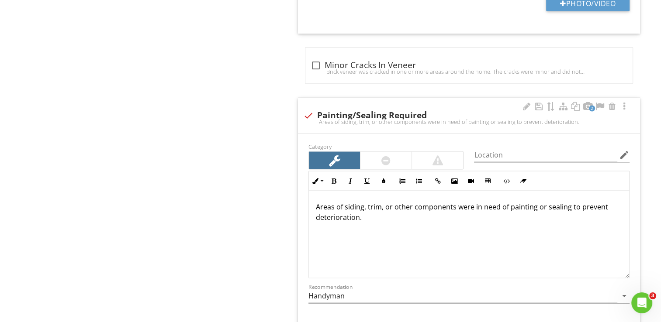
click at [568, 250] on div "Areas of siding, trim, or other components were in need of painting or sealing …" at bounding box center [469, 234] width 320 height 87
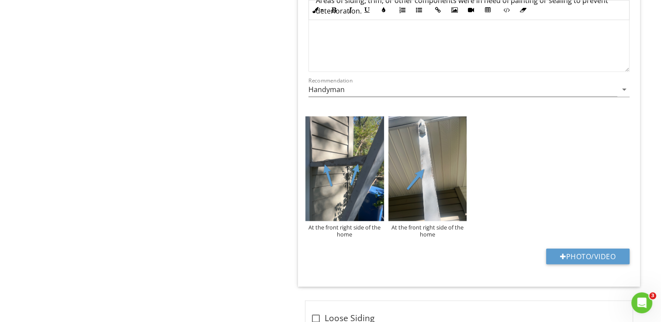
scroll to position [2010, 0]
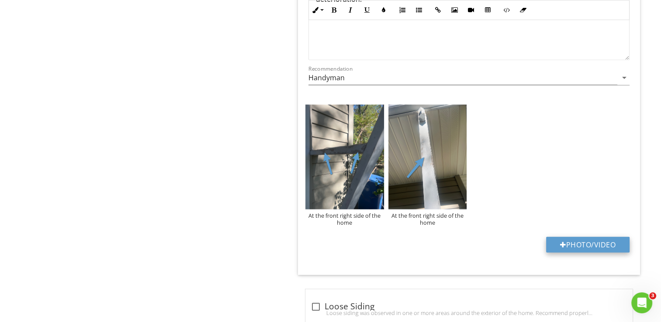
click at [571, 237] on button "Photo/Video" at bounding box center [587, 245] width 83 height 16
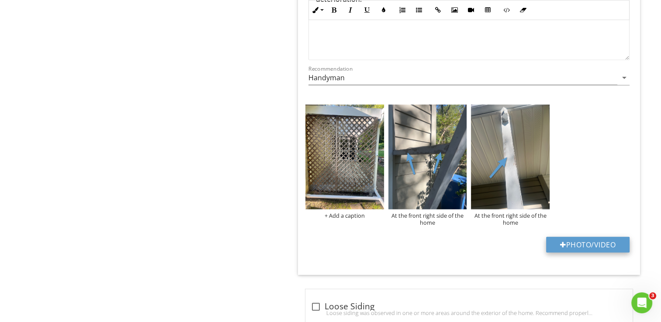
click at [573, 237] on button "Photo/Video" at bounding box center [587, 245] width 83 height 16
type input "C:\fakepath\photo (7).jpg"
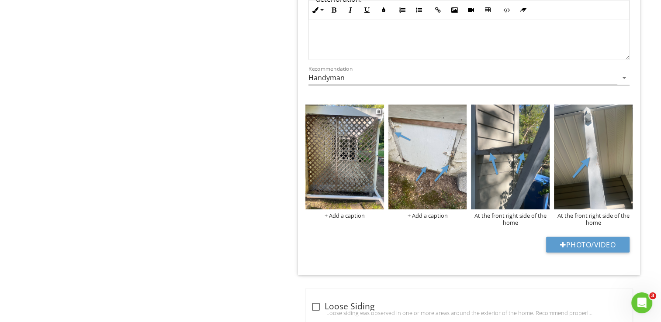
click at [346, 167] on img at bounding box center [344, 157] width 79 height 105
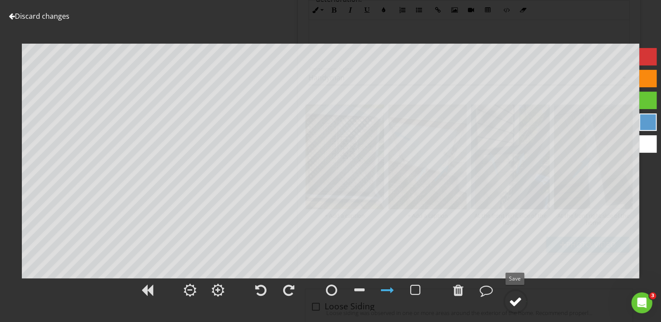
click at [516, 296] on div at bounding box center [515, 301] width 13 height 13
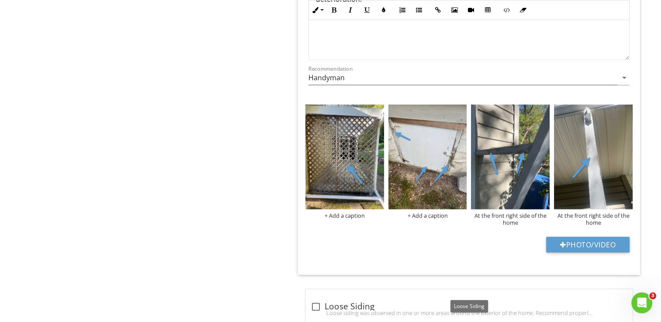
drag, startPoint x: 436, startPoint y: 289, endPoint x: 275, endPoint y: 233, distance: 170.4
click at [349, 212] on div "+ Add a caption" at bounding box center [344, 215] width 79 height 7
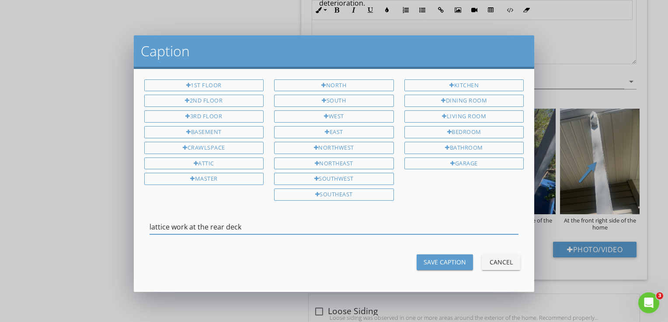
type input "lattice work at the rear deck"
click at [453, 258] on div "Save Caption" at bounding box center [444, 262] width 42 height 9
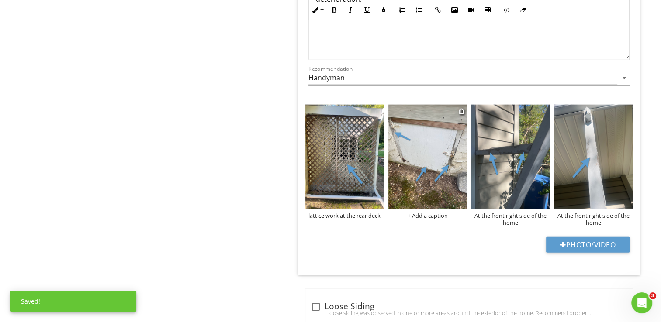
click at [439, 212] on div "+ Add a caption" at bounding box center [427, 215] width 79 height 7
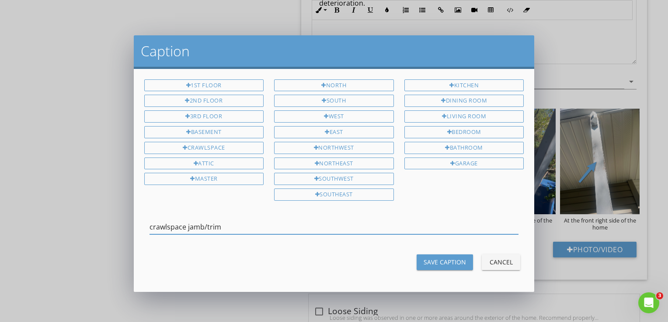
type input "crawlspace jamb/trim"
click at [451, 258] on div "Save Caption" at bounding box center [444, 262] width 42 height 9
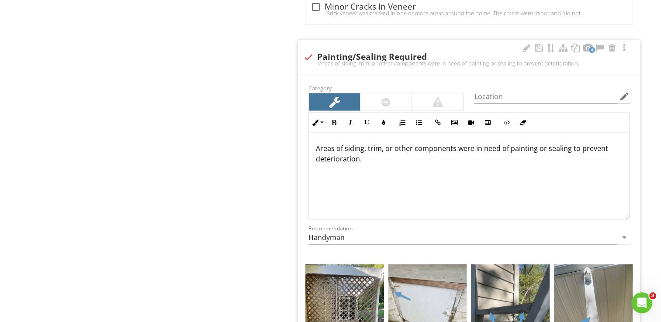
scroll to position [1835, 0]
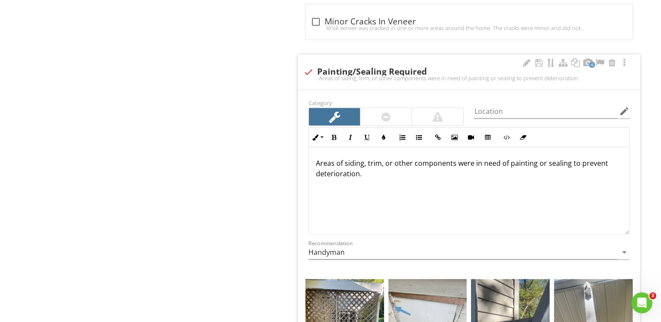
click at [347, 158] on p "Areas of siding, trim, or other components were in need of painting or sealing …" at bounding box center [469, 168] width 306 height 21
click at [378, 158] on p "The siding, trim, or other components were in need of painting or sealing to pr…" at bounding box center [469, 168] width 306 height 21
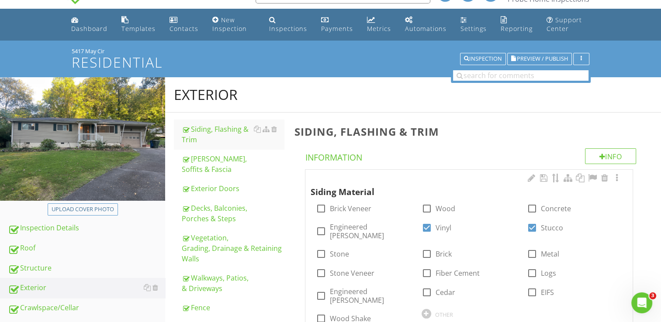
scroll to position [0, 0]
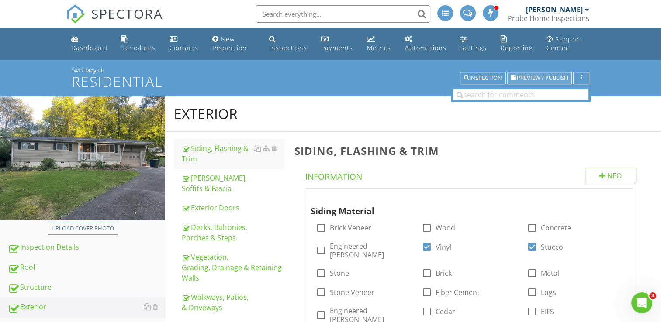
click at [558, 76] on span "Preview / Publish" at bounding box center [542, 79] width 51 height 6
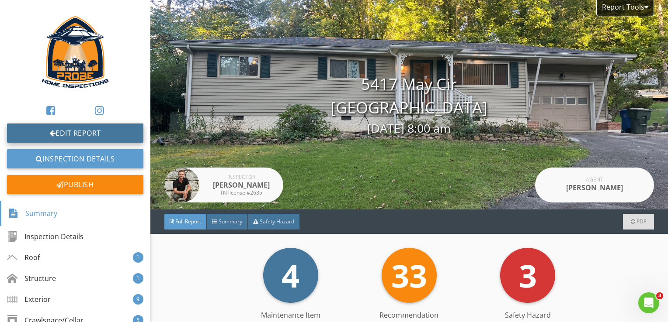
click at [100, 124] on link "Edit Report" at bounding box center [75, 133] width 136 height 19
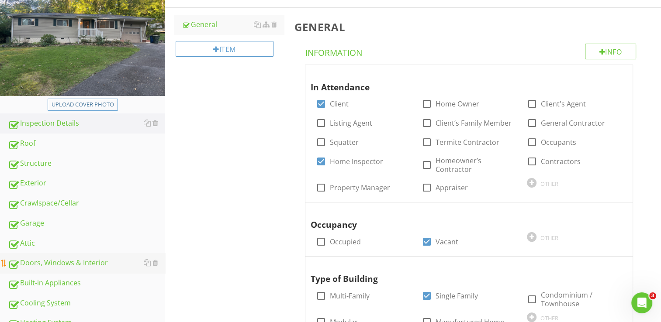
scroll to position [218, 0]
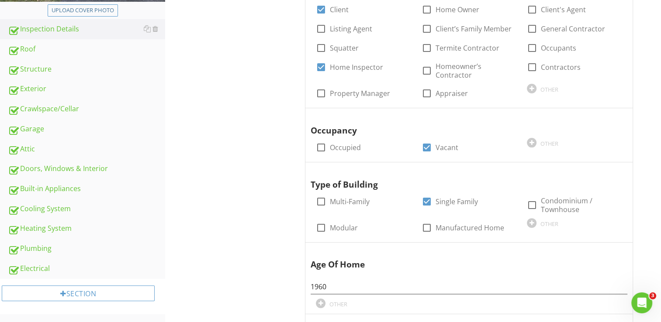
drag, startPoint x: 86, startPoint y: 86, endPoint x: 250, endPoint y: 135, distance: 170.6
click at [86, 86] on div "Exterior" at bounding box center [86, 88] width 157 height 11
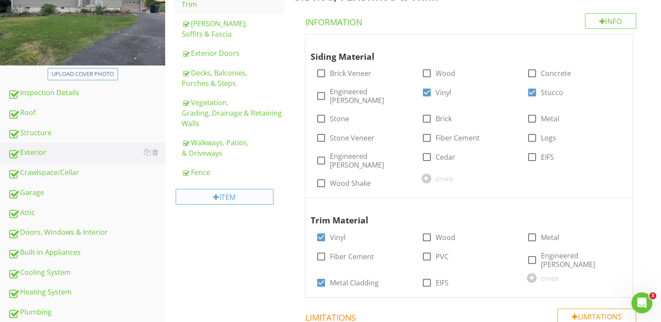
scroll to position [131, 0]
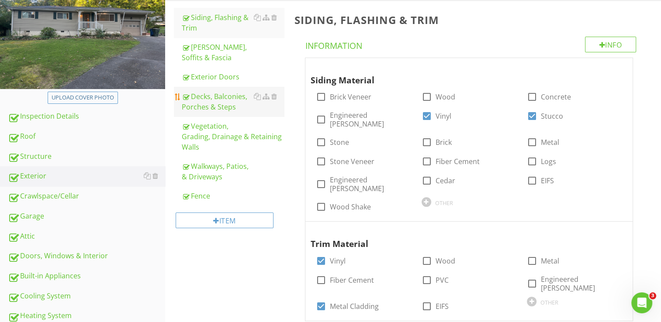
click at [232, 97] on div "Decks, Balconies, Porches & Steps" at bounding box center [233, 101] width 102 height 21
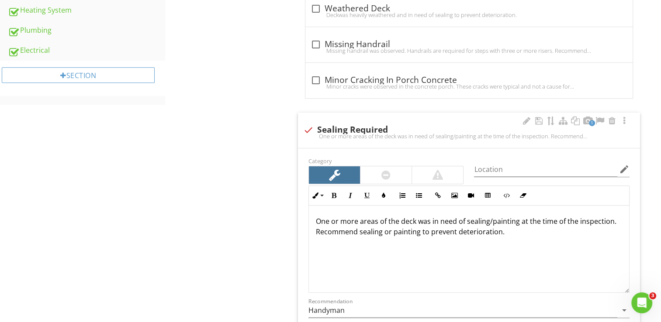
scroll to position [437, 0]
click at [309, 130] on div at bounding box center [308, 130] width 15 height 15
checkbox input "true"
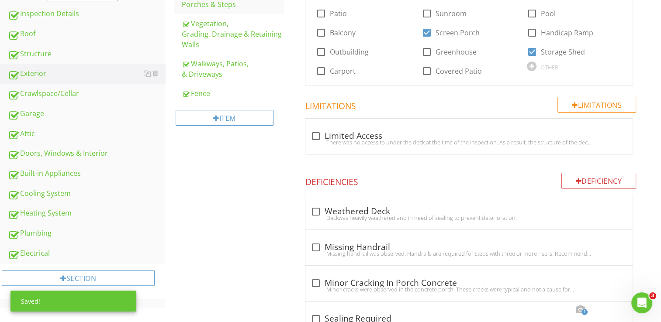
scroll to position [218, 0]
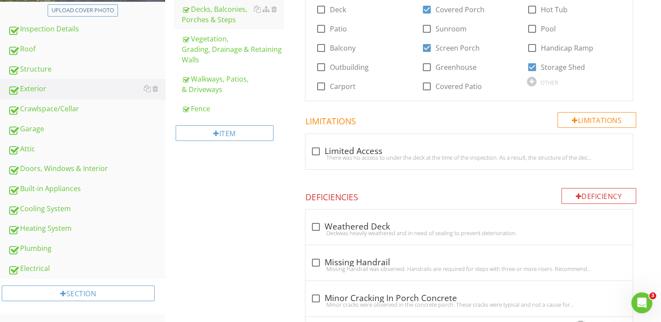
drag, startPoint x: 96, startPoint y: 112, endPoint x: 188, endPoint y: 169, distance: 108.3
click at [96, 112] on div "Crawlspace/Cellar" at bounding box center [86, 109] width 157 height 11
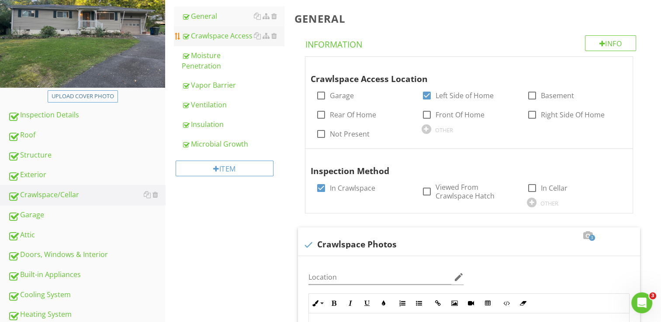
scroll to position [87, 0]
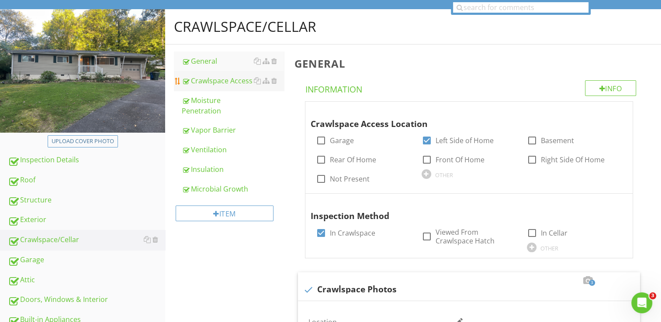
click at [218, 83] on div "Crawlspace Access" at bounding box center [233, 81] width 102 height 10
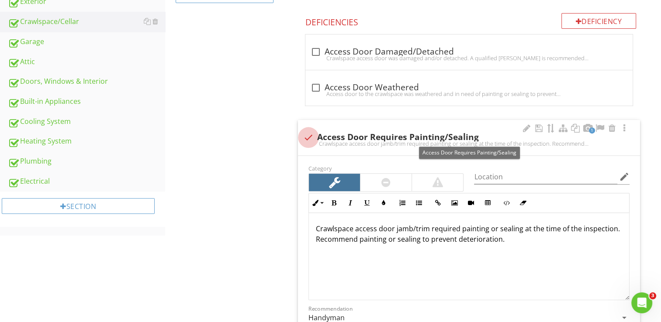
click at [308, 137] on div at bounding box center [308, 137] width 15 height 15
checkbox input "true"
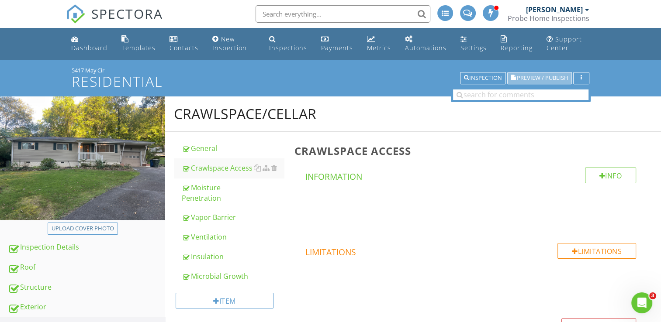
click at [526, 76] on span "Preview / Publish" at bounding box center [542, 79] width 51 height 6
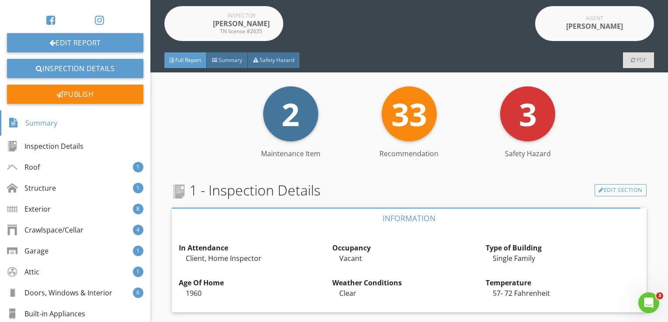
scroll to position [175, 0]
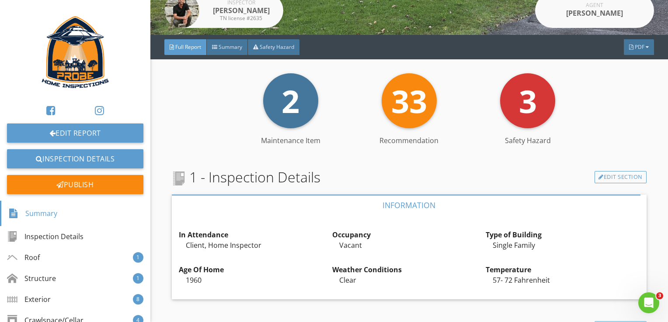
drag, startPoint x: 533, startPoint y: 216, endPoint x: 473, endPoint y: 180, distance: 70.4
click at [473, 180] on div "1 - Inspection Details Edit Section" at bounding box center [409, 177] width 474 height 21
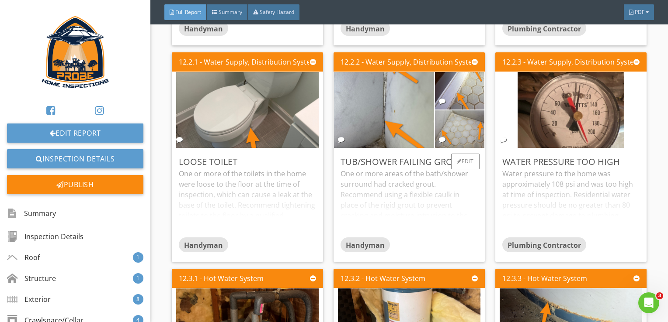
scroll to position [7280, 0]
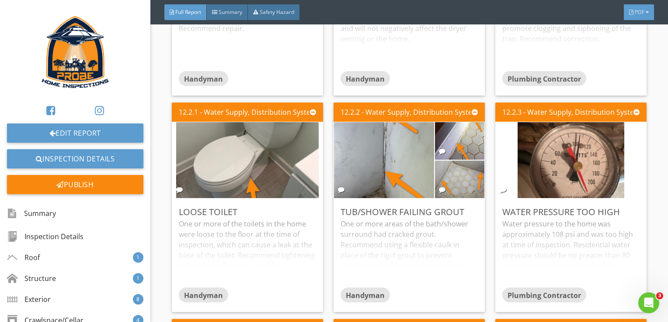
click at [637, 14] on span "PDF" at bounding box center [639, 11] width 10 height 7
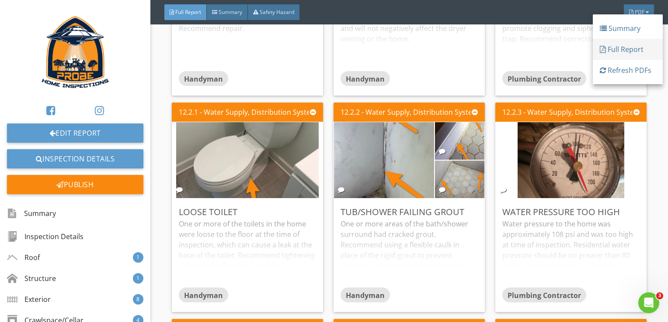
click at [606, 50] on div "Full Report" at bounding box center [627, 49] width 56 height 10
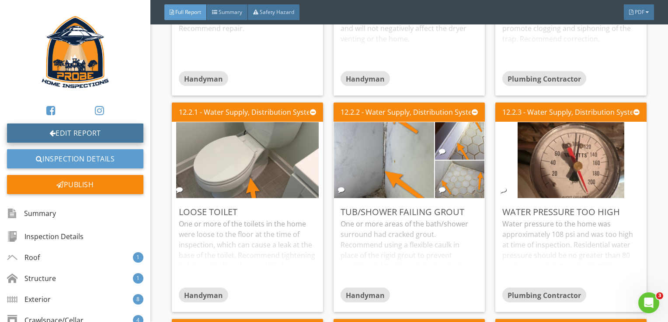
click at [76, 129] on link "Edit Report" at bounding box center [75, 133] width 136 height 19
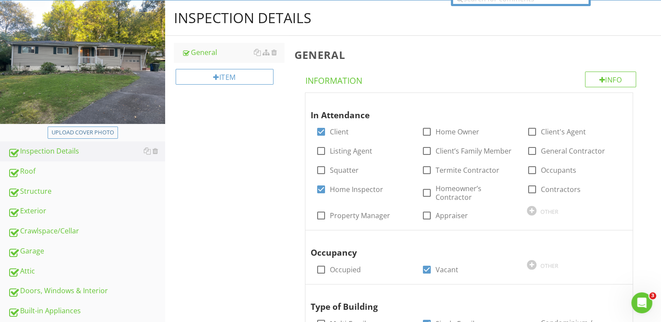
scroll to position [131, 0]
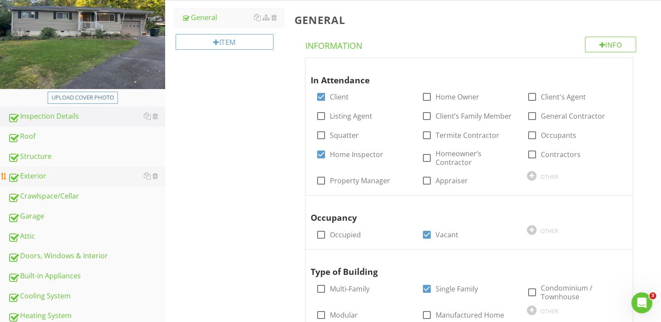
click at [76, 176] on div "Exterior" at bounding box center [86, 176] width 157 height 11
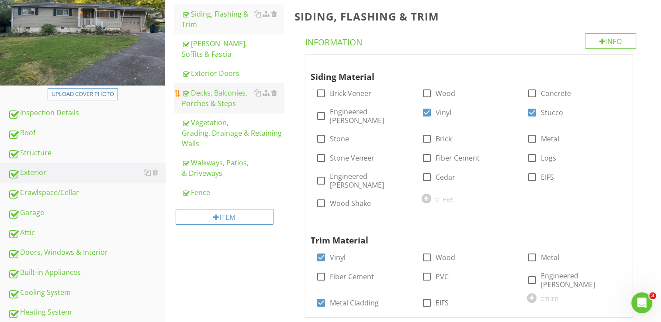
scroll to position [87, 0]
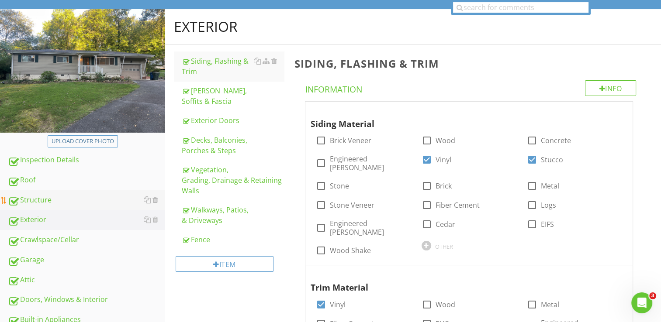
click at [75, 200] on div "Structure" at bounding box center [86, 200] width 157 height 11
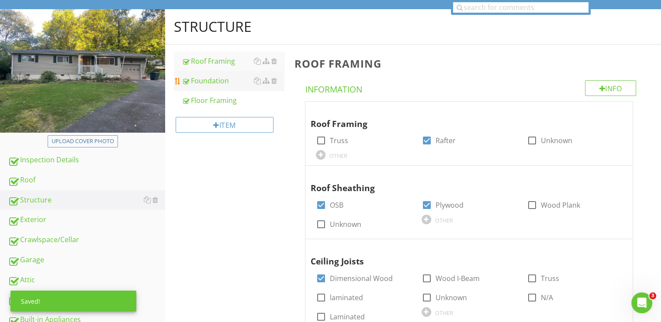
click at [215, 86] on link "Foundation" at bounding box center [233, 80] width 102 height 19
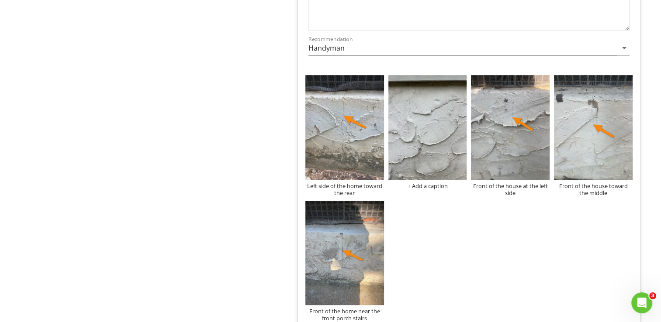
scroll to position [655, 0]
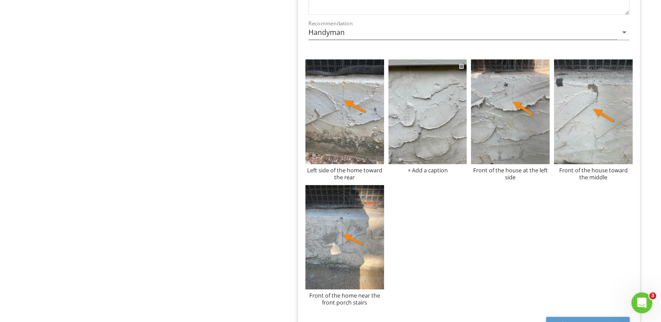
click at [461, 66] on div at bounding box center [461, 65] width 6 height 7
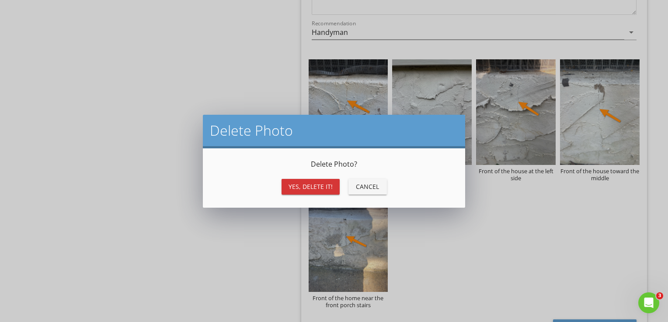
click at [306, 186] on div "Yes, Delete it!" at bounding box center [310, 186] width 44 height 9
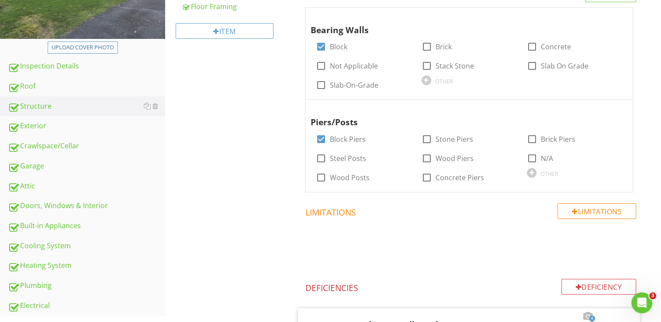
scroll to position [87, 0]
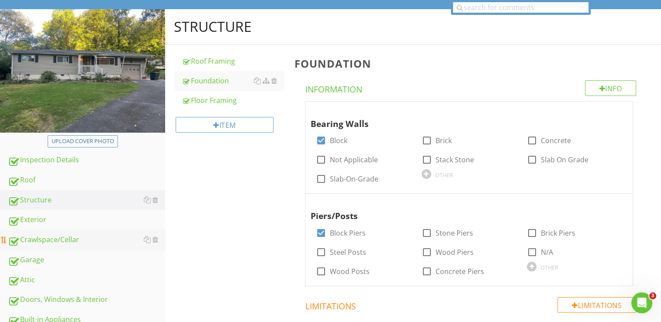
click at [71, 237] on div "Crawlspace/Cellar" at bounding box center [86, 240] width 157 height 11
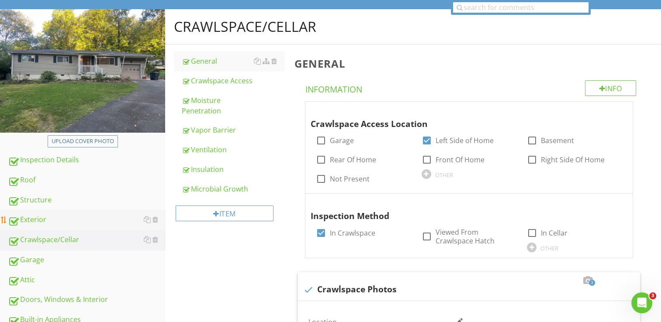
click at [67, 211] on link "Exterior" at bounding box center [86, 220] width 157 height 20
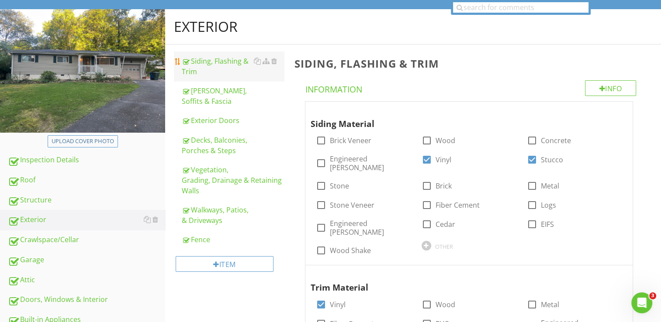
click at [211, 64] on div "Siding, Flashing & Trim" at bounding box center [233, 66] width 102 height 21
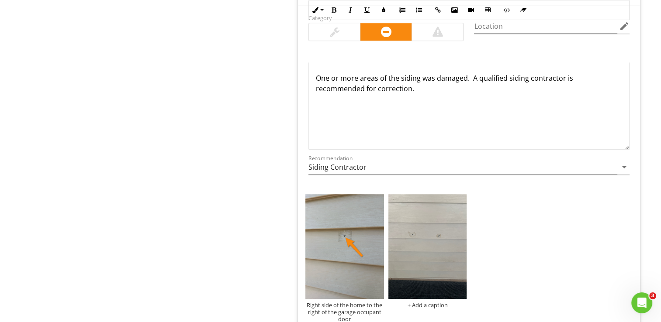
scroll to position [743, 0]
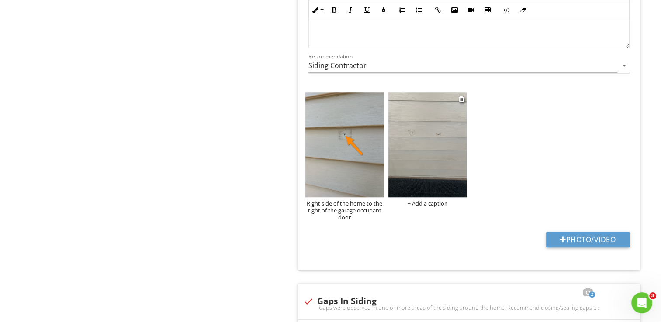
click at [430, 149] on img at bounding box center [427, 145] width 79 height 105
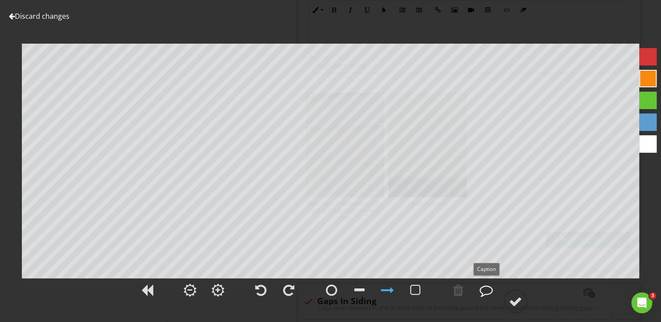
click at [488, 292] on div at bounding box center [486, 290] width 13 height 13
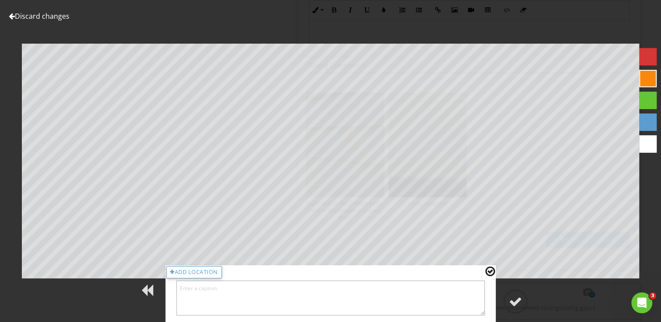
click at [320, 288] on textarea at bounding box center [330, 298] width 309 height 35
type textarea "At the rear of the home at the screen porch"
click at [517, 302] on div at bounding box center [515, 301] width 13 height 13
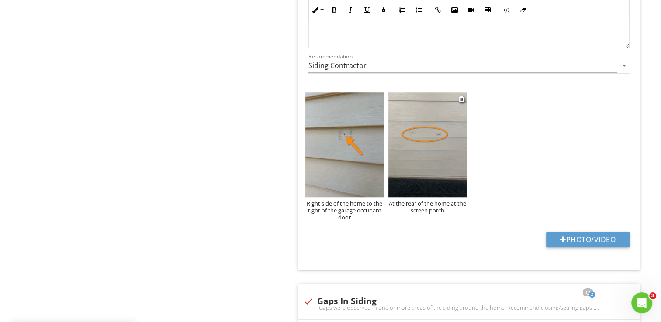
click at [442, 136] on img at bounding box center [427, 145] width 79 height 105
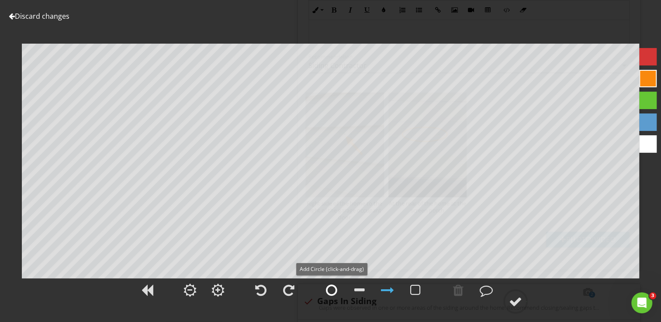
click at [333, 293] on div at bounding box center [331, 290] width 11 height 13
click at [518, 298] on div at bounding box center [515, 301] width 13 height 13
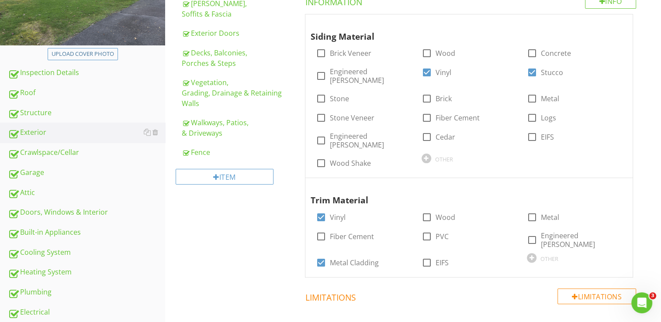
scroll to position [87, 0]
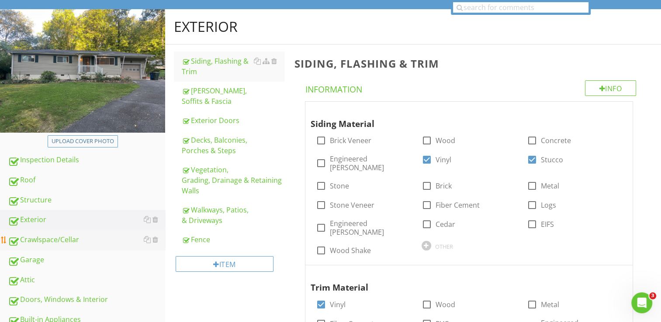
click at [70, 246] on link "Crawlspace/Cellar" at bounding box center [86, 240] width 157 height 20
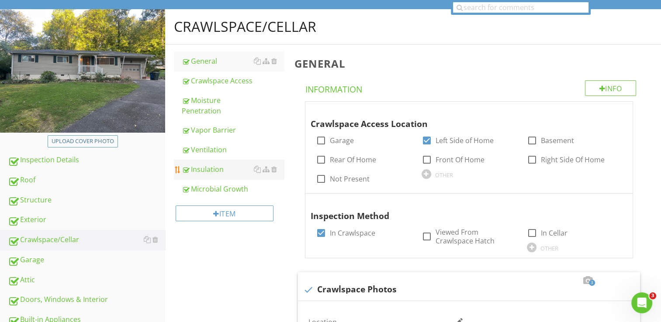
click at [223, 167] on div "Insulation" at bounding box center [233, 169] width 102 height 10
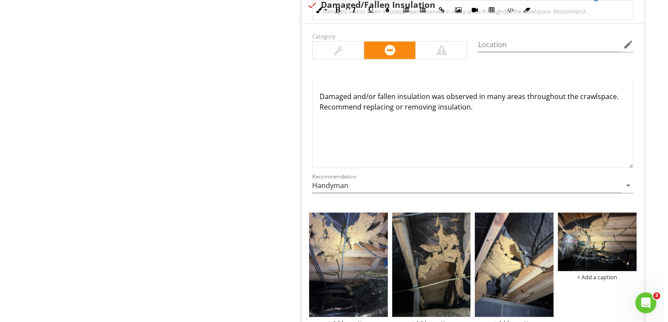
scroll to position [961, 0]
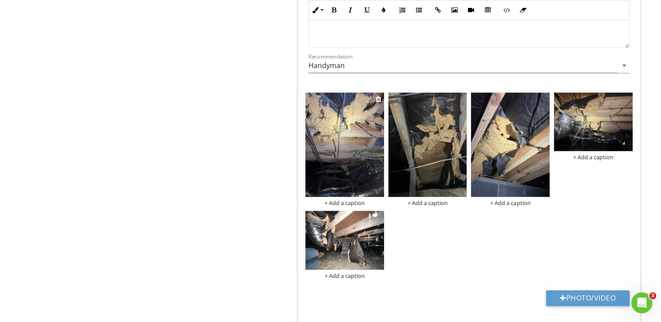
click at [330, 148] on img at bounding box center [344, 145] width 79 height 105
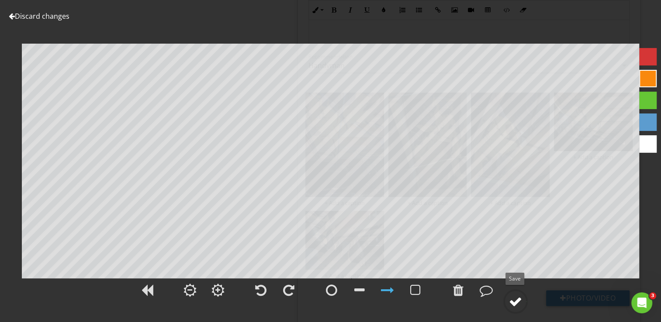
click at [514, 301] on div at bounding box center [515, 301] width 13 height 13
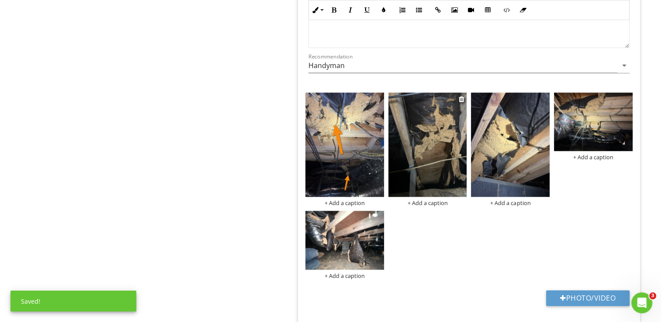
click at [431, 170] on img at bounding box center [427, 145] width 79 height 105
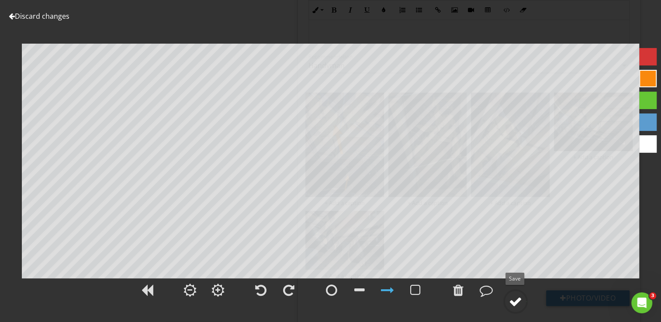
click at [516, 298] on div at bounding box center [515, 301] width 13 height 13
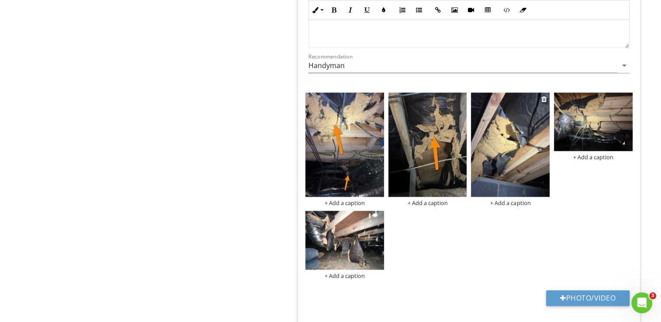
click at [526, 172] on img at bounding box center [510, 145] width 79 height 105
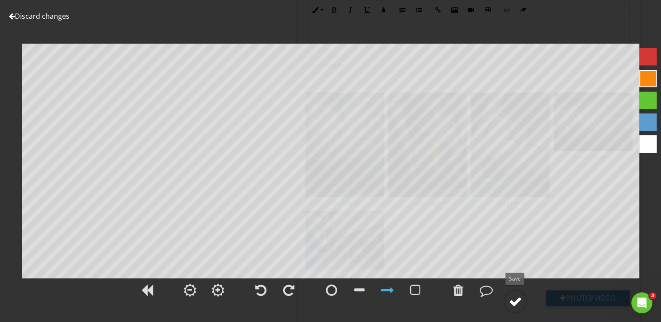
click at [517, 301] on div at bounding box center [515, 301] width 13 height 13
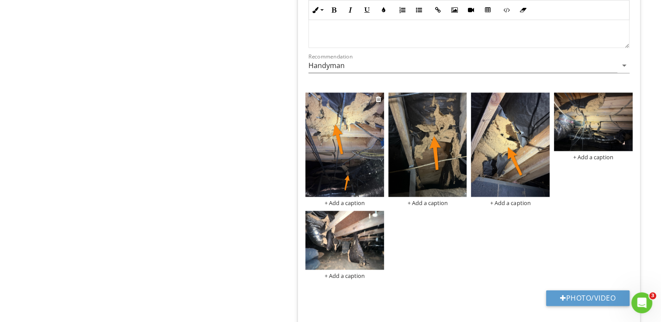
click at [353, 204] on div "+ Add a caption" at bounding box center [344, 203] width 79 height 7
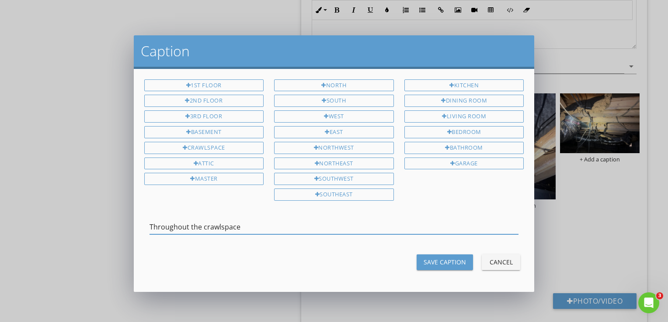
drag, startPoint x: 241, startPoint y: 221, endPoint x: 148, endPoint y: 235, distance: 94.2
click at [148, 235] on div "Throughout the crawlspace" at bounding box center [334, 228] width 390 height 30
type input "Throughout the crawlspace"
click at [439, 255] on button "Save Caption" at bounding box center [444, 263] width 56 height 16
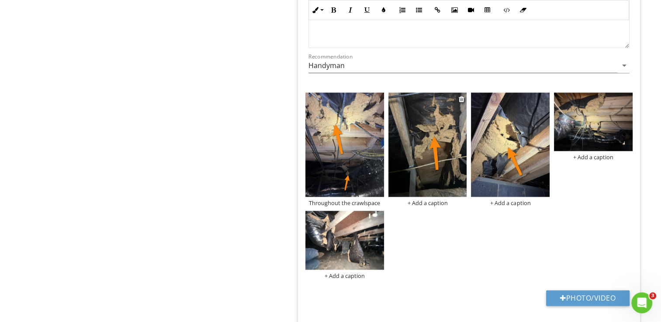
click at [423, 203] on div "+ Add a caption" at bounding box center [427, 203] width 79 height 7
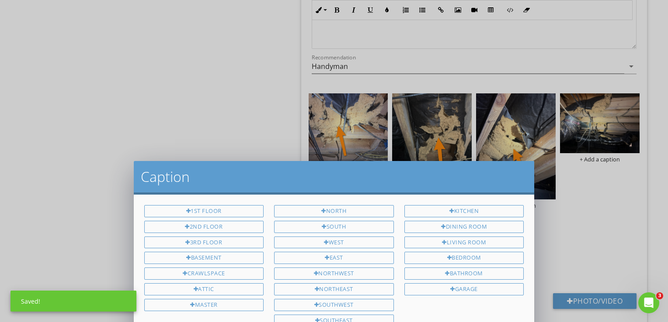
scroll to position [0, 0]
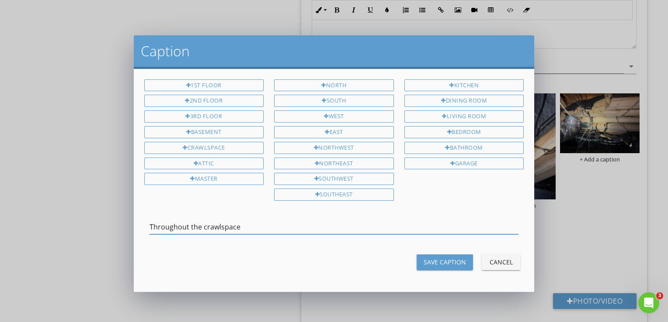
type input "Throughout the crawlspace"
click at [453, 258] on div "Save Caption" at bounding box center [444, 262] width 42 height 9
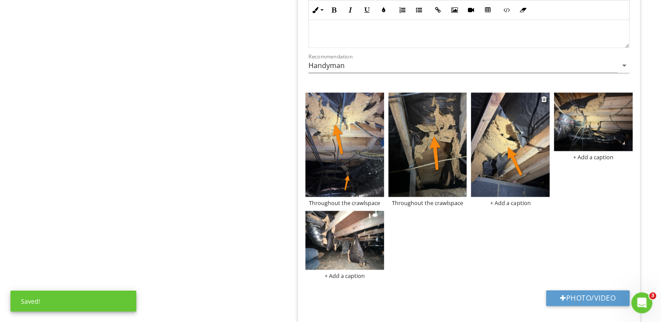
click at [522, 202] on div "+ Add a caption" at bounding box center [510, 203] width 79 height 7
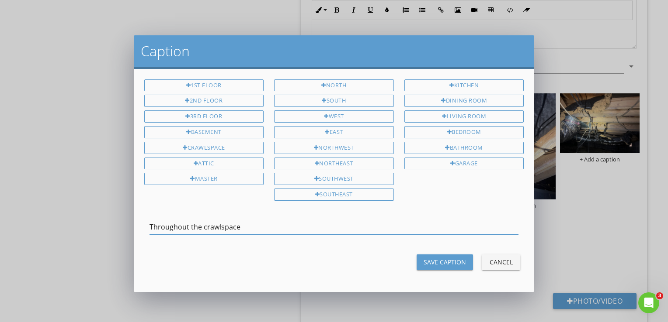
type input "Throughout the crawlspace"
click at [454, 263] on button "Save Caption" at bounding box center [444, 263] width 56 height 16
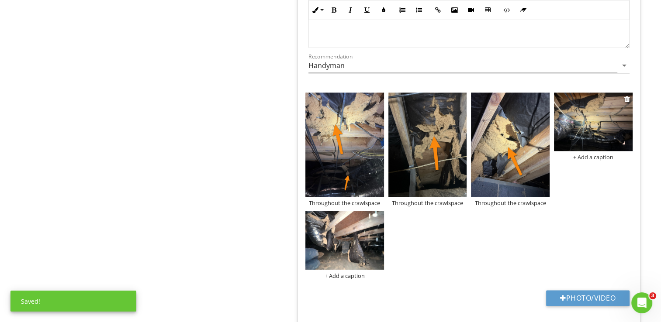
click at [589, 156] on div "+ Add a caption" at bounding box center [593, 157] width 79 height 7
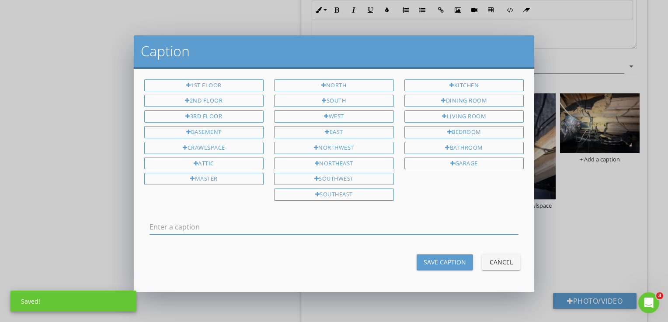
click at [278, 223] on input "text" at bounding box center [333, 227] width 369 height 14
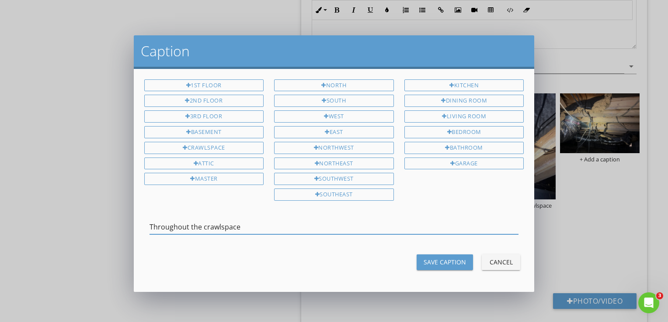
type input "Throughout the crawlspace"
click at [441, 258] on div "Save Caption" at bounding box center [444, 262] width 42 height 9
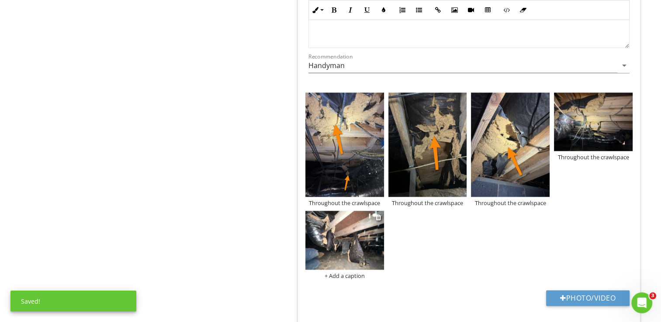
click at [339, 273] on div "+ Add a caption" at bounding box center [344, 276] width 79 height 7
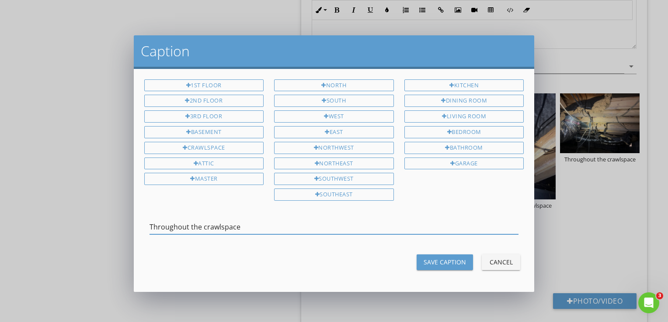
type input "Throughout the crawlspace"
click at [447, 258] on div "Save Caption" at bounding box center [444, 262] width 42 height 9
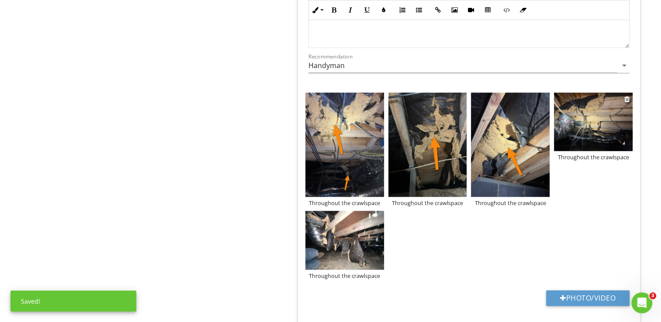
click at [590, 134] on img at bounding box center [593, 122] width 79 height 59
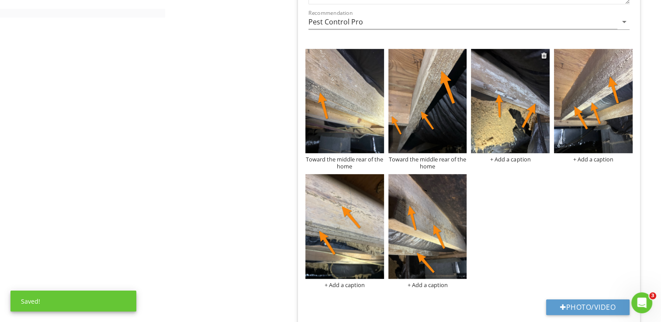
click at [524, 159] on div "+ Add a caption" at bounding box center [510, 159] width 79 height 7
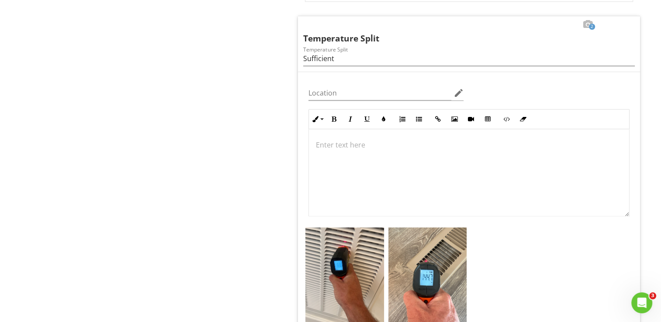
scroll to position [933, 0]
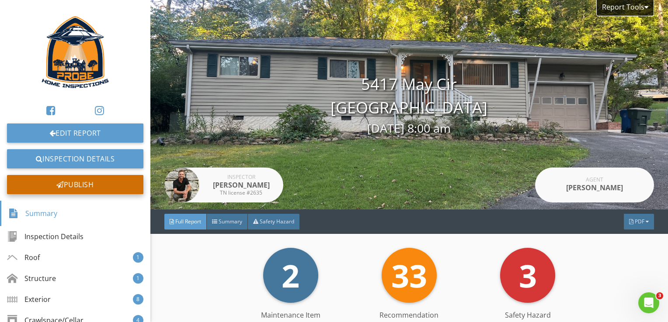
click at [69, 186] on div "Publish" at bounding box center [75, 184] width 136 height 19
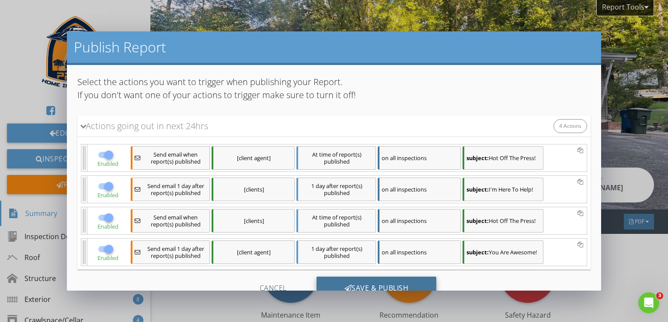
click at [351, 285] on div "Save & Publish" at bounding box center [376, 289] width 120 height 24
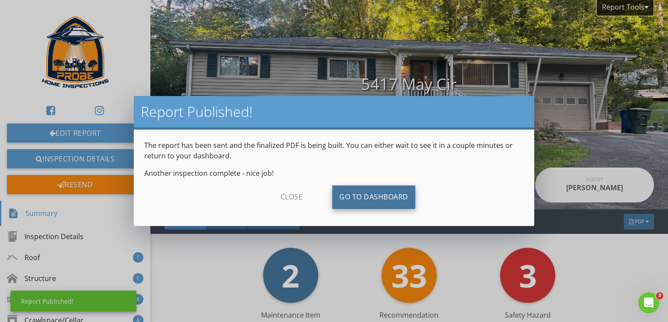
click at [365, 195] on link "Go To Dashboard" at bounding box center [373, 198] width 83 height 24
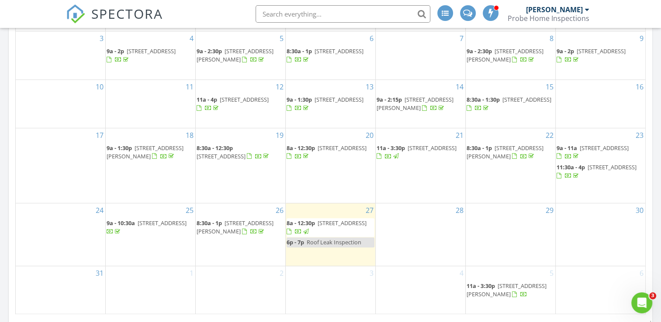
scroll to position [568, 0]
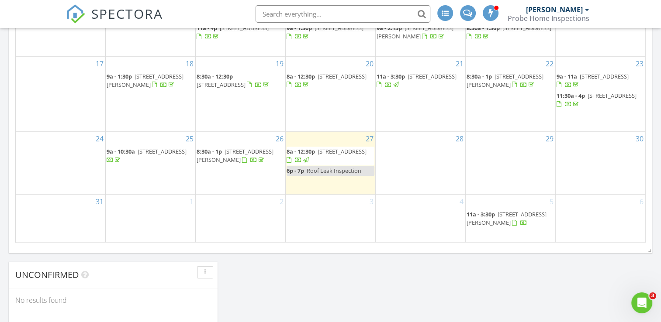
click at [318, 172] on span "Roof Leak Inspection" at bounding box center [334, 171] width 55 height 8
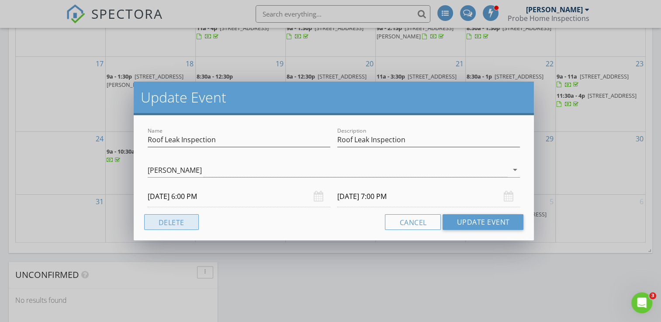
click at [170, 225] on button "Delete" at bounding box center [171, 223] width 55 height 16
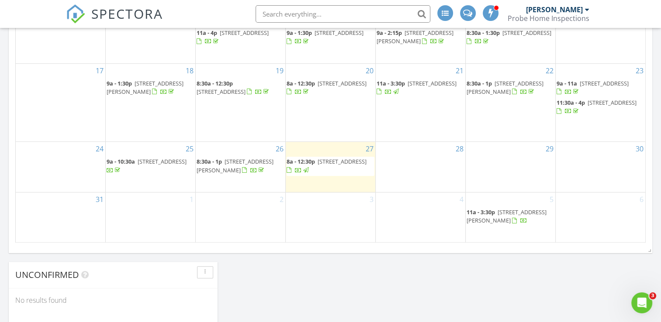
click at [318, 222] on div "3" at bounding box center [331, 218] width 90 height 50
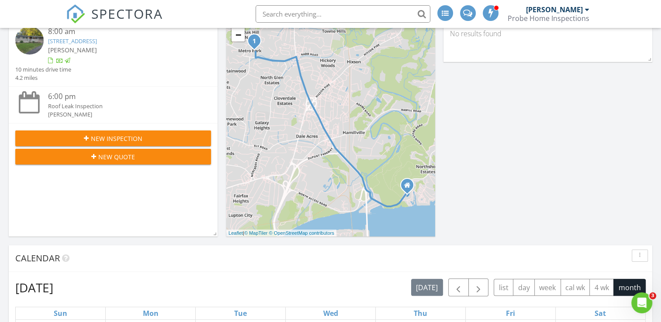
scroll to position [0, 0]
